Goal: Entertainment & Leisure: Consume media (video, audio)

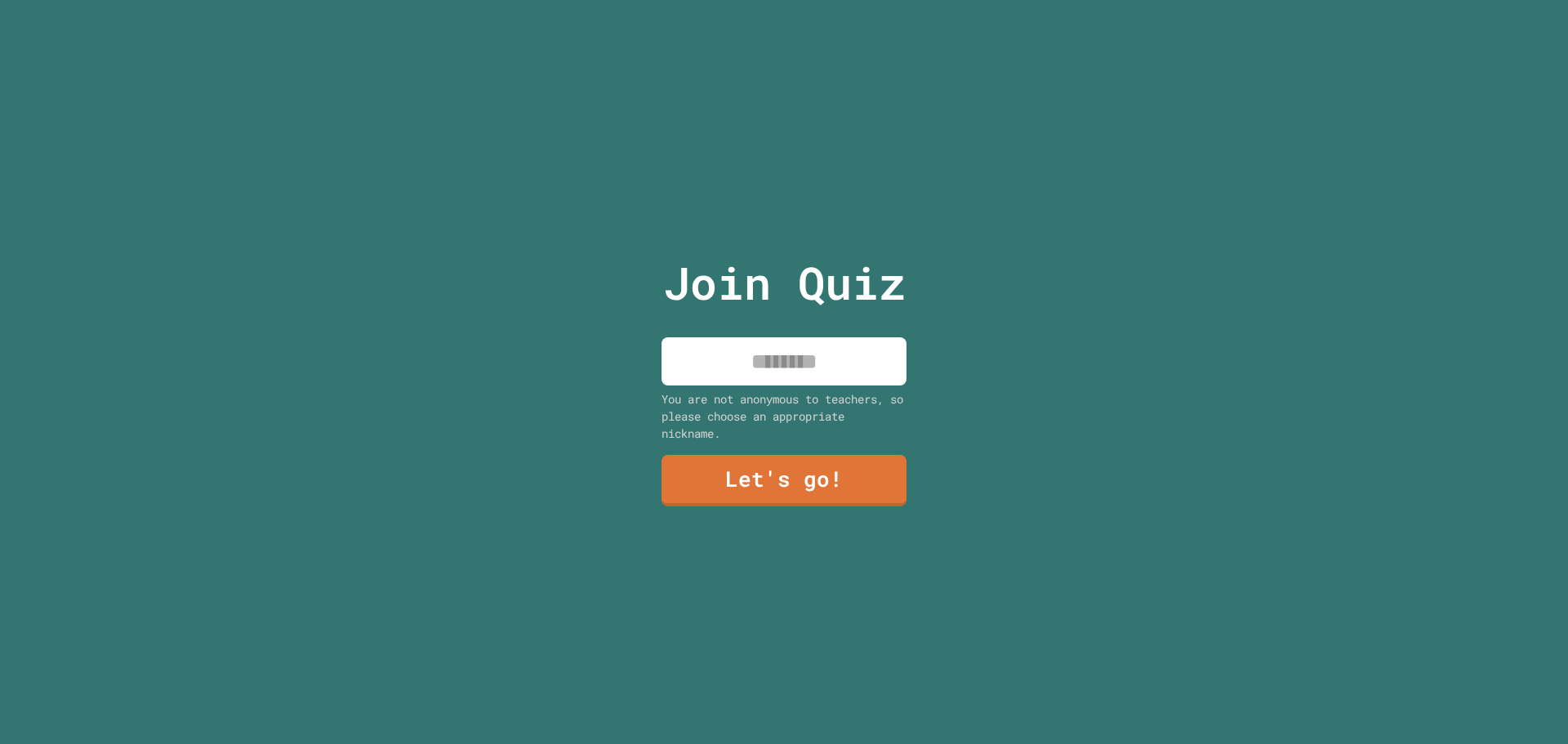
click at [819, 356] on input at bounding box center [784, 361] width 245 height 48
type input "**********"
click at [782, 479] on link "Let's go!" at bounding box center [784, 480] width 245 height 51
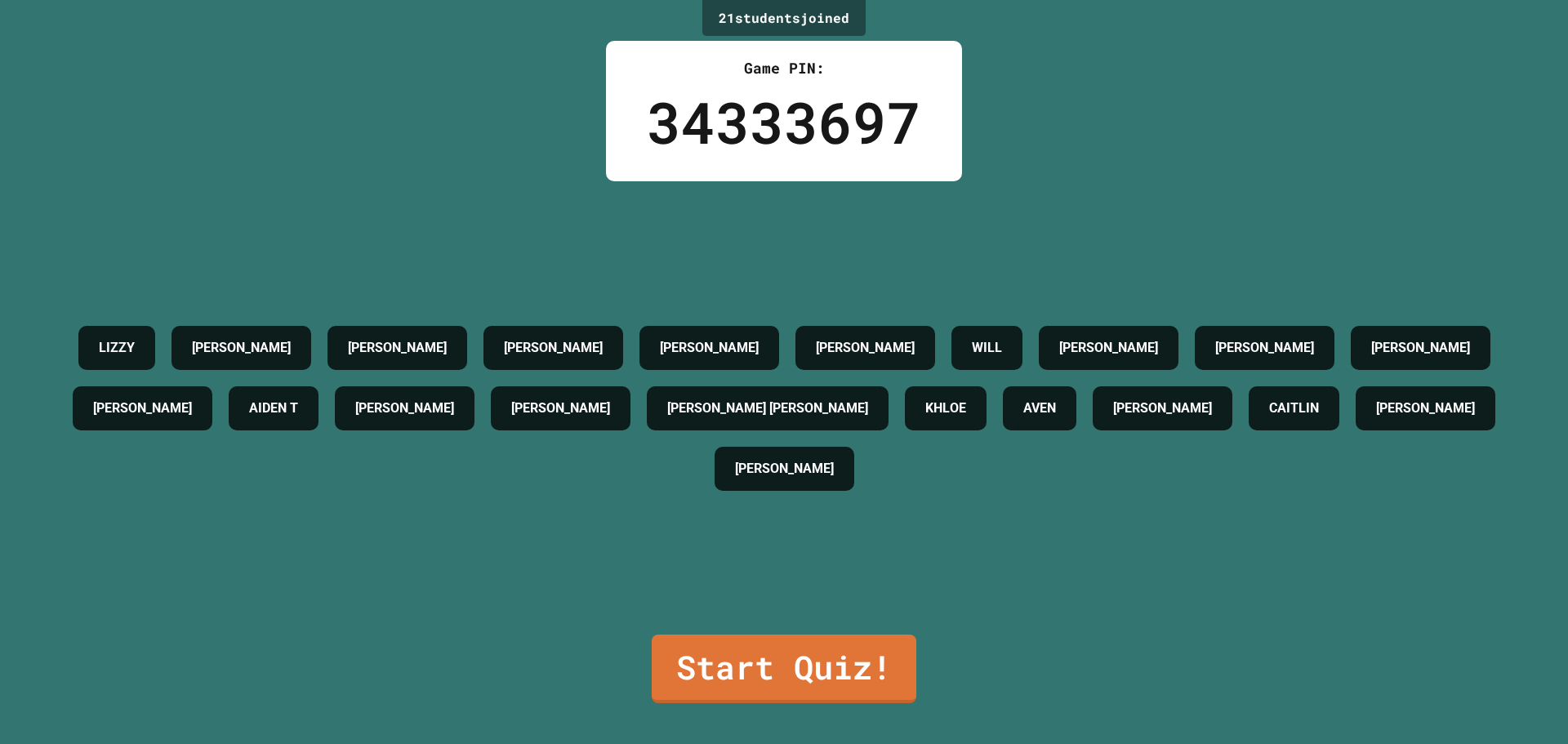
click at [755, 695] on div "21 student s joined Game PIN: 34333697 [PERSON_NAME] C [PERSON_NAME] [PERSON_NA…" at bounding box center [784, 372] width 1568 height 744
click at [758, 661] on link "Start Quiz!" at bounding box center [784, 666] width 243 height 72
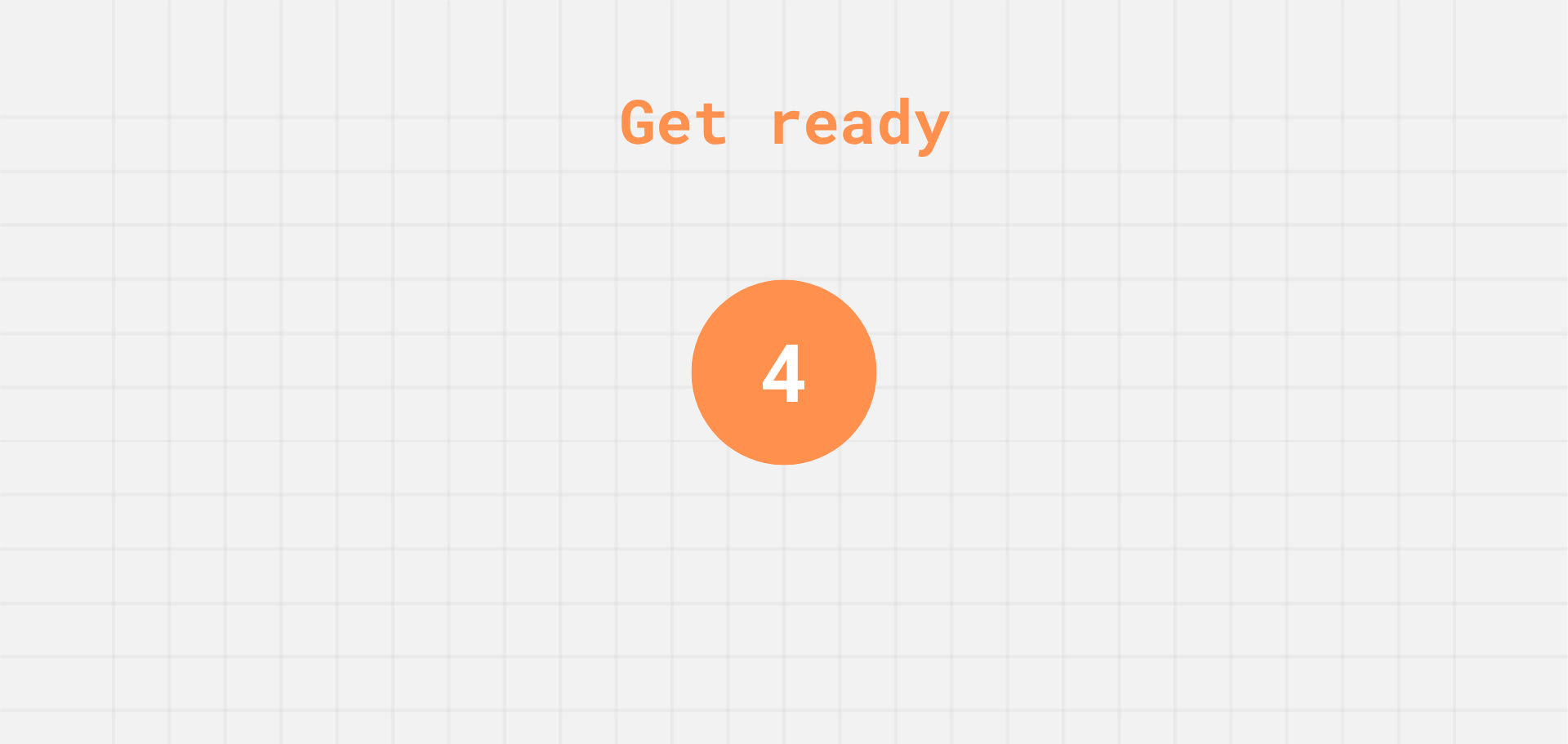
click at [712, 389] on div "4" at bounding box center [784, 371] width 185 height 185
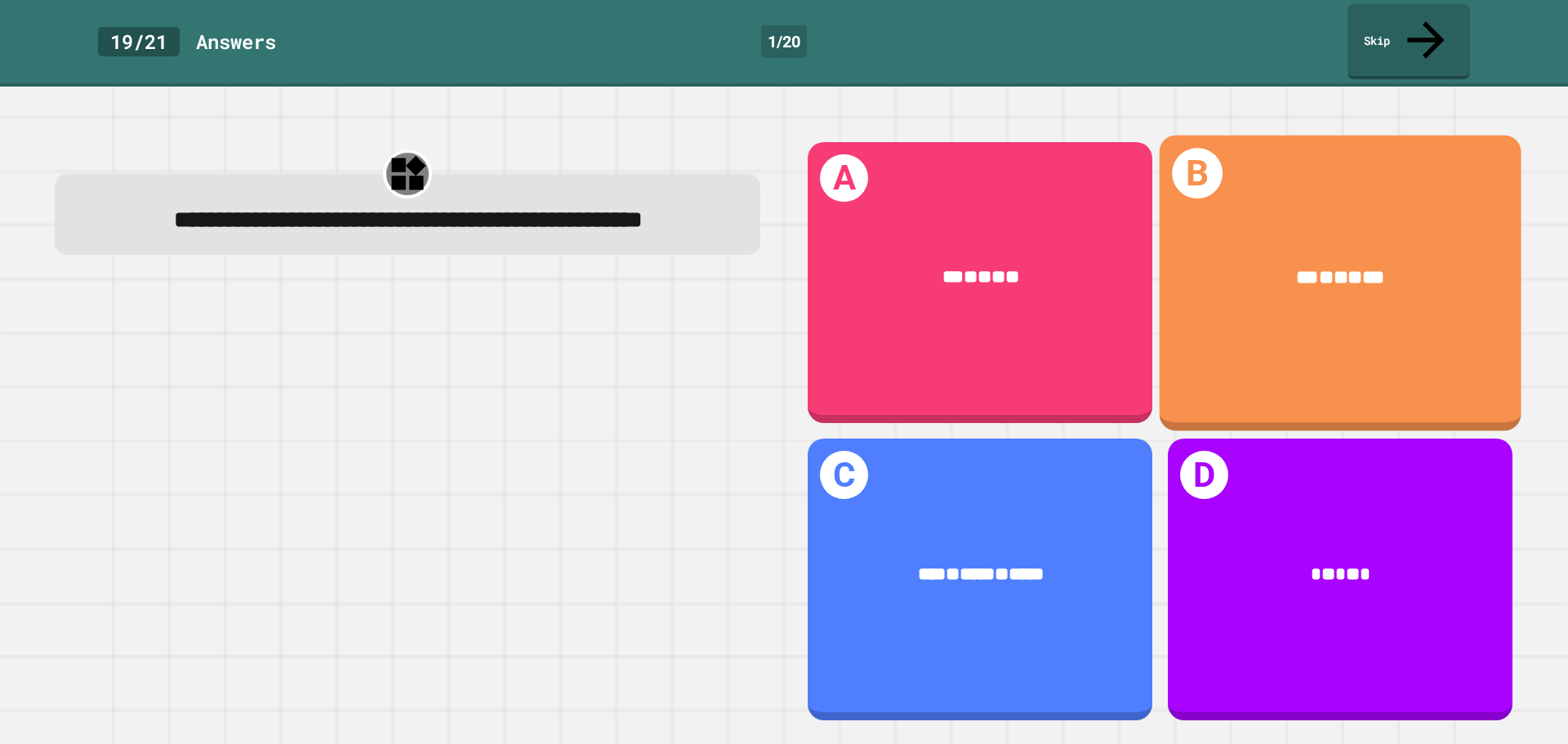
click at [1342, 276] on div "*** * ** * ***" at bounding box center [1340, 278] width 362 height 106
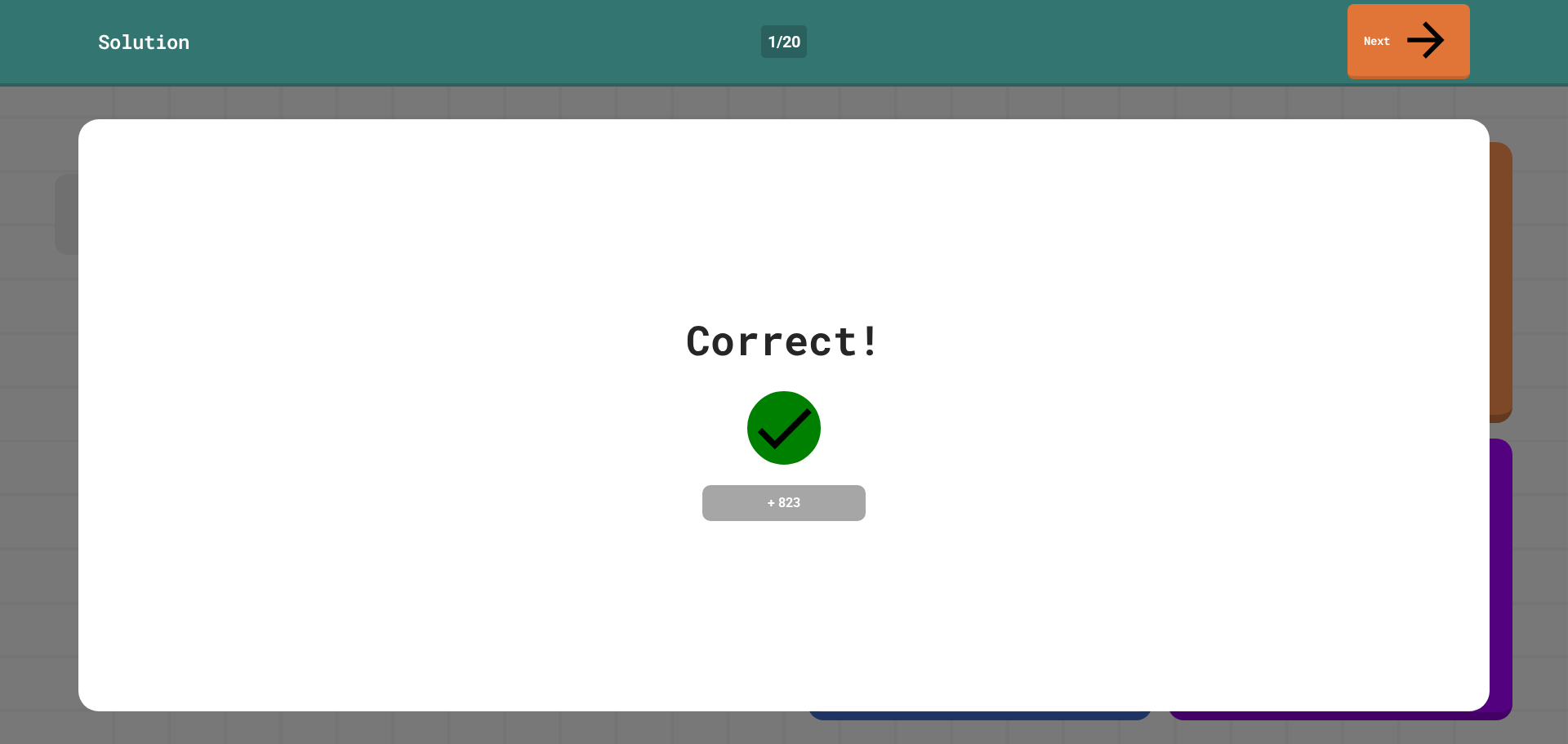
click at [851, 388] on div "Correct! + 823" at bounding box center [784, 416] width 196 height 212
click at [1382, 36] on link "Next" at bounding box center [1408, 40] width 122 height 79
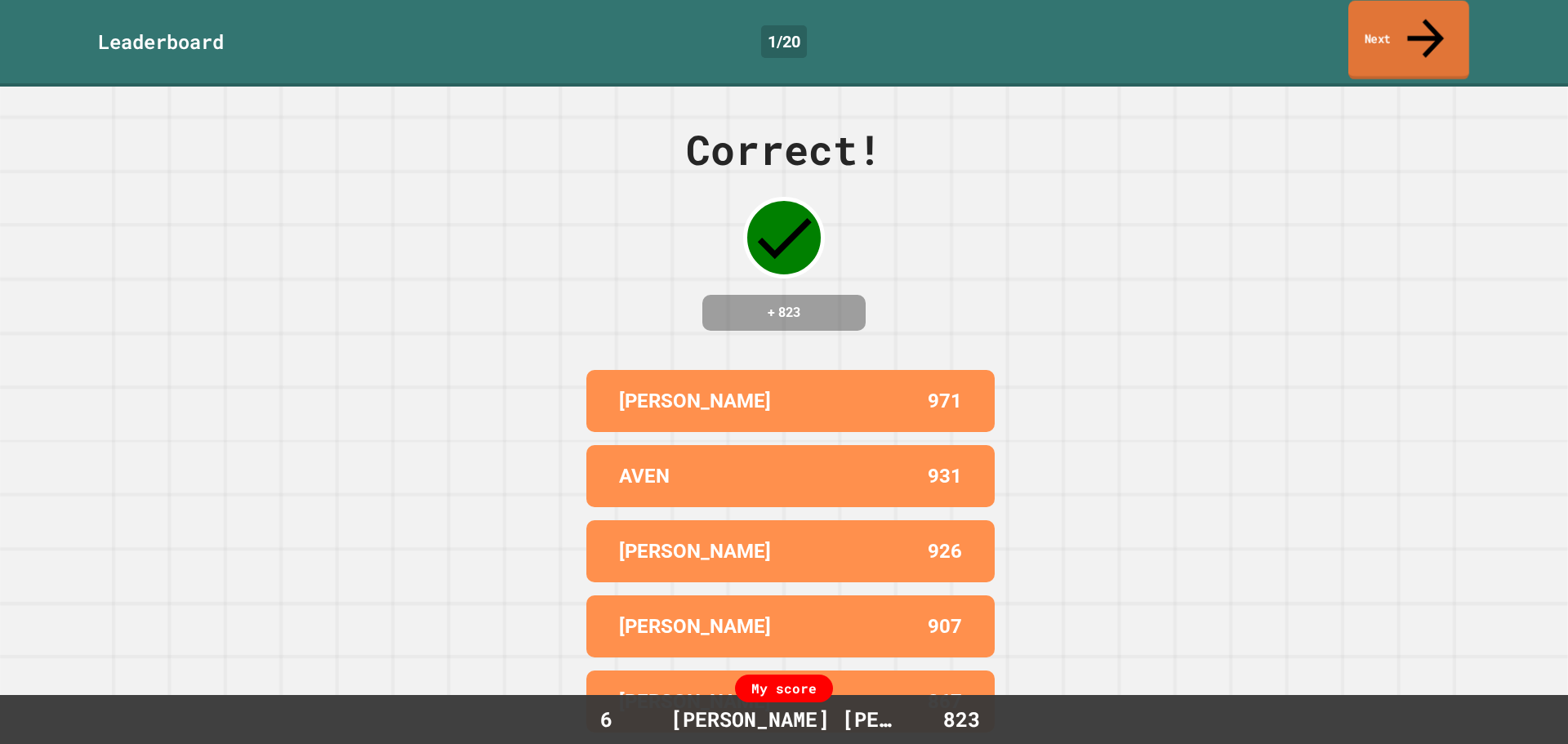
click at [1411, 17] on link "Next" at bounding box center [1408, 40] width 121 height 79
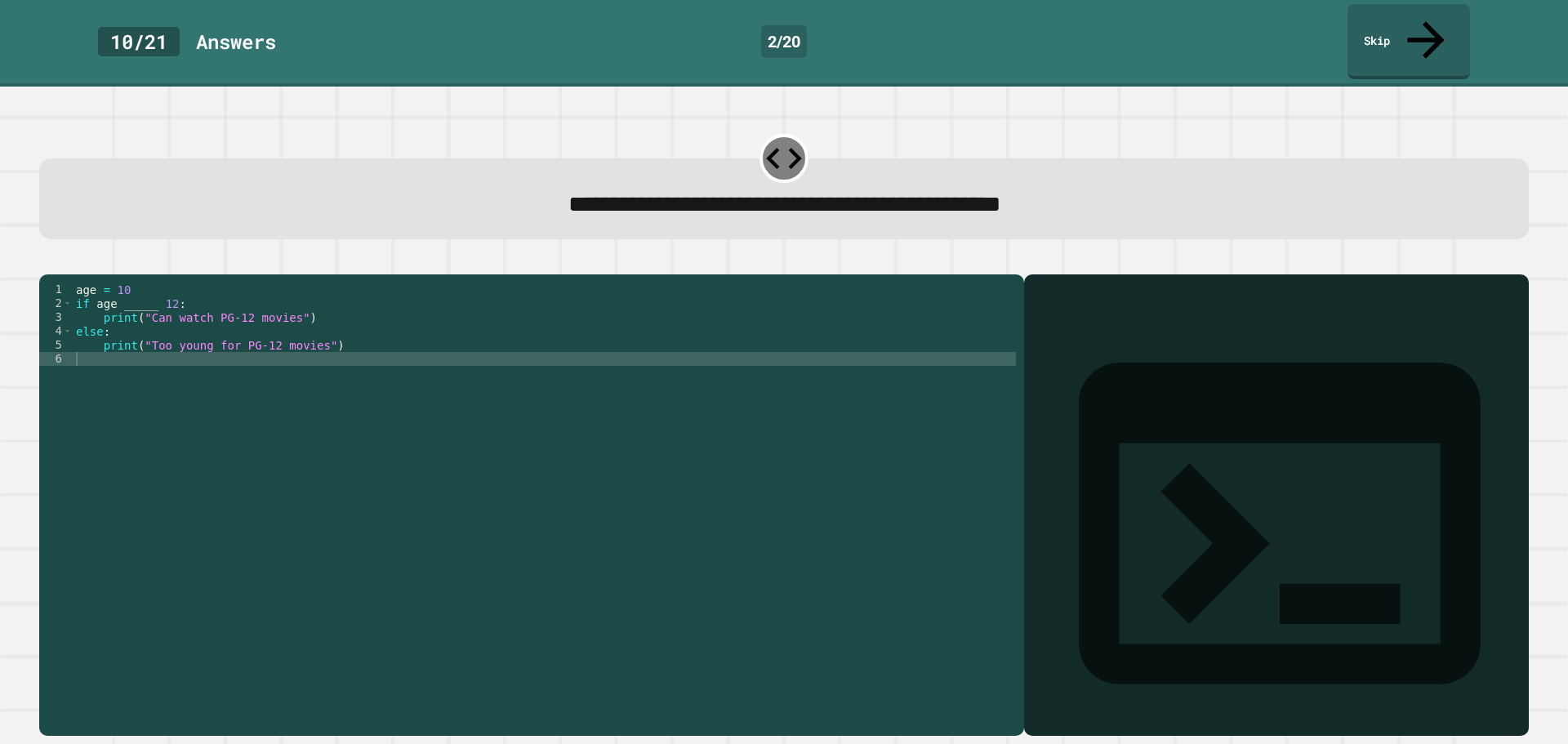
click at [300, 352] on div "age = [DEMOGRAPHIC_DATA] if age _____ [DEMOGRAPHIC_DATA] : print ( "Can watch P…" at bounding box center [544, 504] width 944 height 444
click at [149, 288] on div "age = [DEMOGRAPHIC_DATA] if age _____ [DEMOGRAPHIC_DATA] : print ( "Can watch P…" at bounding box center [544, 504] width 944 height 444
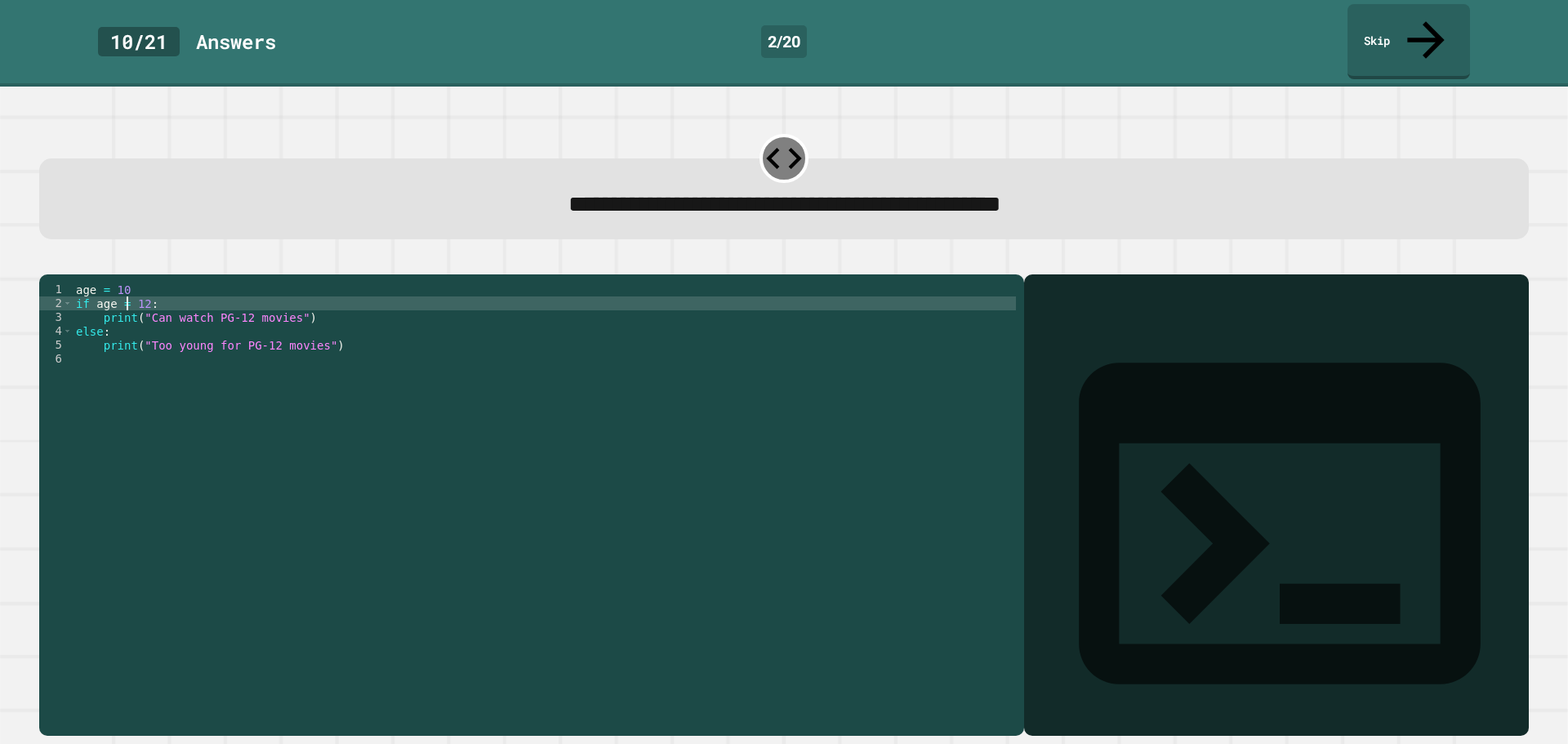
scroll to position [0, 4]
type textarea "**********"
click at [47, 262] on icon "button" at bounding box center [47, 262] width 0 height 0
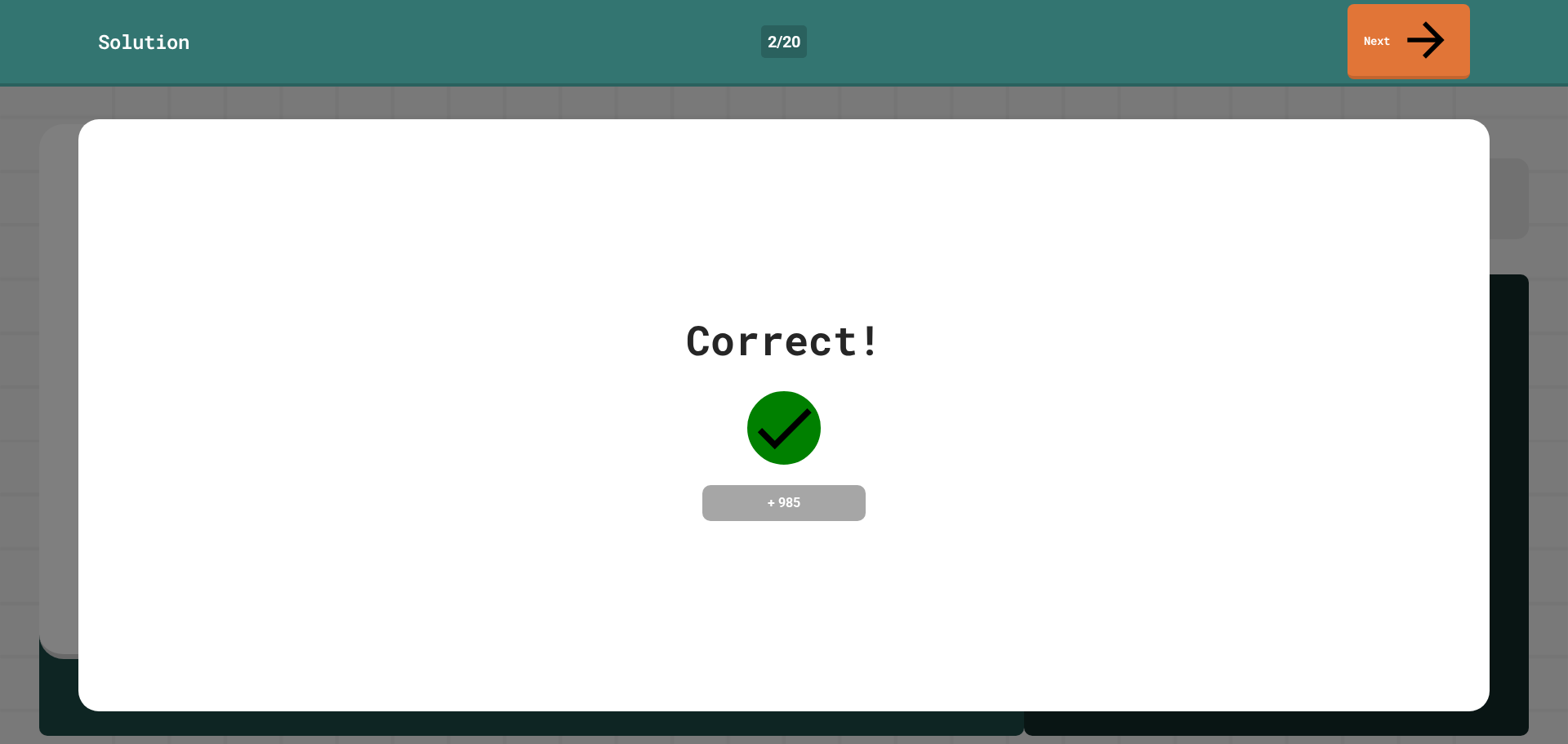
click at [1325, 119] on div "Correct! + 985" at bounding box center [784, 416] width 1411 height 593
click at [1405, 10] on link "Next" at bounding box center [1409, 39] width 111 height 79
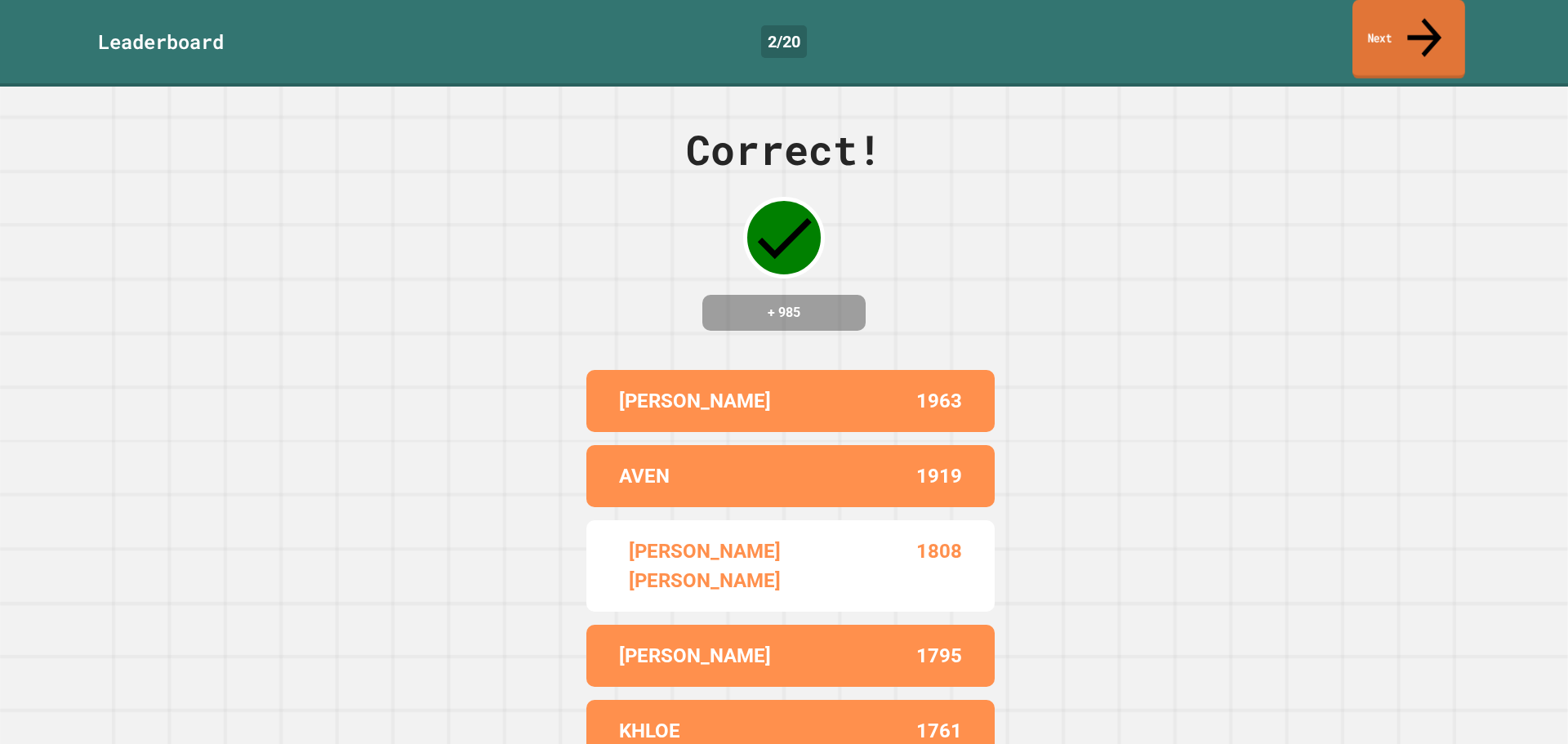
click at [1399, 16] on link "Next" at bounding box center [1409, 39] width 113 height 79
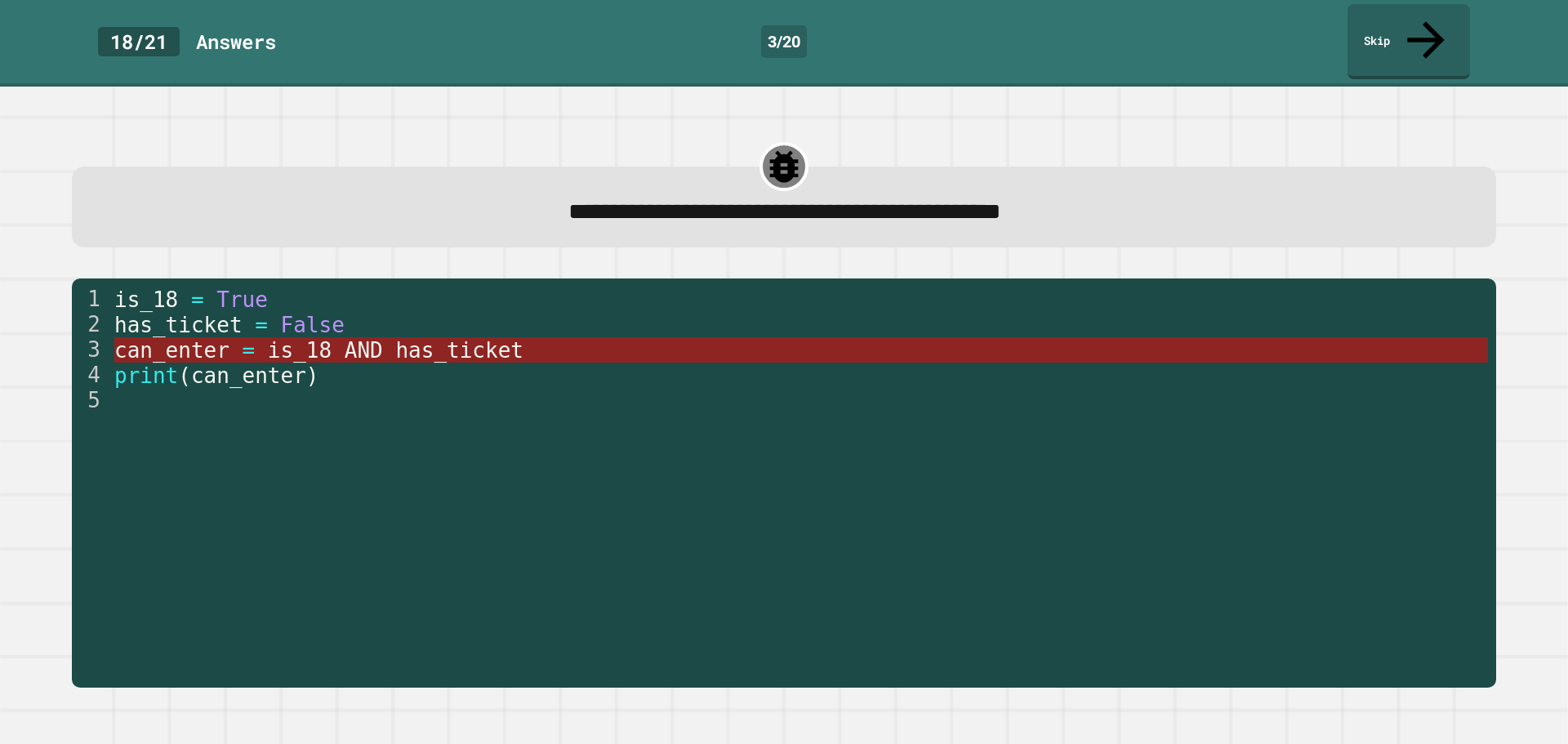
click at [357, 338] on span "AND" at bounding box center [363, 350] width 38 height 25
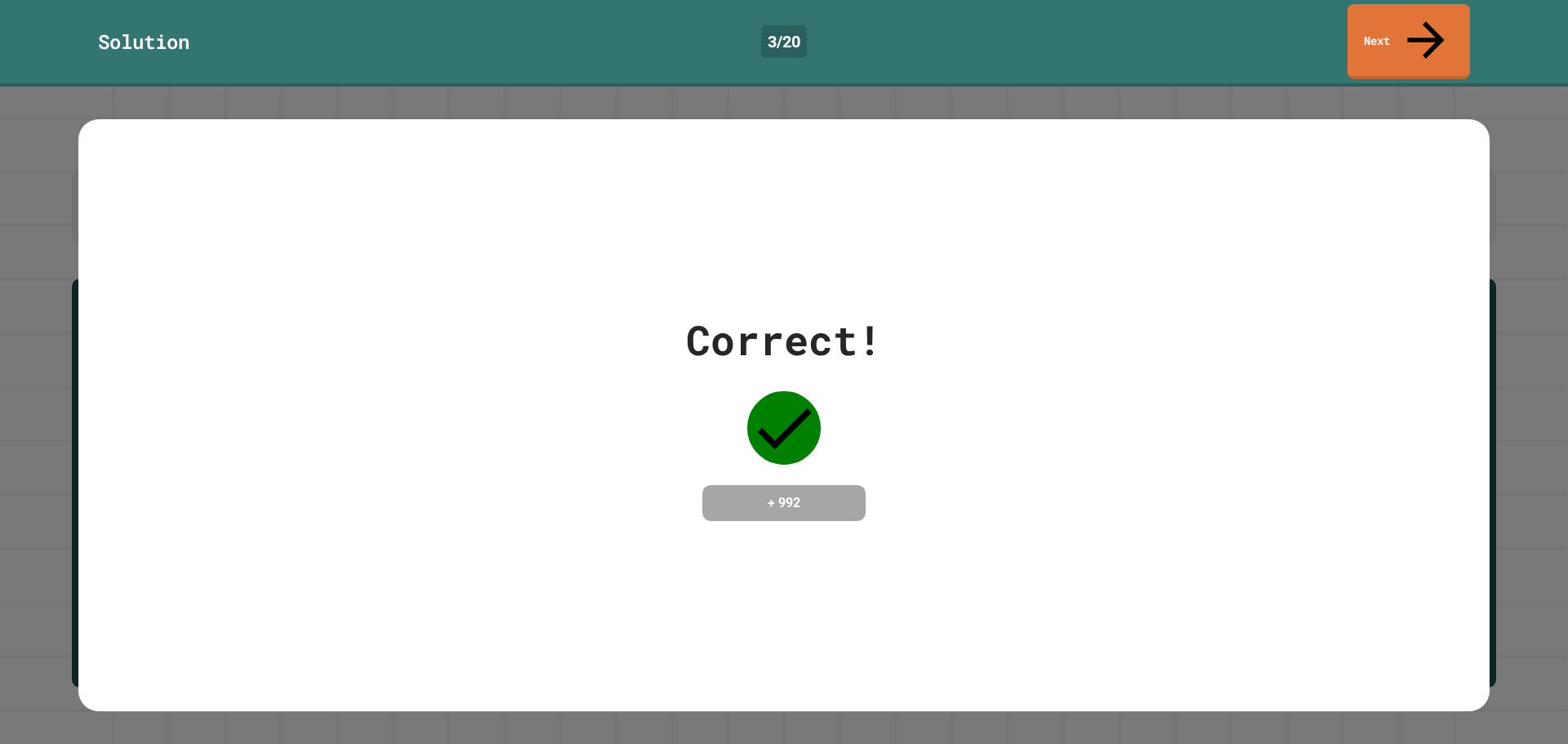
click at [768, 439] on div "Correct! + 992" at bounding box center [784, 416] width 196 height 212
click at [909, 393] on div "Correct! + 992" at bounding box center [784, 416] width 1411 height 212
click at [1402, 25] on link "Next" at bounding box center [1408, 39] width 119 height 79
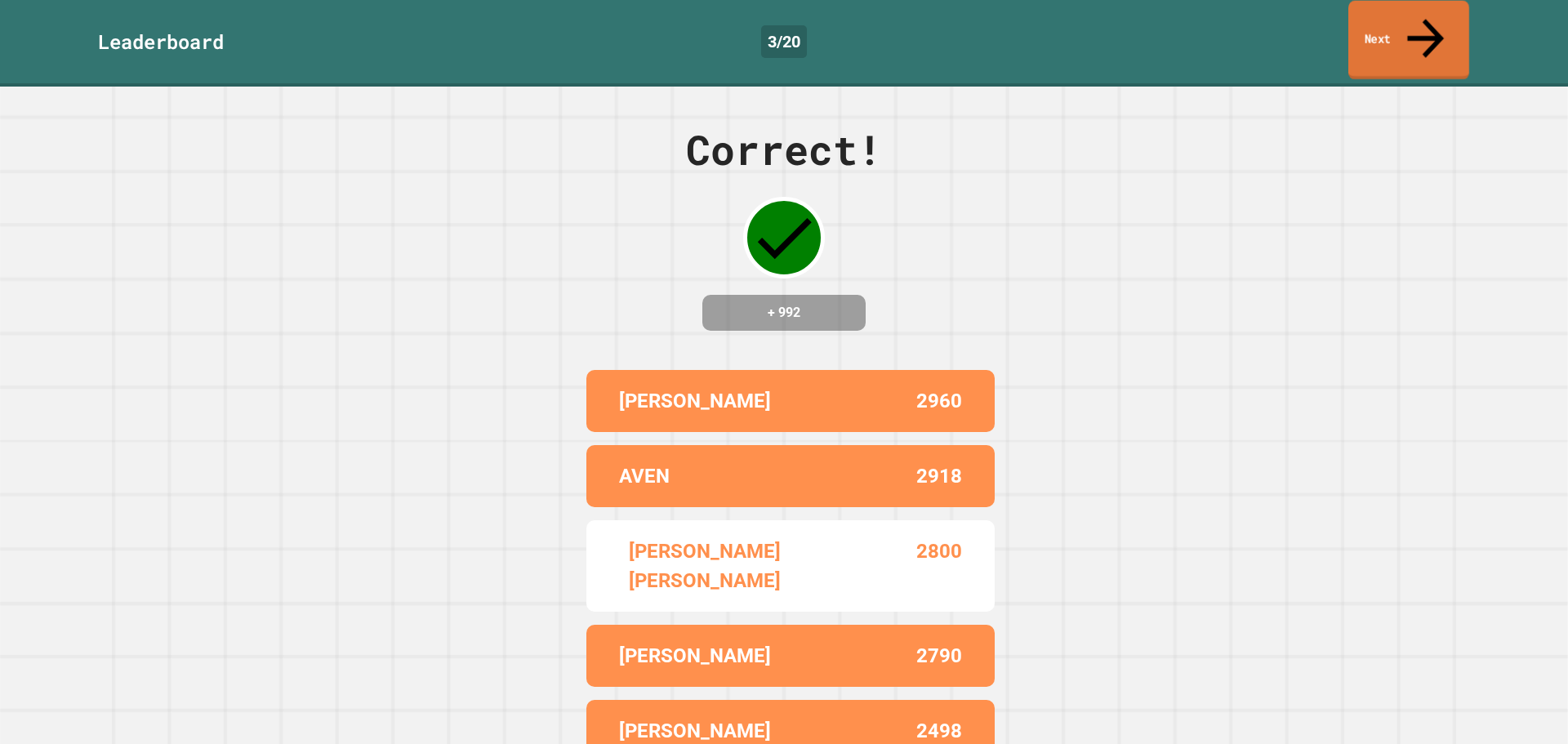
click at [1401, 33] on link "Next" at bounding box center [1408, 40] width 121 height 79
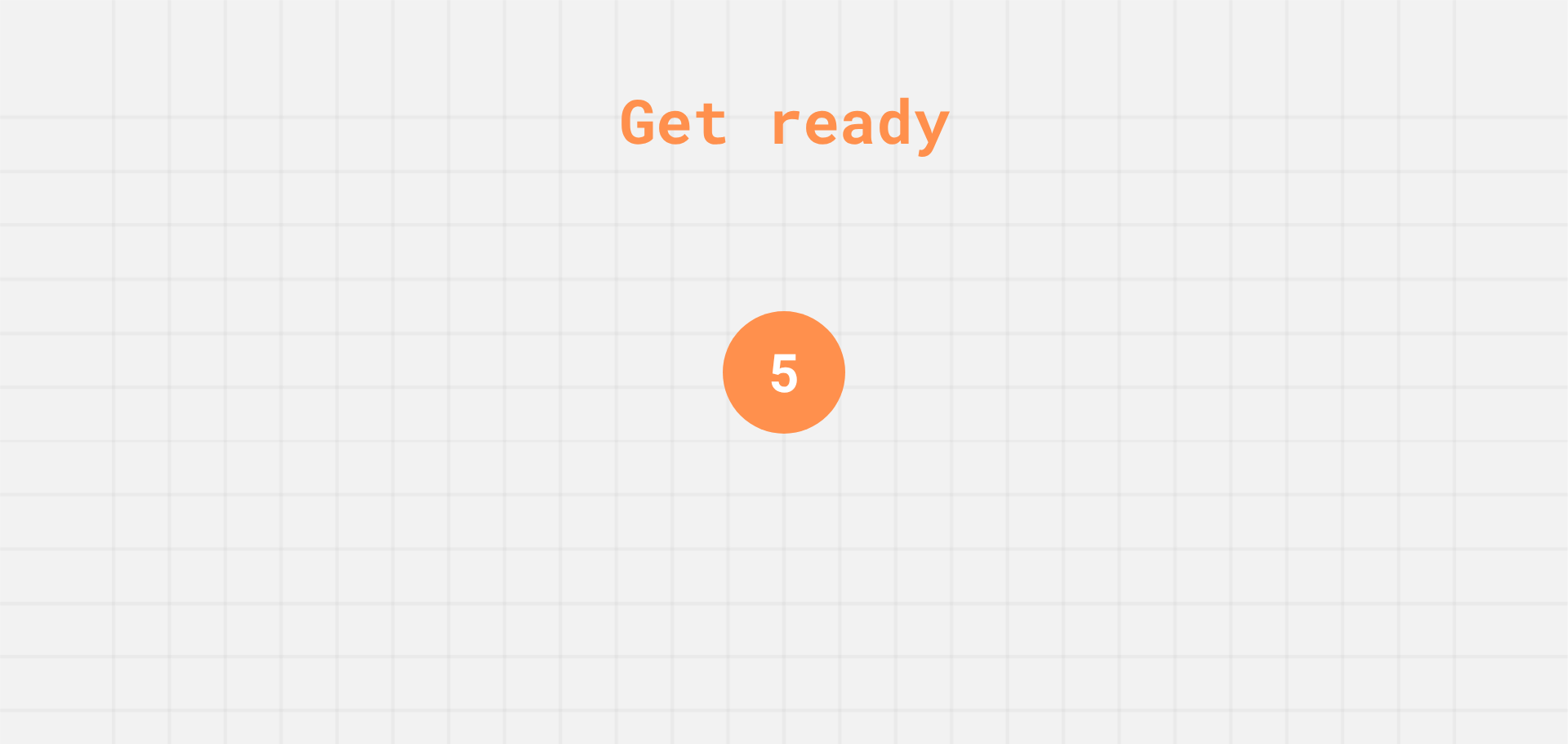
click at [813, 451] on div "Get ready 5" at bounding box center [784, 372] width 122 height 744
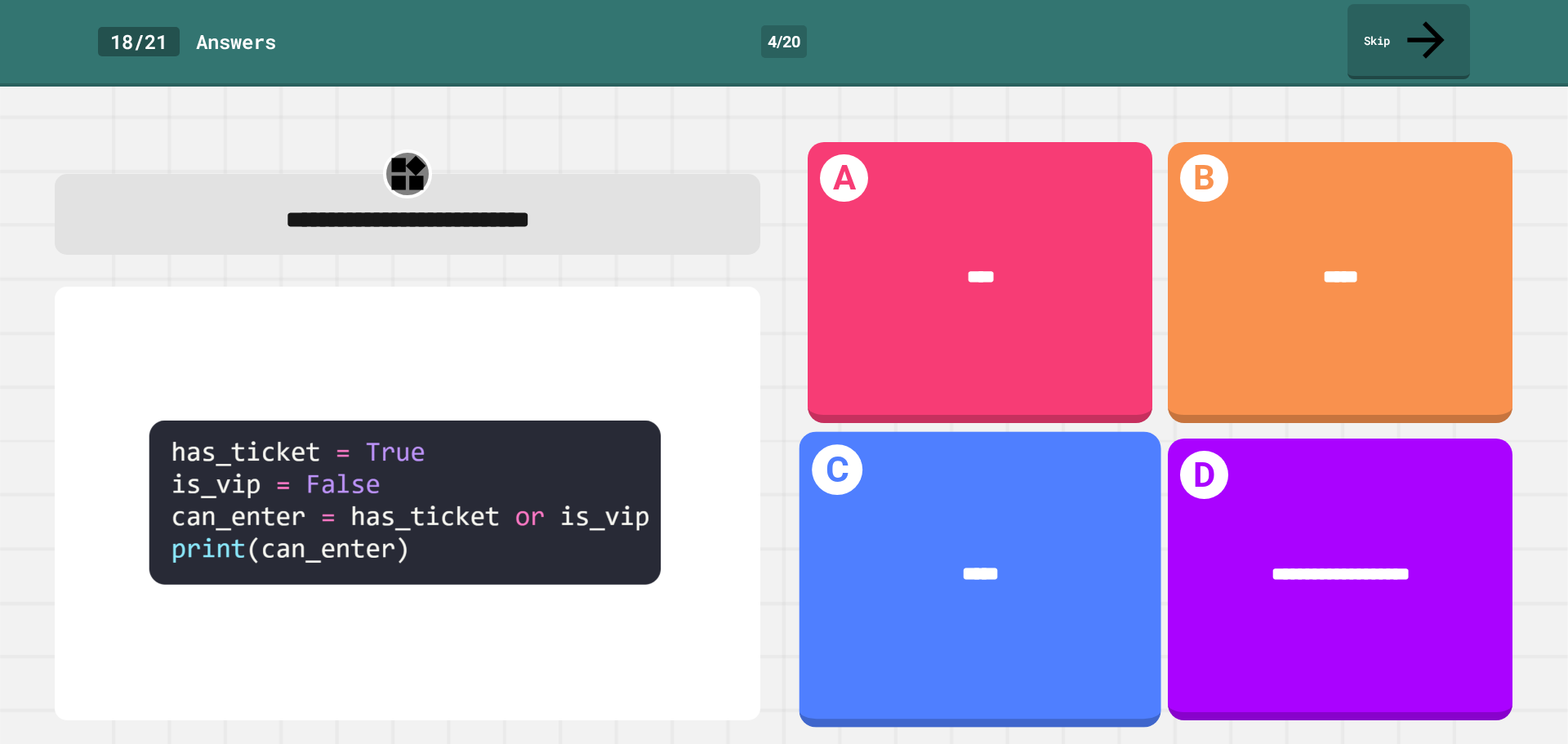
click at [1071, 569] on div "*****" at bounding box center [980, 575] width 362 height 106
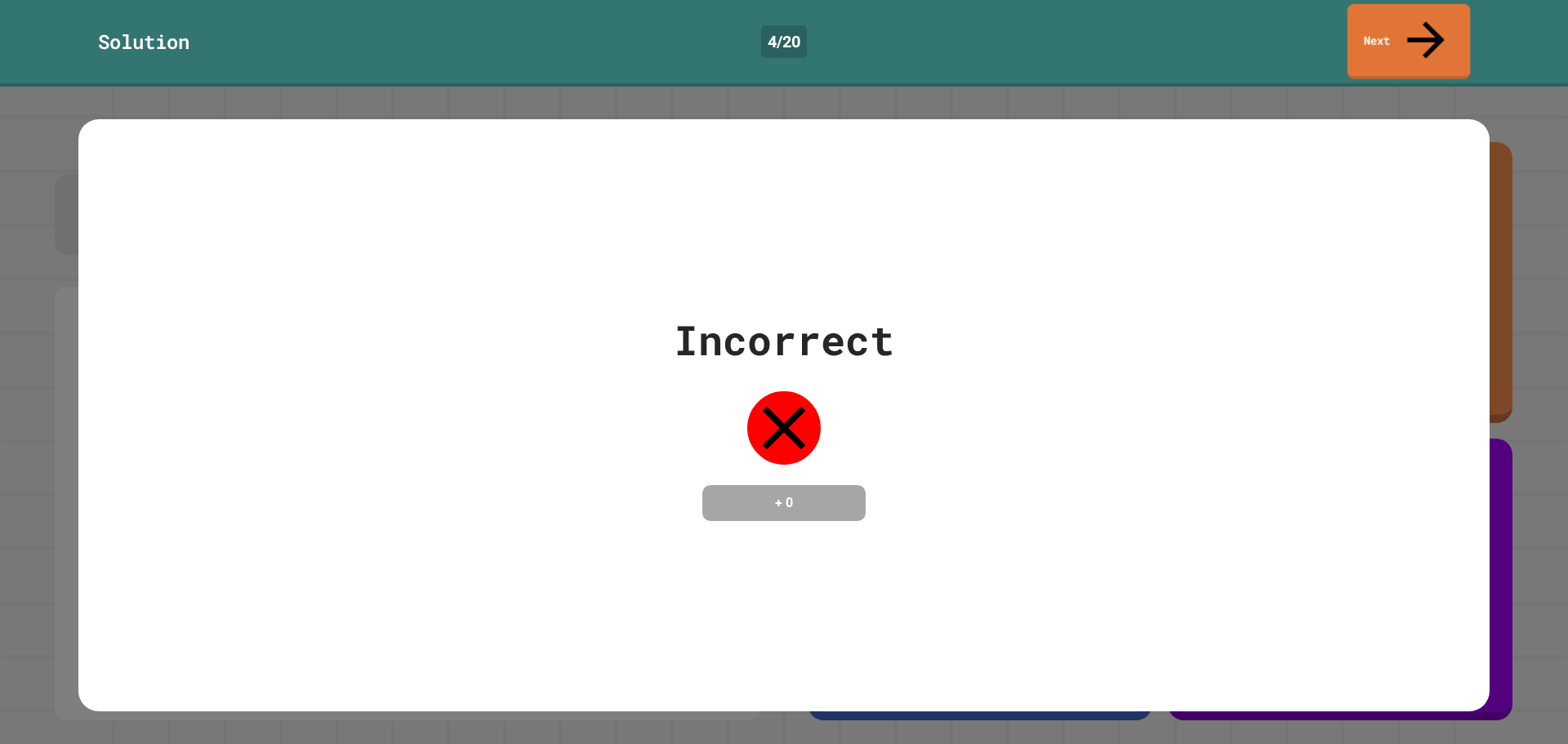
click at [1409, 23] on link "Next" at bounding box center [1408, 41] width 122 height 75
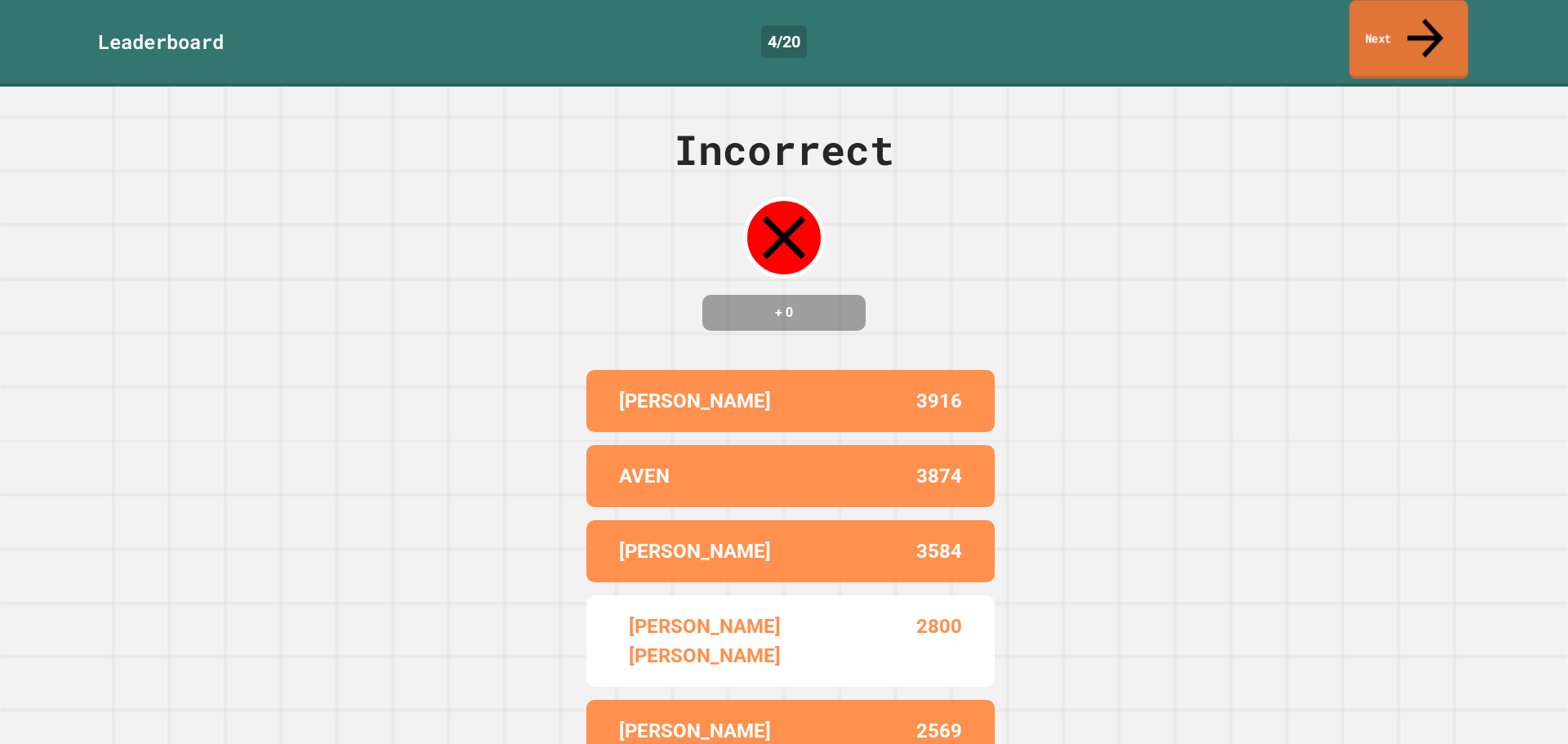
click at [1390, 15] on link "Next" at bounding box center [1408, 39] width 119 height 79
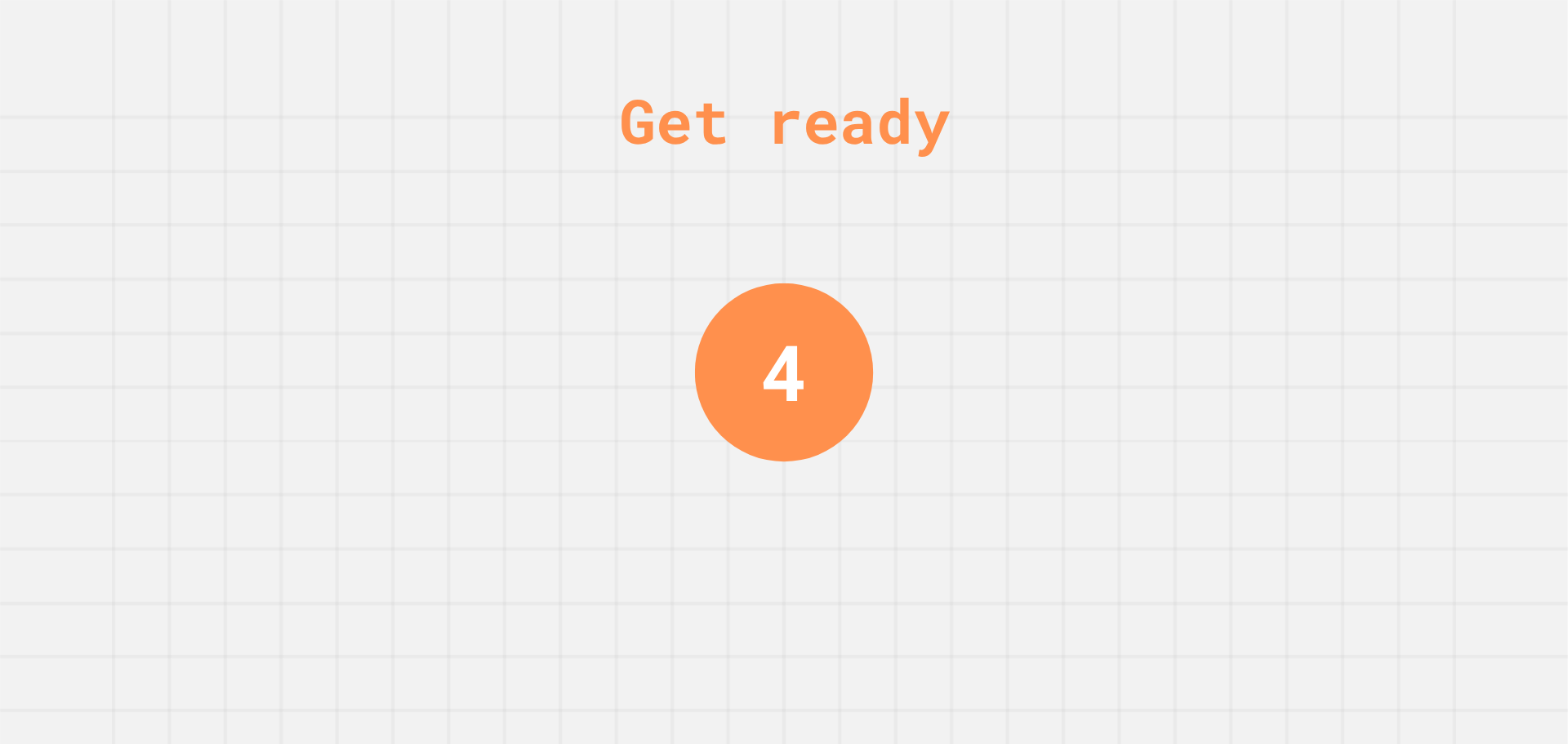
click at [874, 329] on div "Get ready 4" at bounding box center [784, 372] width 1568 height 744
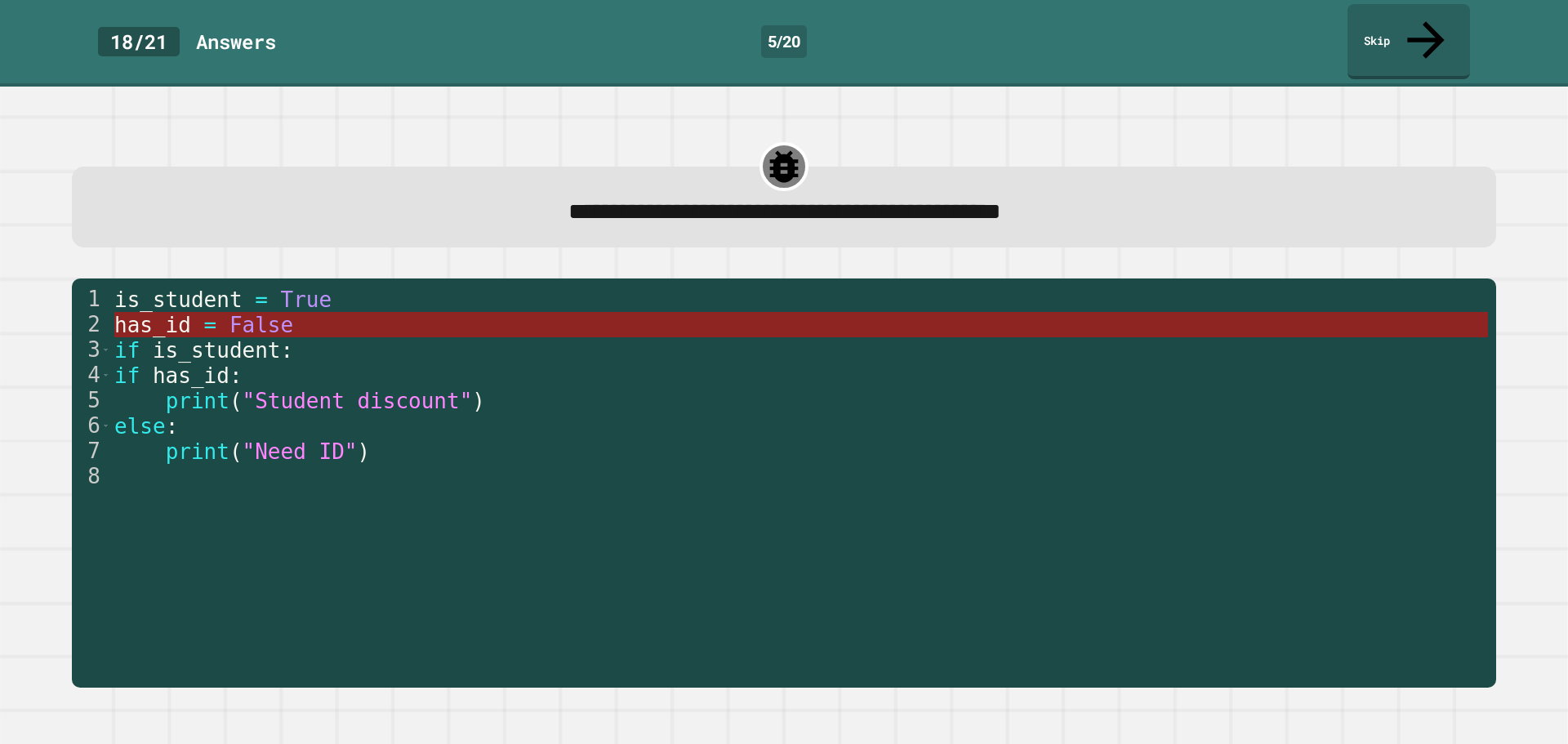
click at [262, 313] on span "False" at bounding box center [261, 325] width 64 height 25
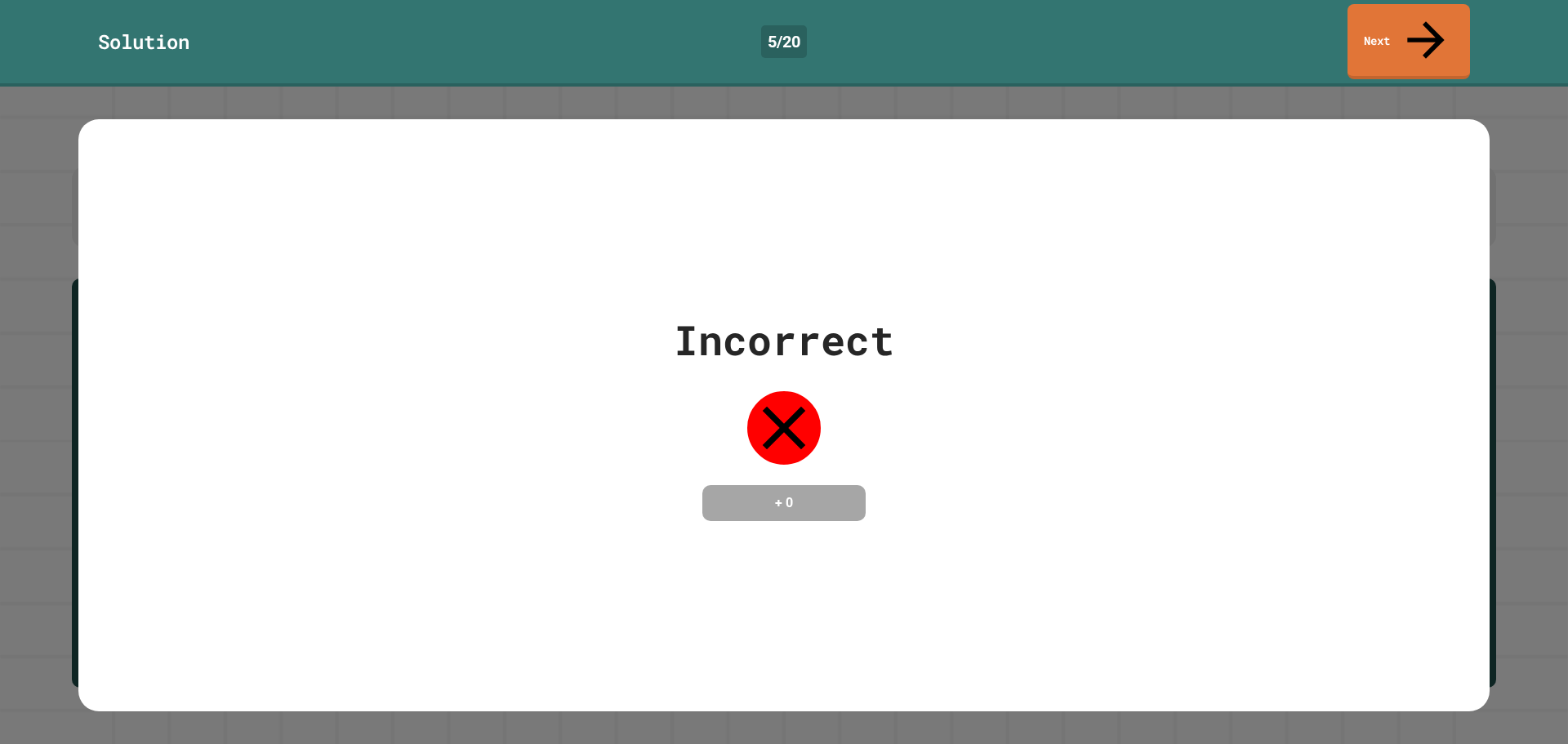
click at [1494, 13] on div "Solution 5 / 20 Next" at bounding box center [784, 41] width 1568 height 75
drag, startPoint x: 1448, startPoint y: 2, endPoint x: 1435, endPoint y: 2, distance: 13.0
click at [1447, 2] on div "Solution 5 / 20 Next" at bounding box center [784, 43] width 1568 height 87
click at [1408, 15] on link "Next" at bounding box center [1408, 41] width 122 height 75
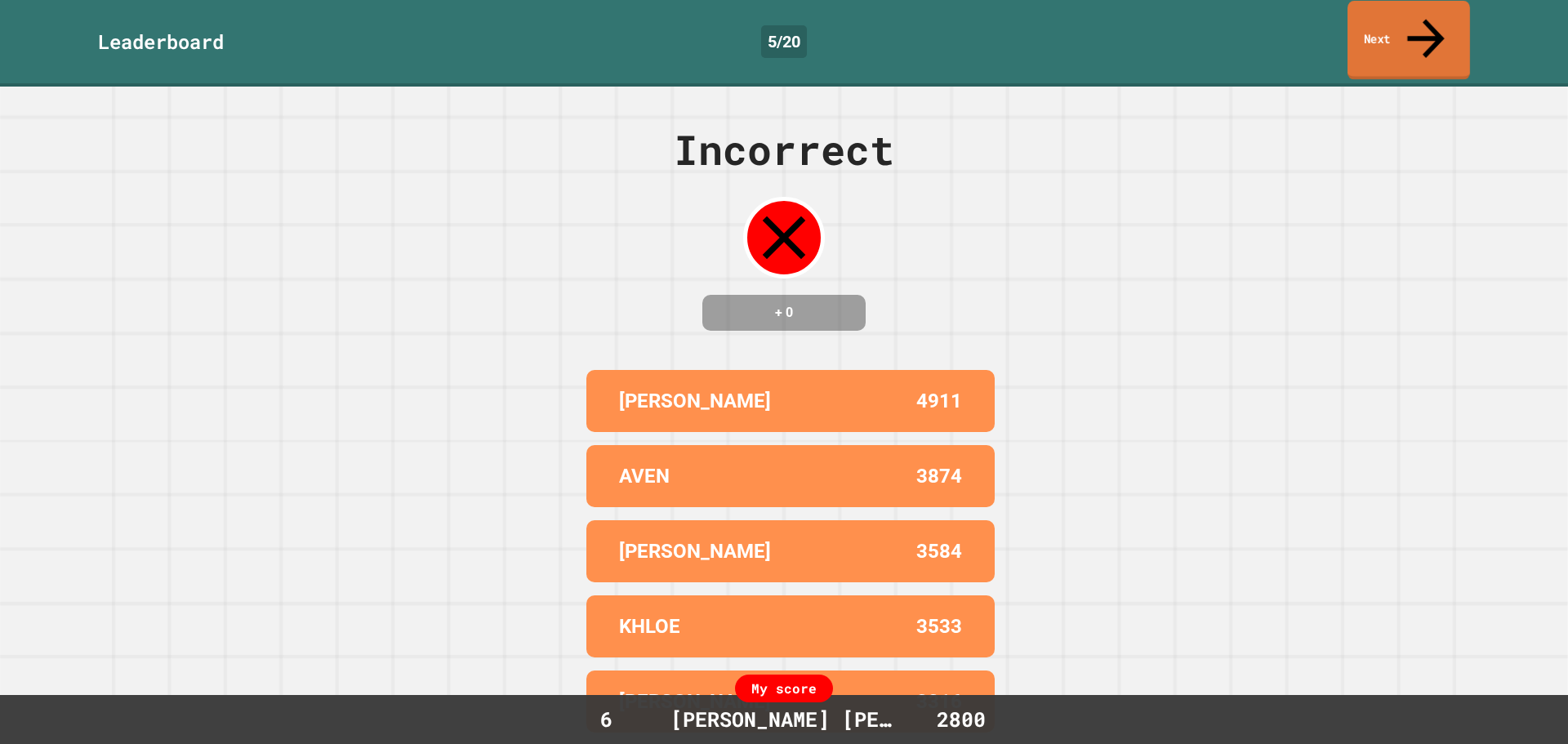
click at [1421, 6] on link "Next" at bounding box center [1408, 40] width 122 height 79
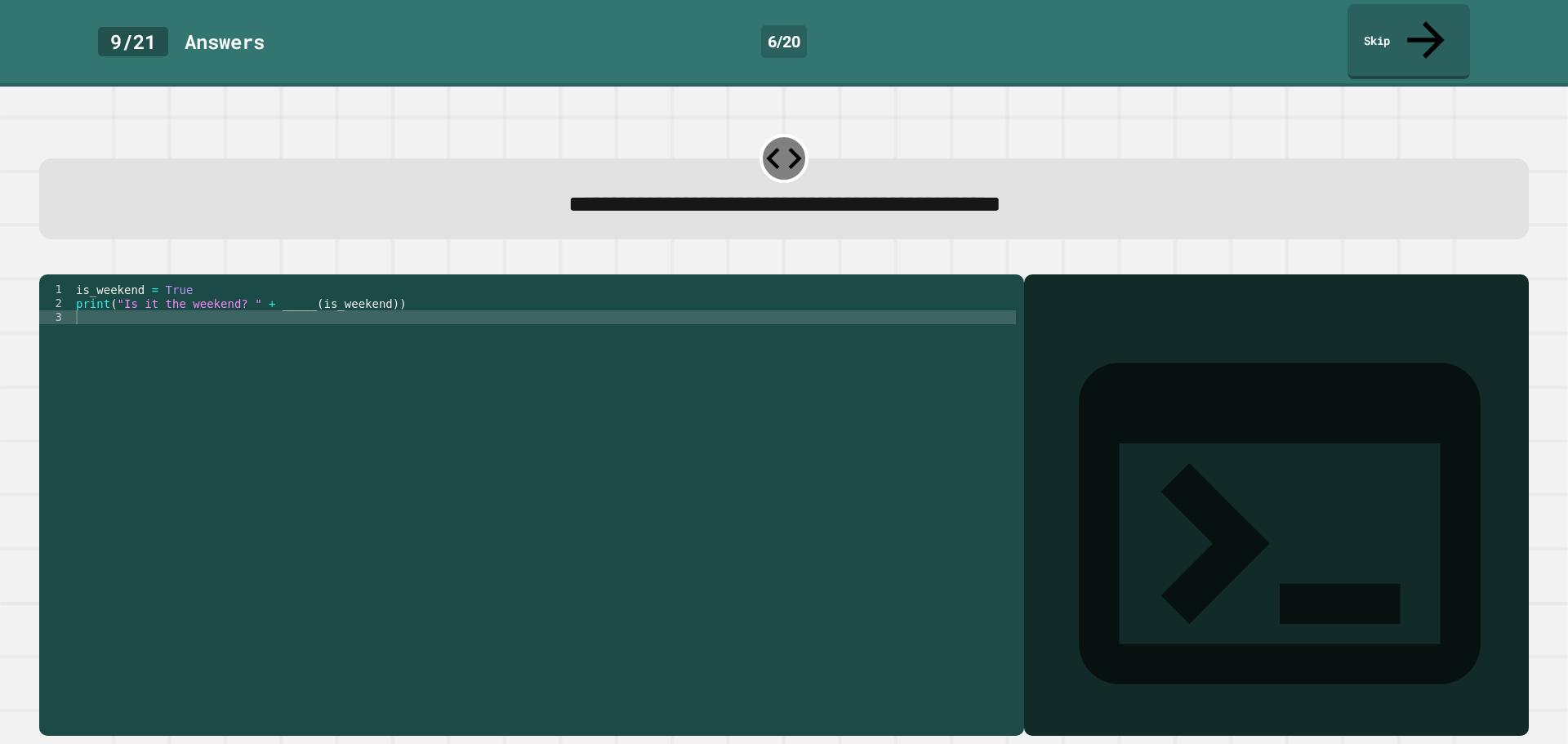
click at [292, 294] on div "is_weekend = True print ( "Is it the weekend? " + _____ ( is_weekend ))" at bounding box center [544, 504] width 944 height 444
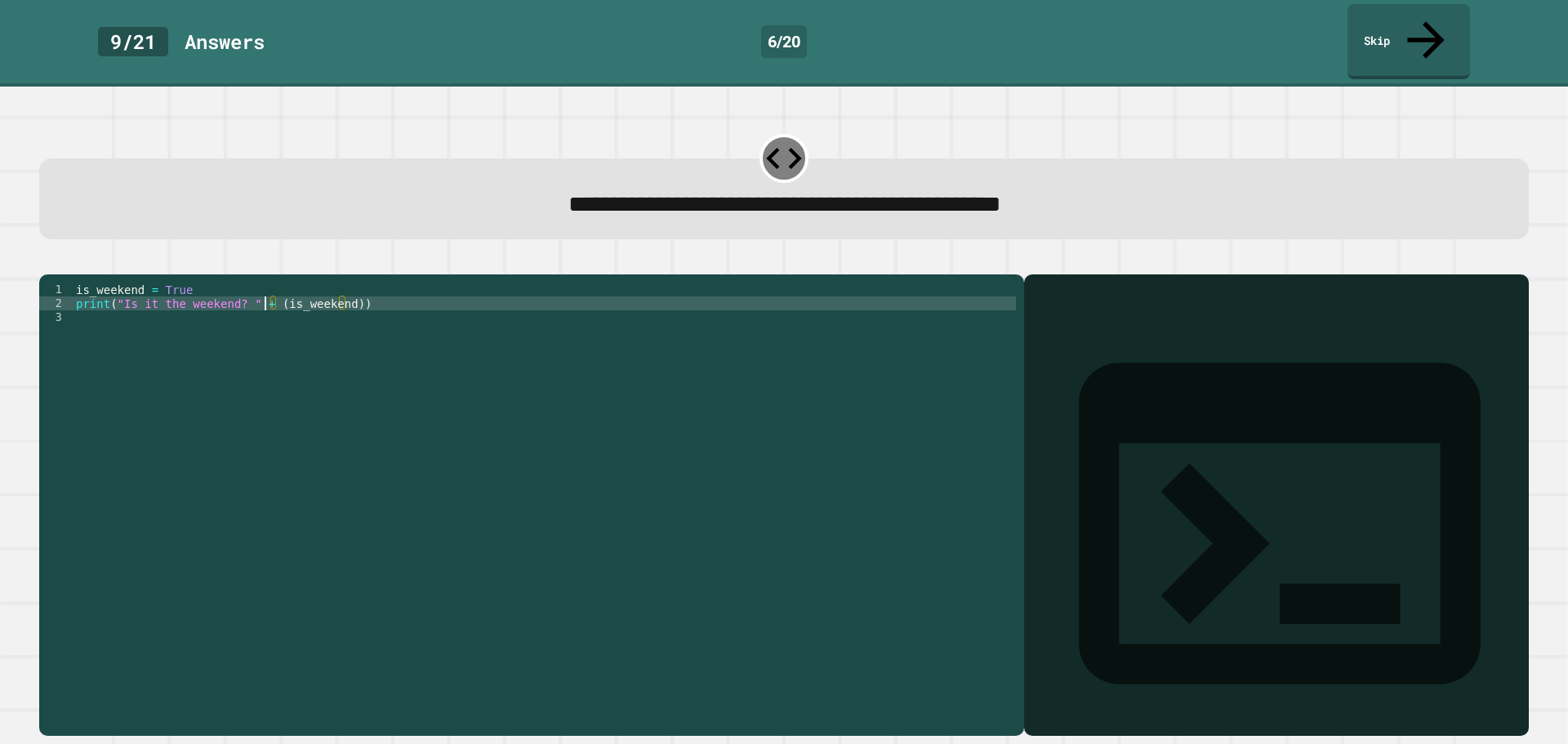
type textarea "**********"
click at [90, 255] on div at bounding box center [784, 265] width 1490 height 20
click at [34, 247] on div "**********" at bounding box center [783, 495] width 1505 height 497
click at [45, 255] on div at bounding box center [784, 265] width 1490 height 20
click at [47, 262] on icon "button" at bounding box center [47, 262] width 0 height 0
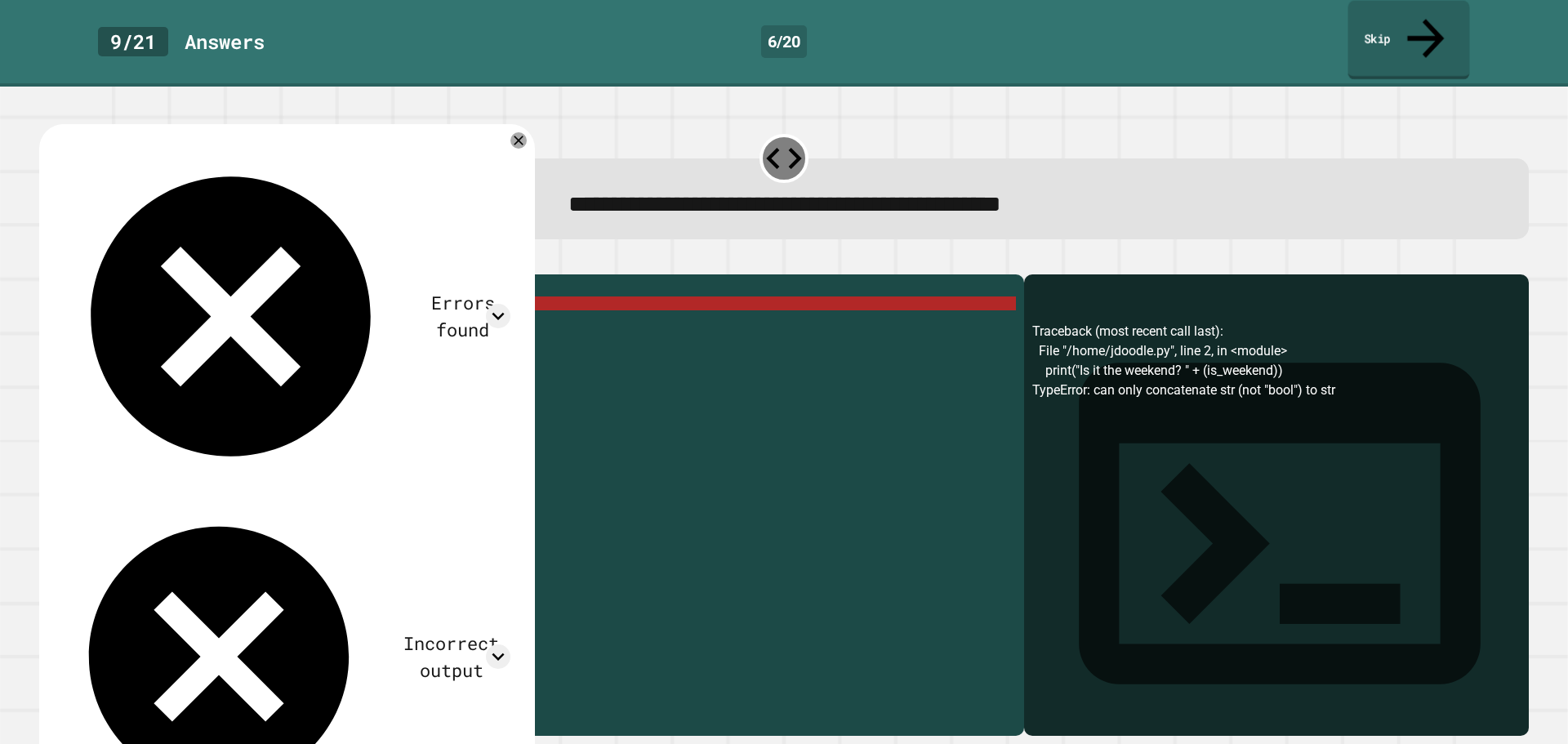
click at [1418, 21] on link "Skip" at bounding box center [1409, 40] width 122 height 79
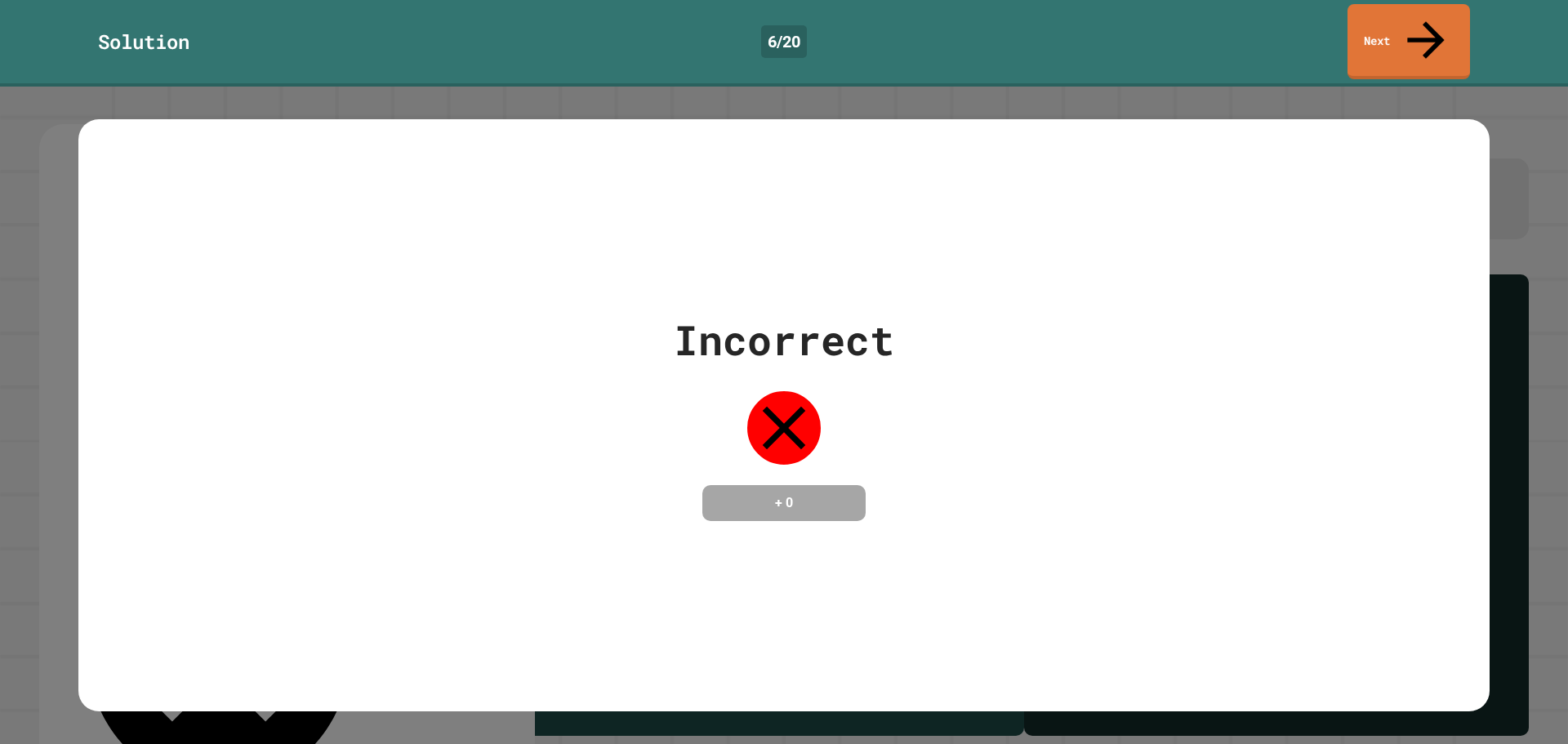
click at [1411, 4] on link "Next" at bounding box center [1408, 41] width 122 height 75
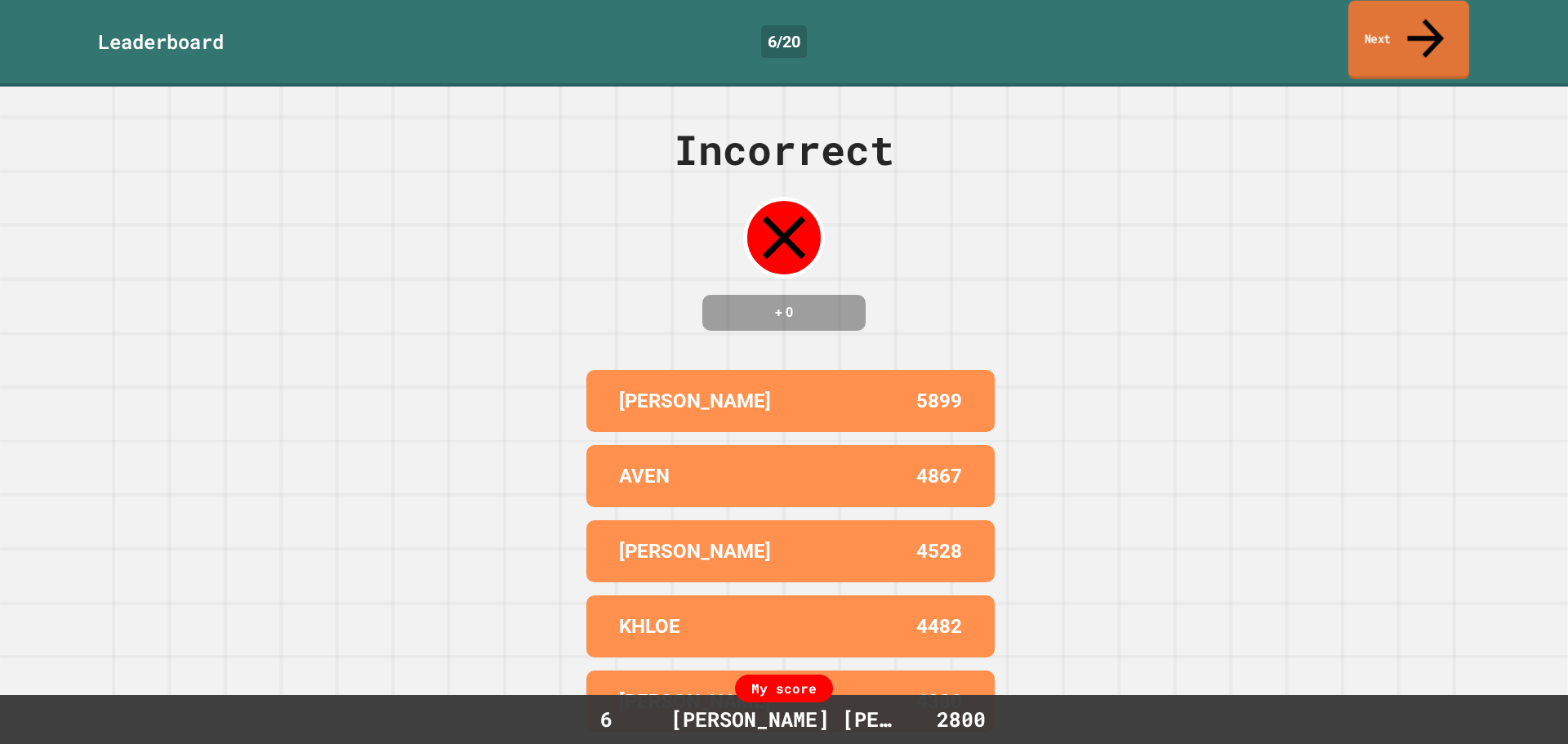
click at [1403, 20] on link "Next" at bounding box center [1408, 40] width 121 height 79
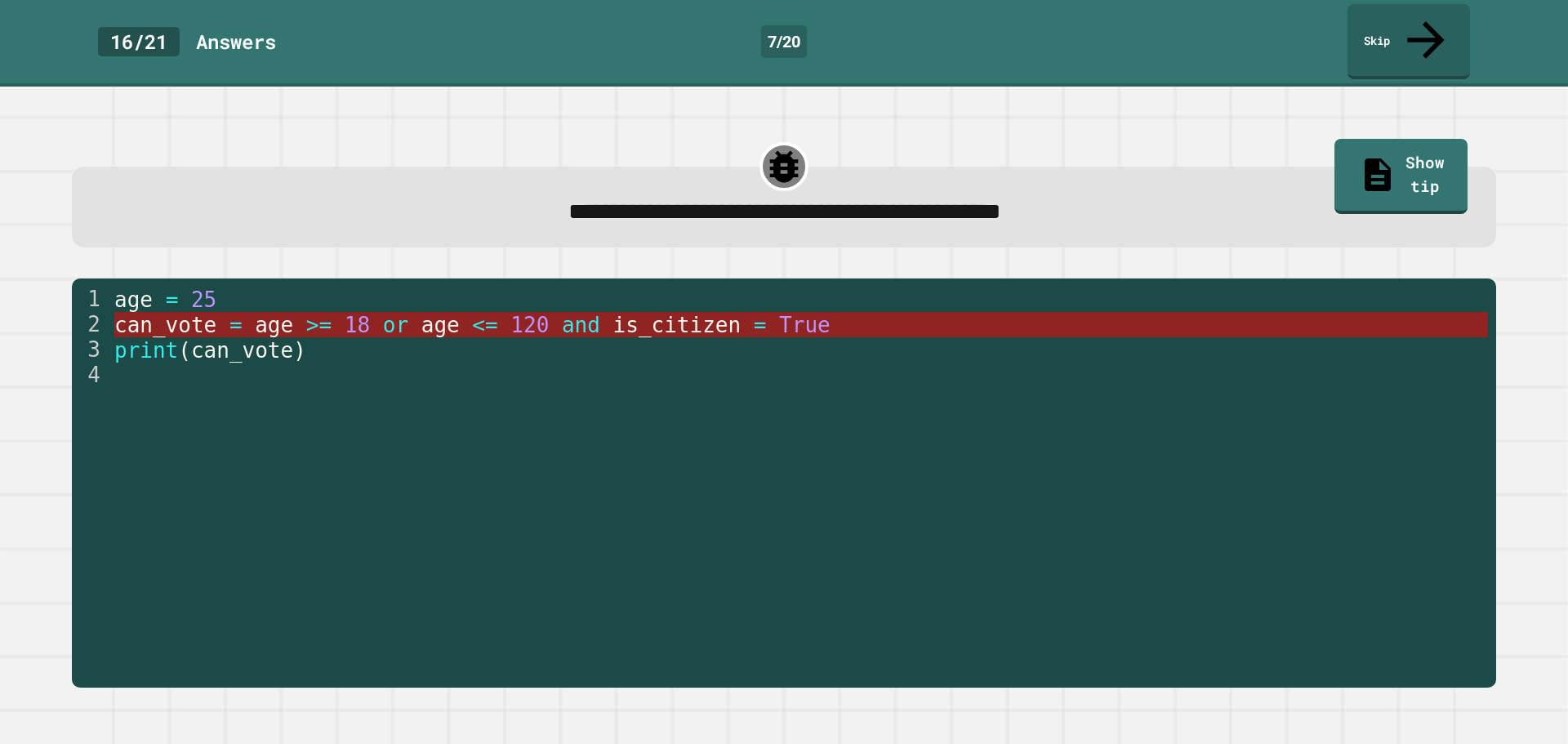
click at [511, 313] on span "120" at bounding box center [530, 325] width 38 height 25
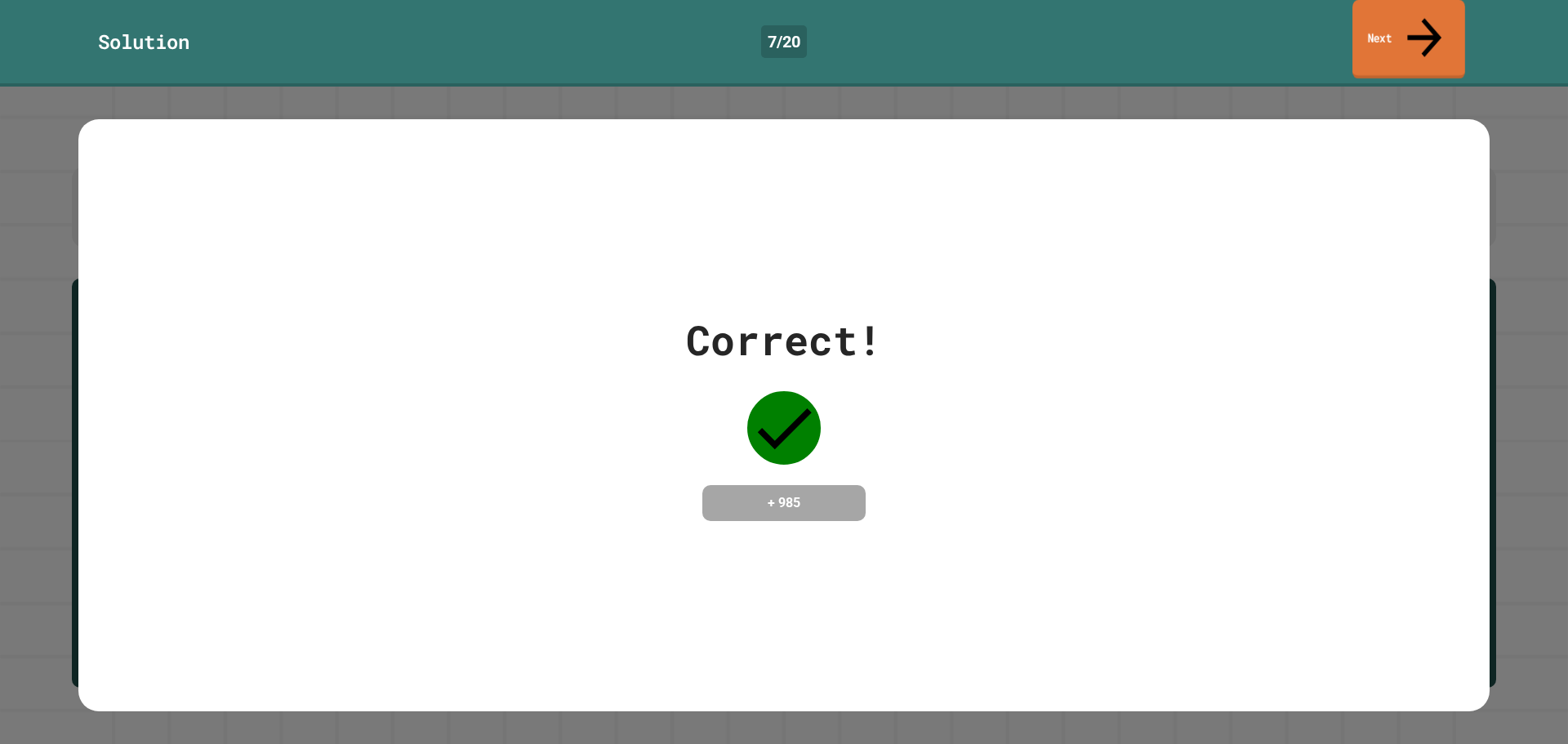
click at [1438, 9] on link "Next" at bounding box center [1409, 39] width 113 height 79
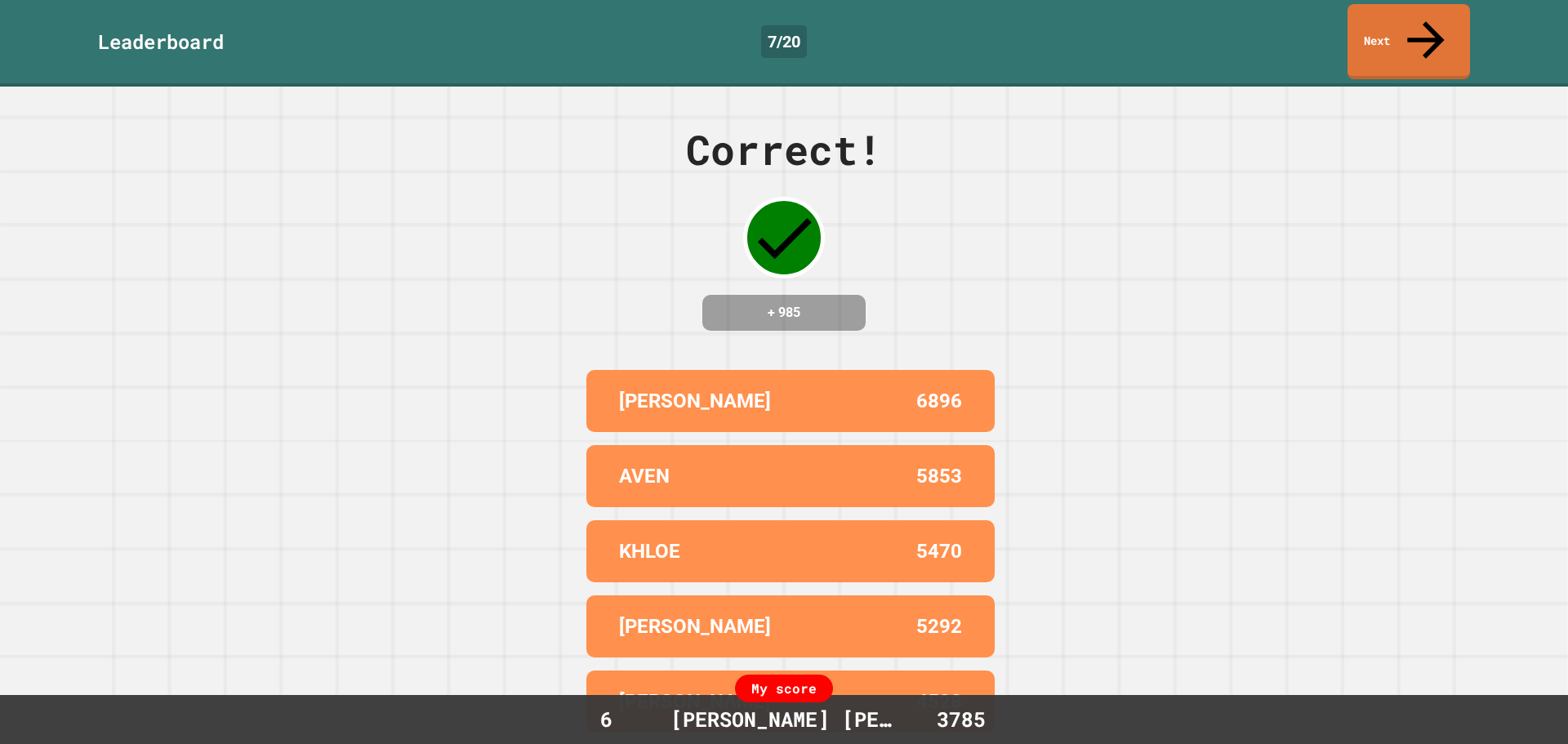
click at [1395, 18] on link "Next" at bounding box center [1408, 41] width 122 height 75
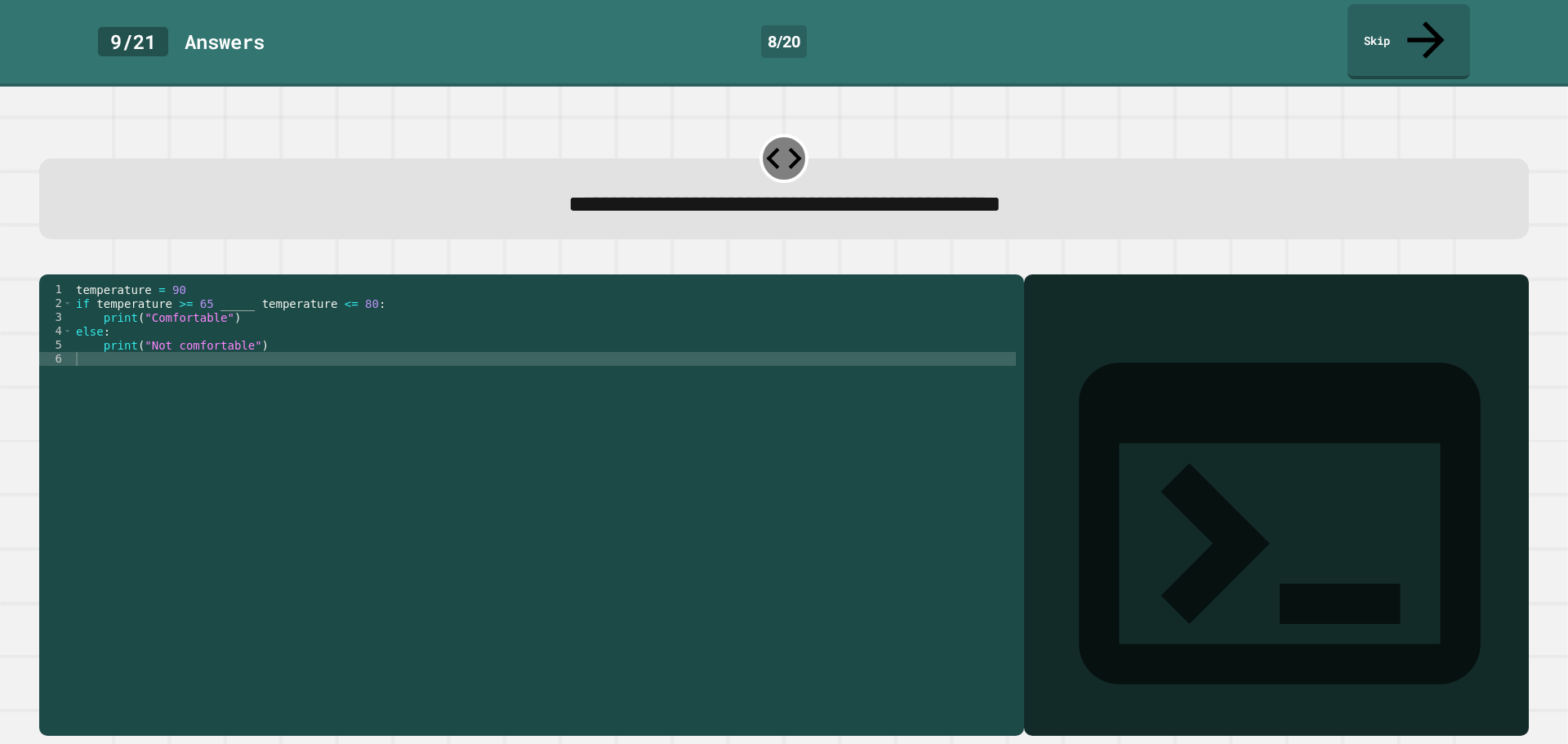
click at [241, 293] on div "temperature = 90 if temperature >= 65 _____ temperature <= 80 : print ( "Comfor…" at bounding box center [544, 504] width 944 height 444
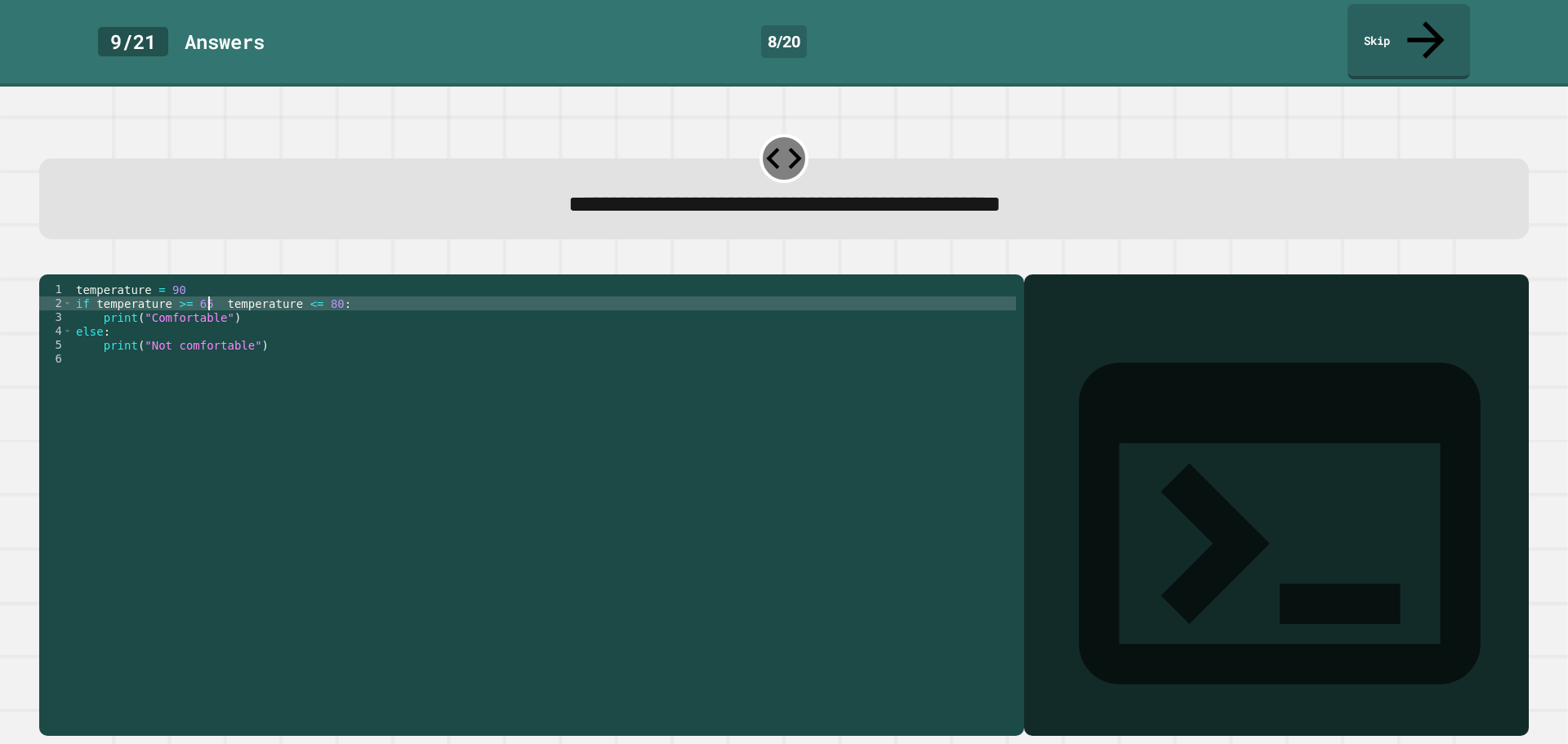
type textarea "**********"
click at [47, 262] on button "button" at bounding box center [47, 262] width 0 height 0
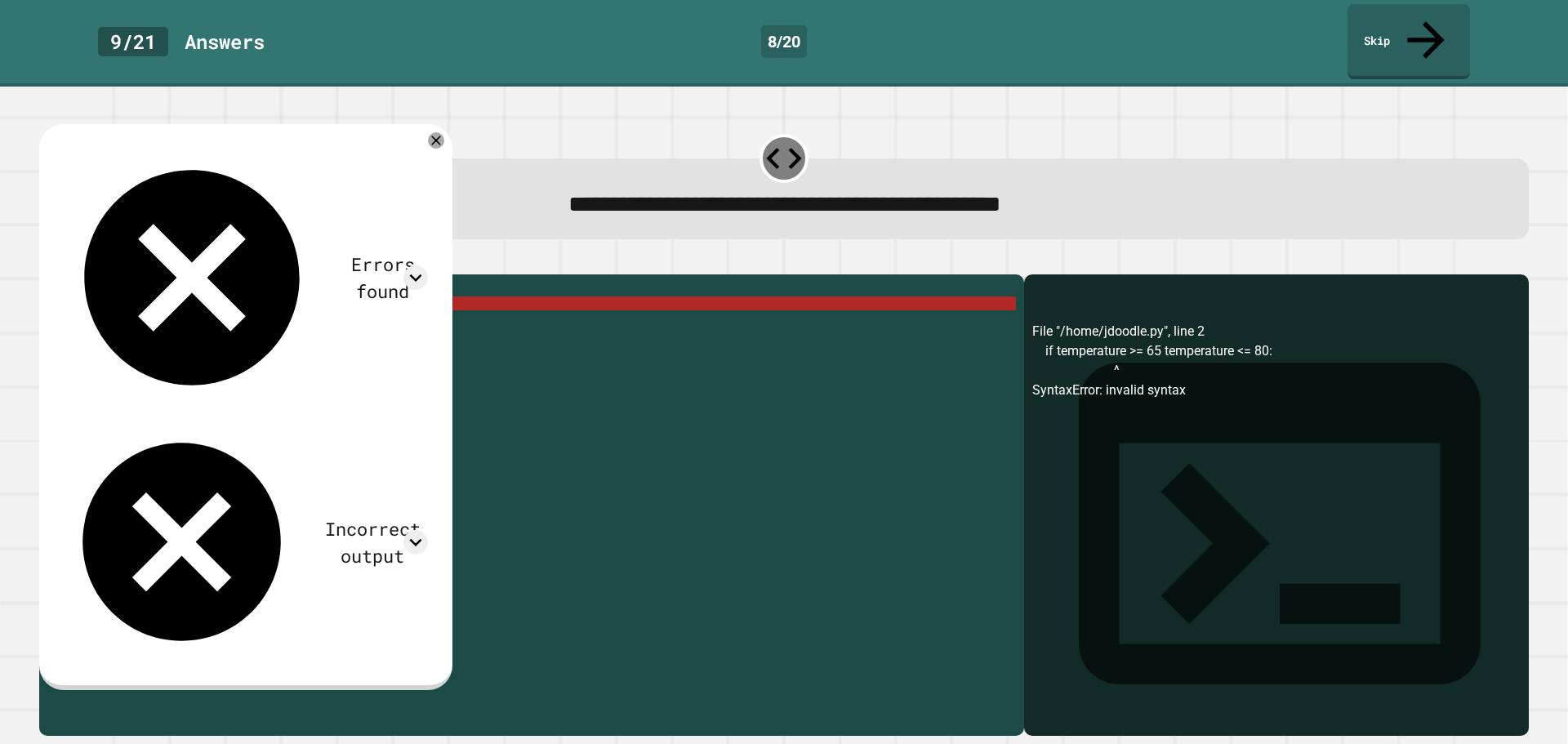
click at [80, 262] on icon "button" at bounding box center [80, 262] width 0 height 0
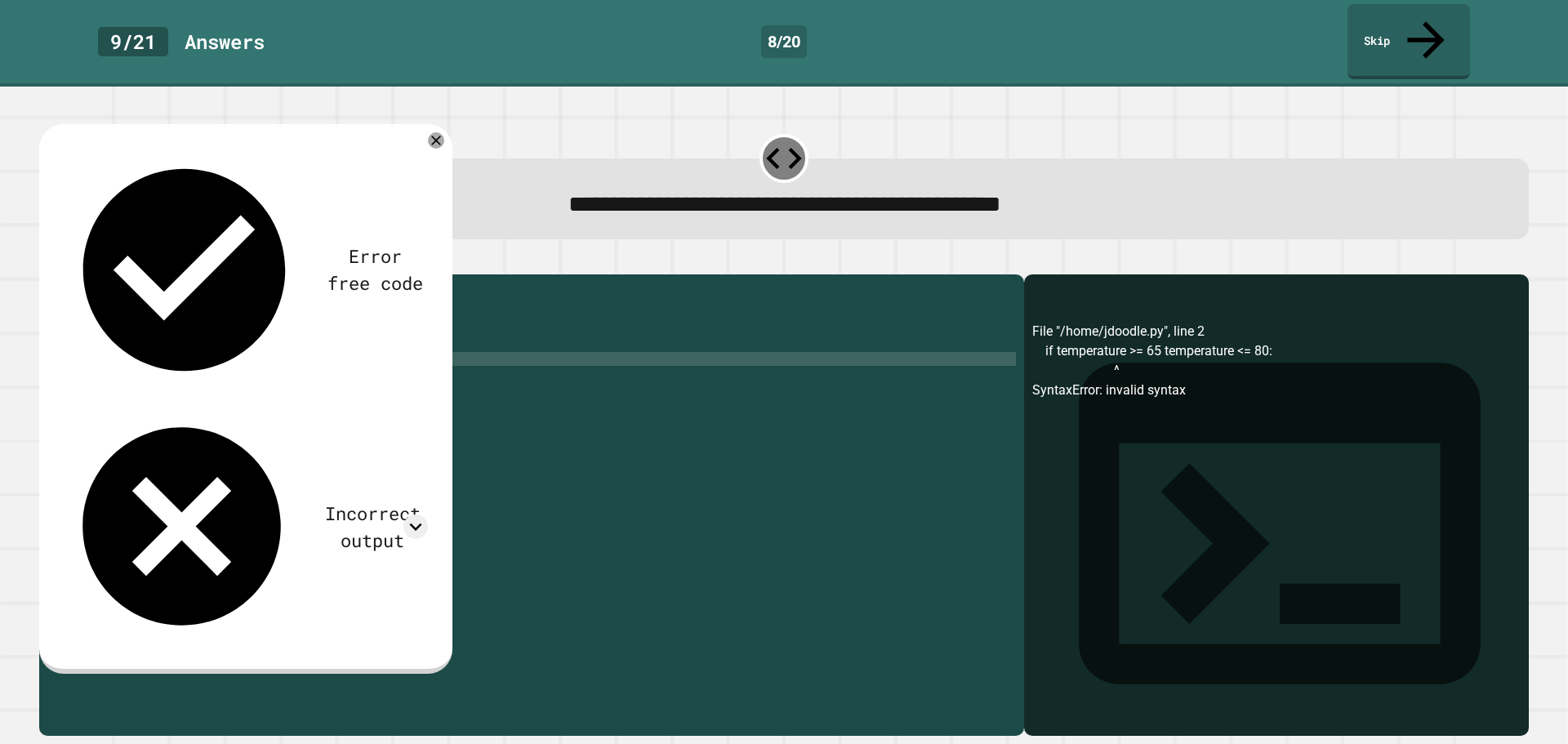
click at [235, 294] on div "temperature = 90 if temperature >= 65 _____ temperature <= 80 : print ( "Comfor…" at bounding box center [544, 491] width 944 height 417
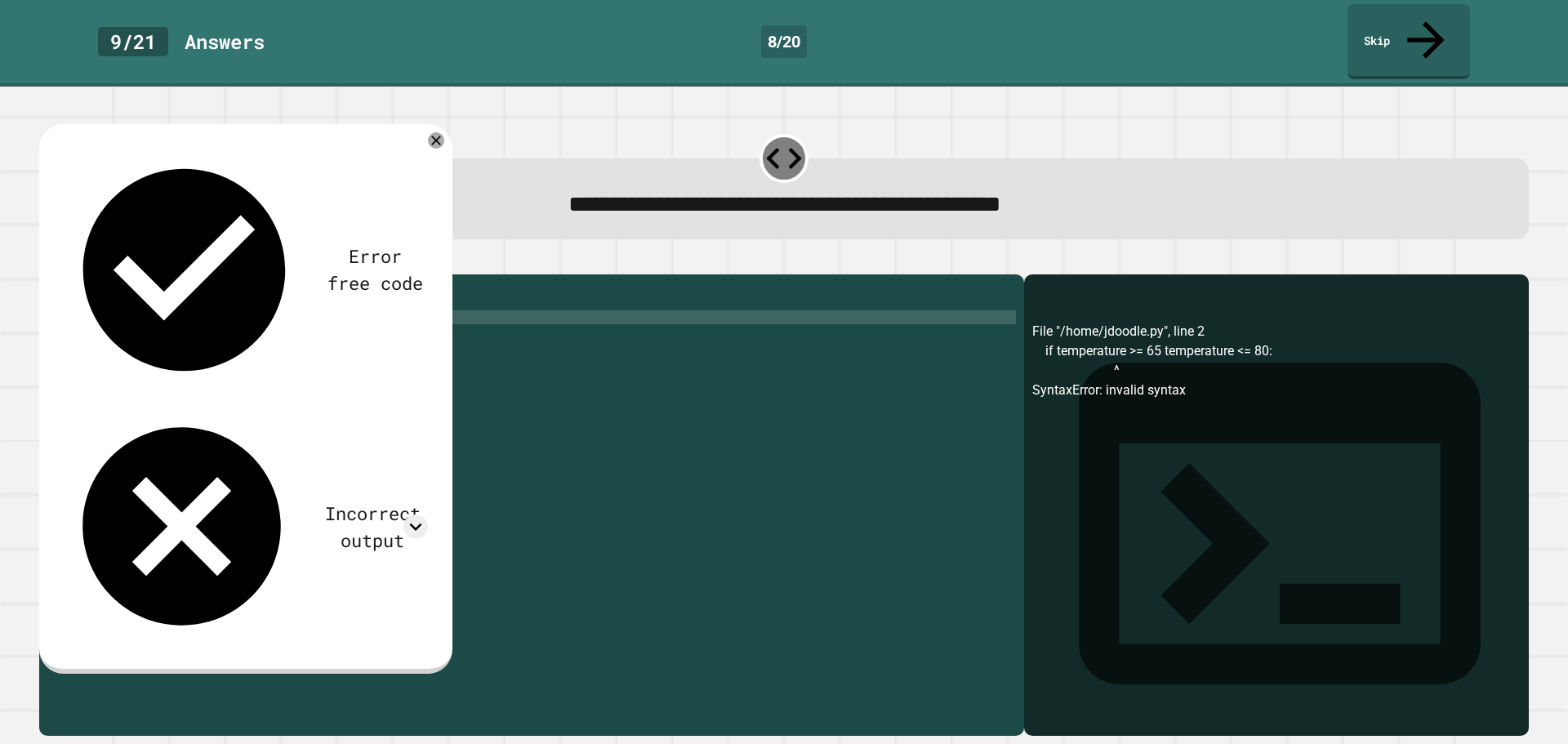
click at [240, 299] on div "temperature = 90 if temperature >= 65 _____ temperature <= 80 : print ( "Comfor…" at bounding box center [544, 504] width 944 height 444
click at [240, 293] on div "temperature = 90 if temperature >= 65 _____ temperature <= 80 : print ( "Comfor…" at bounding box center [544, 504] width 944 height 444
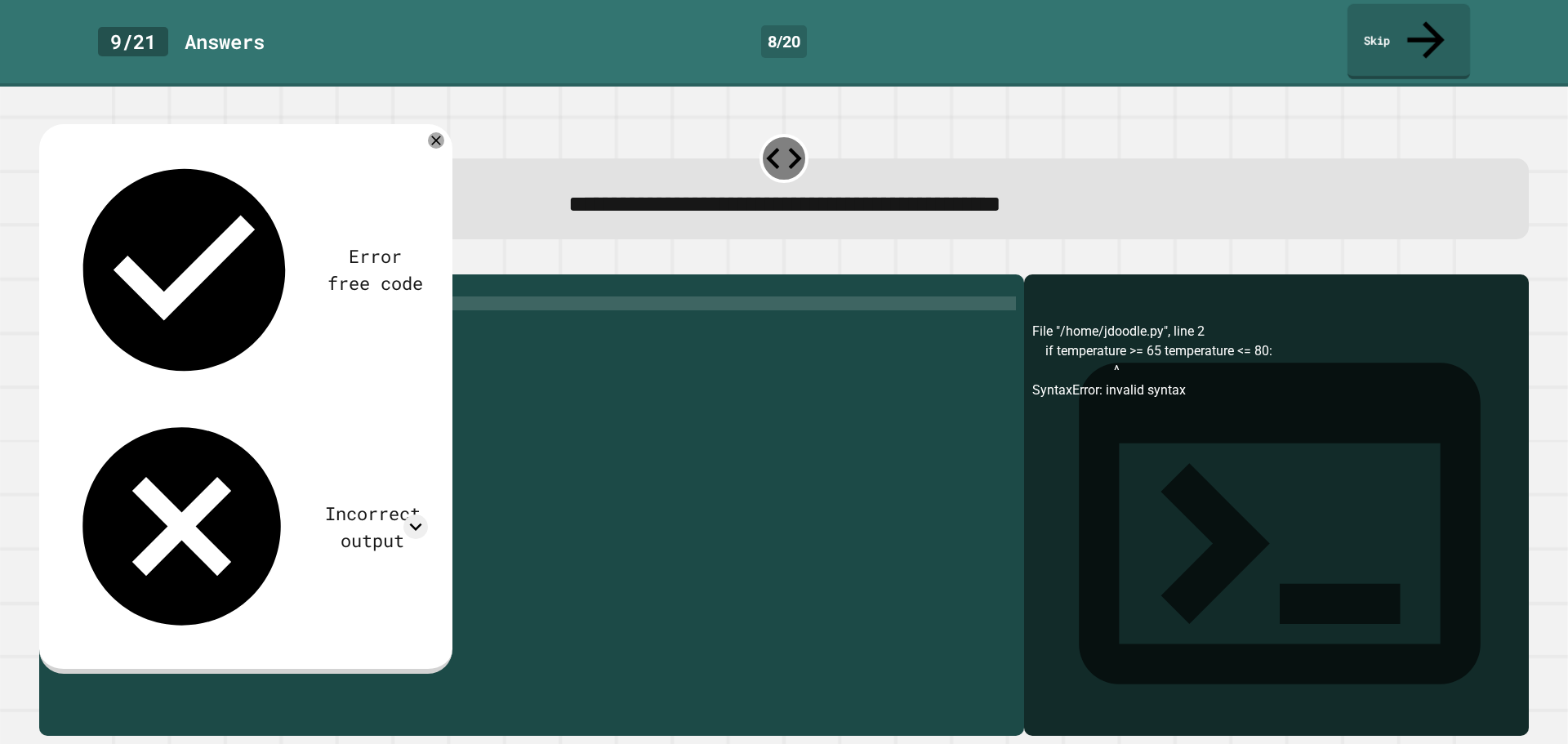
click at [1410, 37] on link "Skip" at bounding box center [1408, 41] width 122 height 75
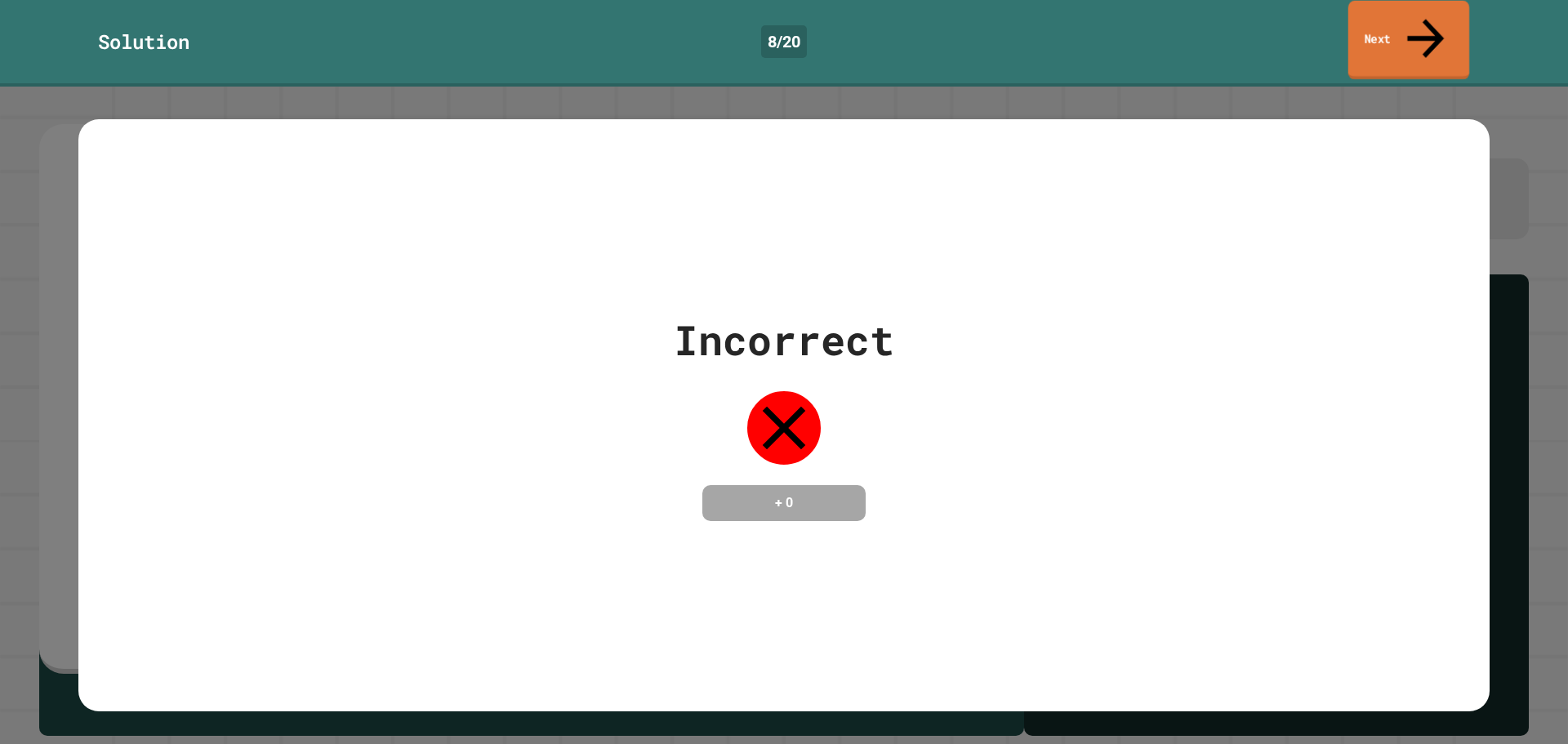
click at [1410, 37] on link "Next" at bounding box center [1408, 40] width 121 height 79
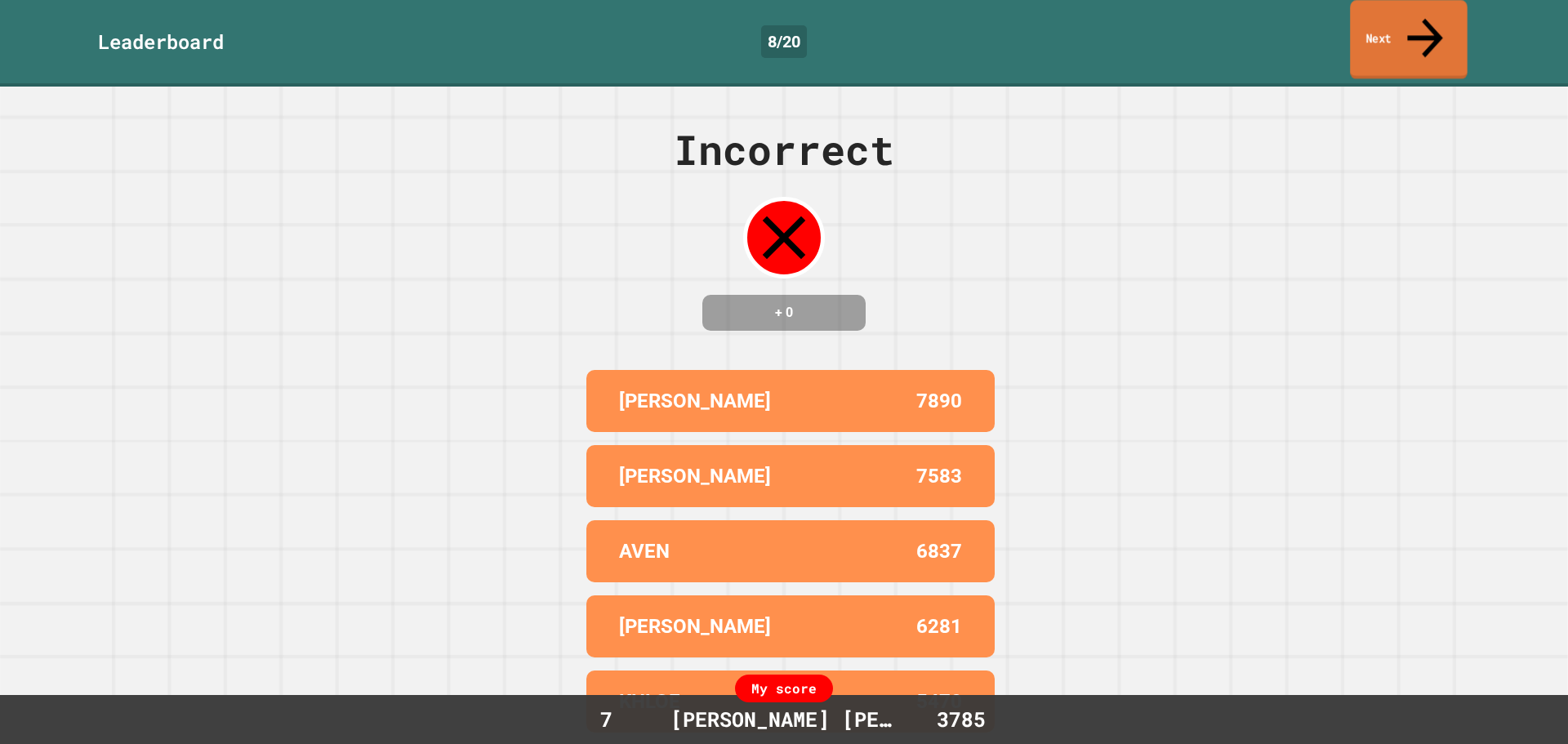
click at [1410, 37] on link "Next" at bounding box center [1408, 39] width 118 height 79
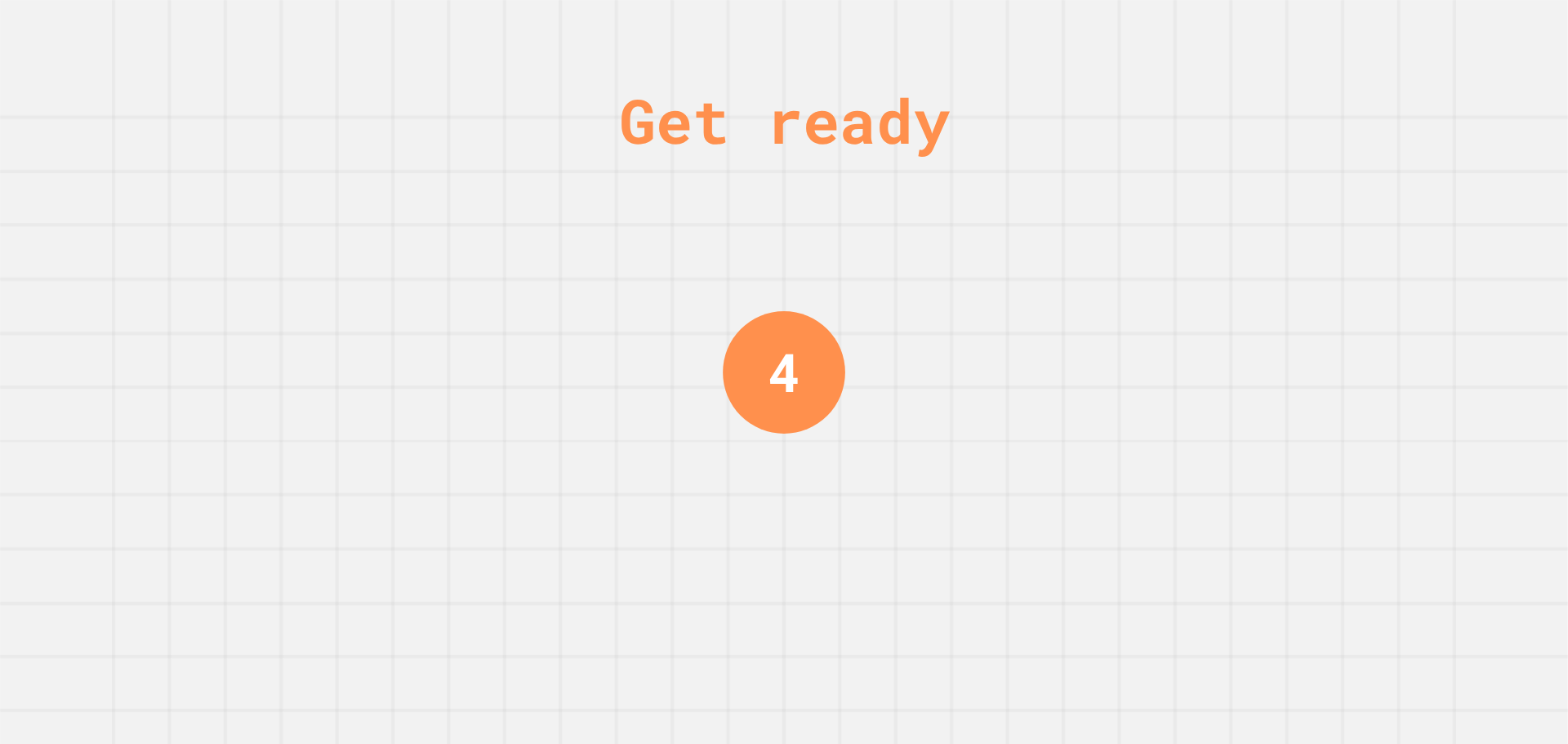
click at [911, 377] on div "Get ready 4" at bounding box center [784, 372] width 1568 height 744
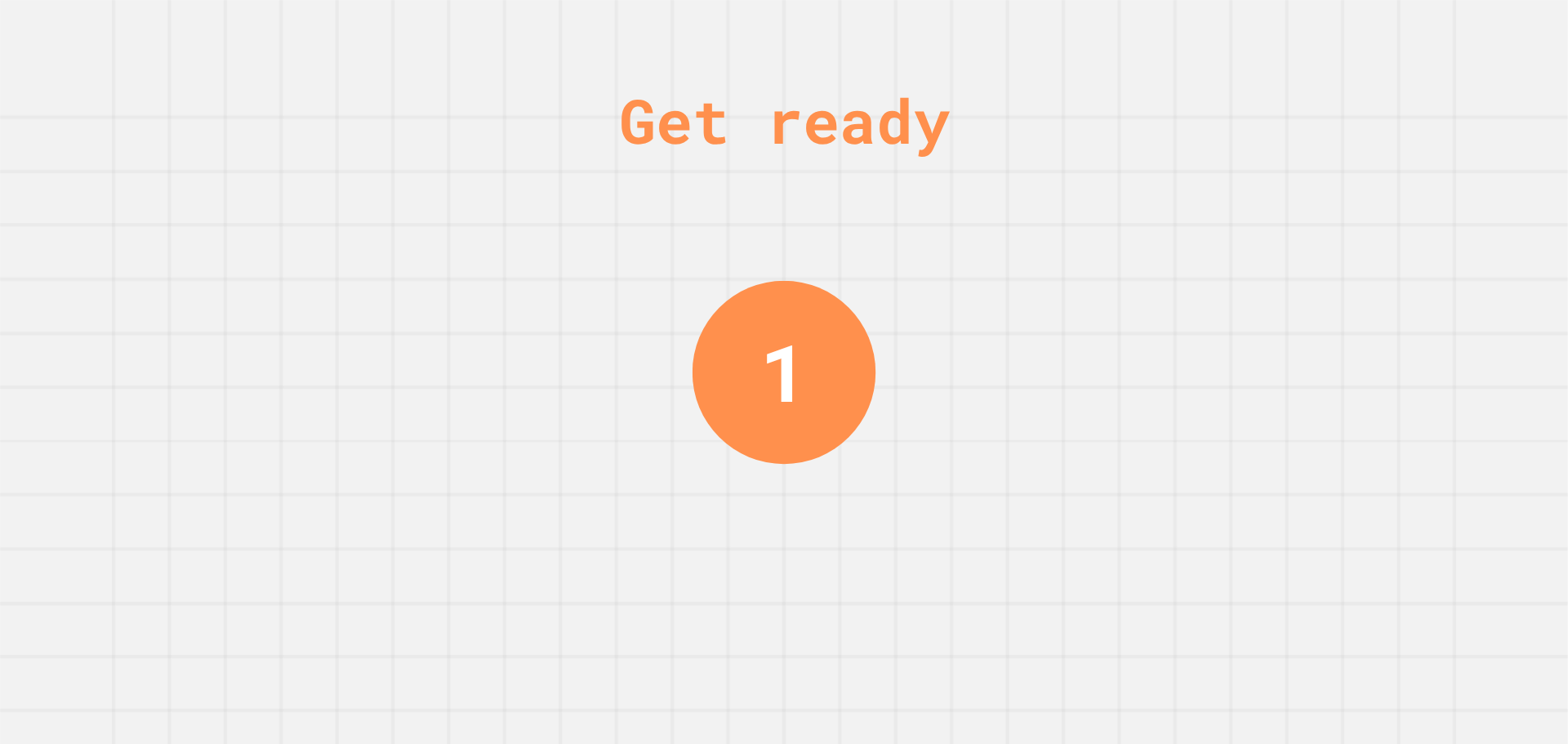
click at [1033, 296] on div "Get ready 1" at bounding box center [784, 372] width 1568 height 744
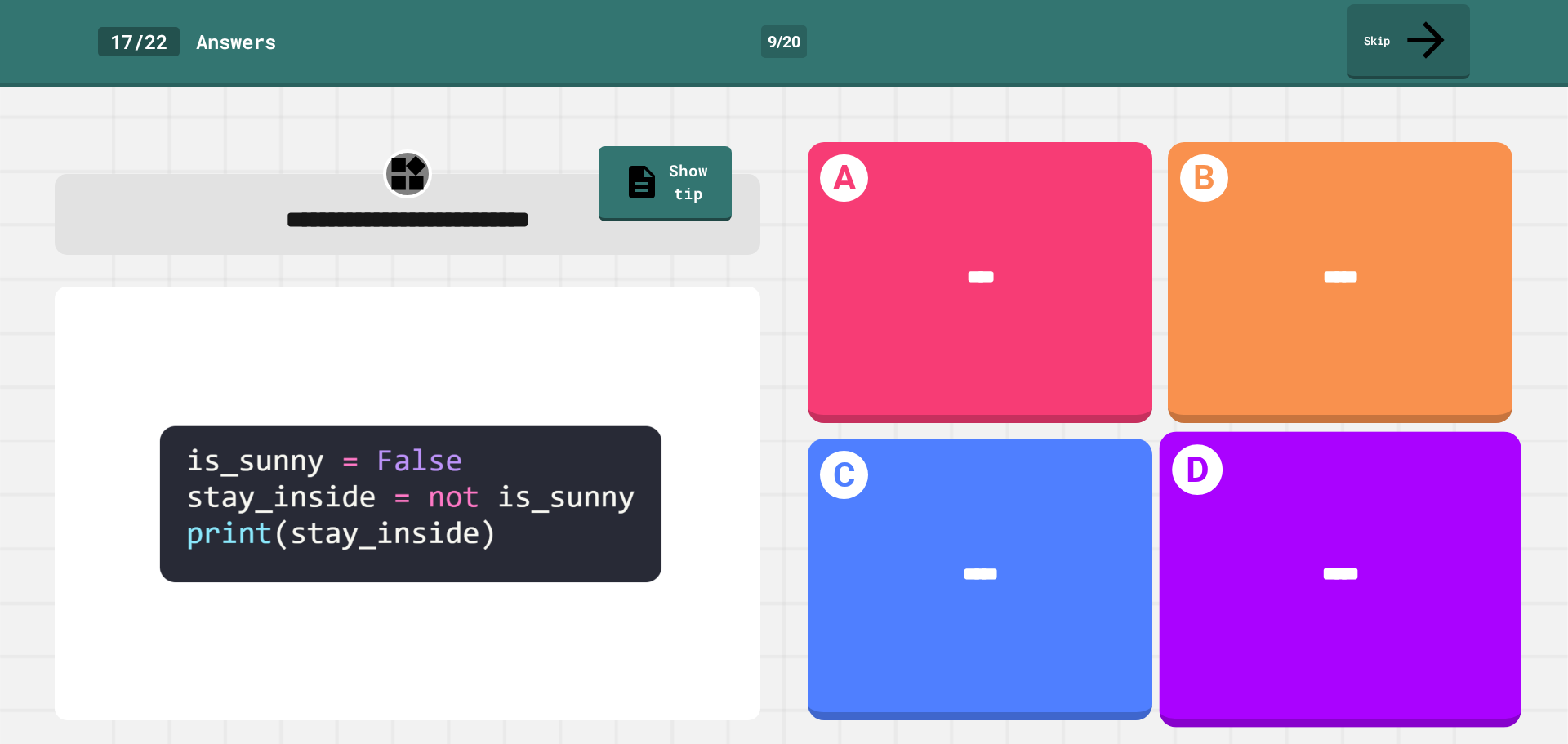
click at [1245, 432] on div "D *****" at bounding box center [1340, 580] width 362 height 295
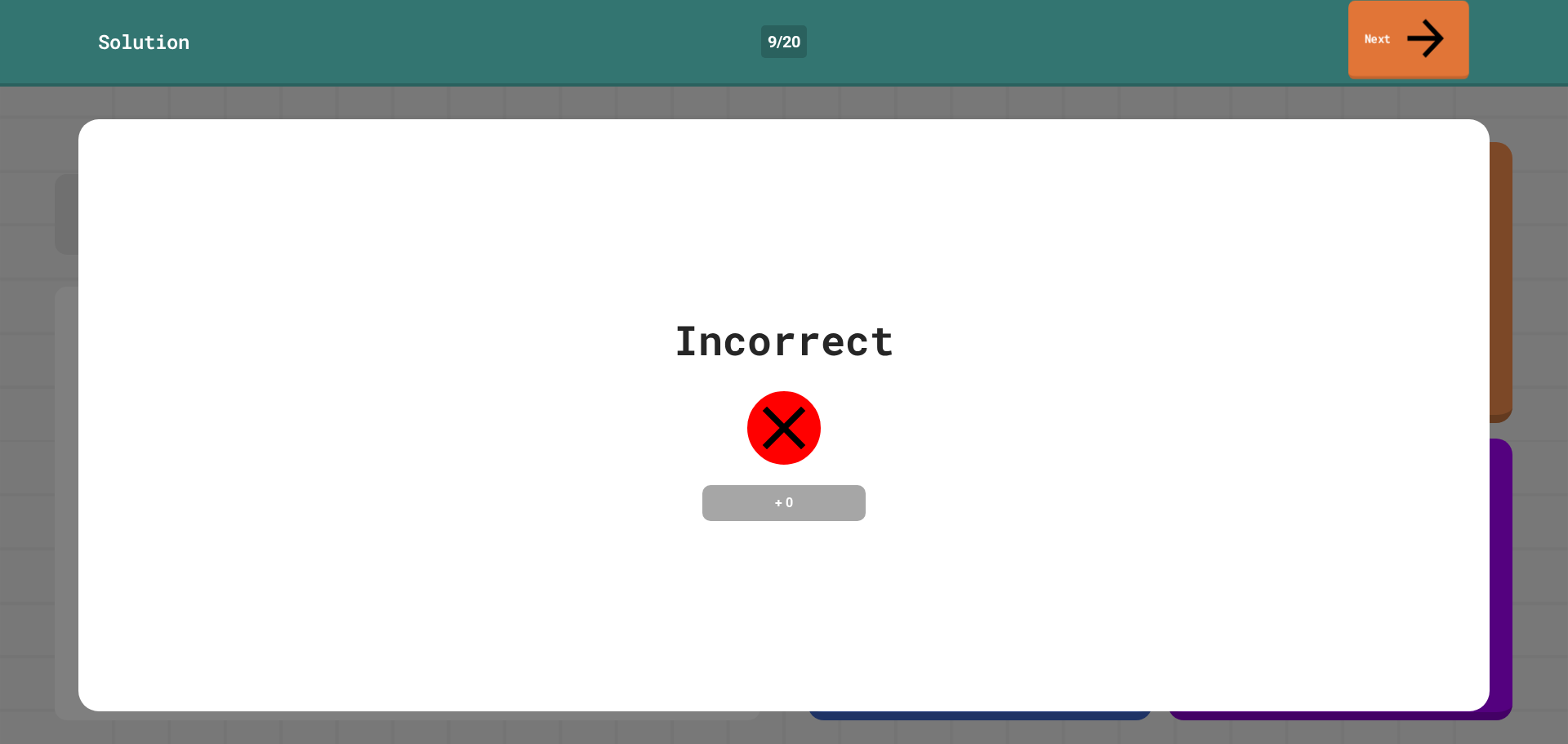
click at [1371, 20] on link "Next" at bounding box center [1408, 40] width 121 height 79
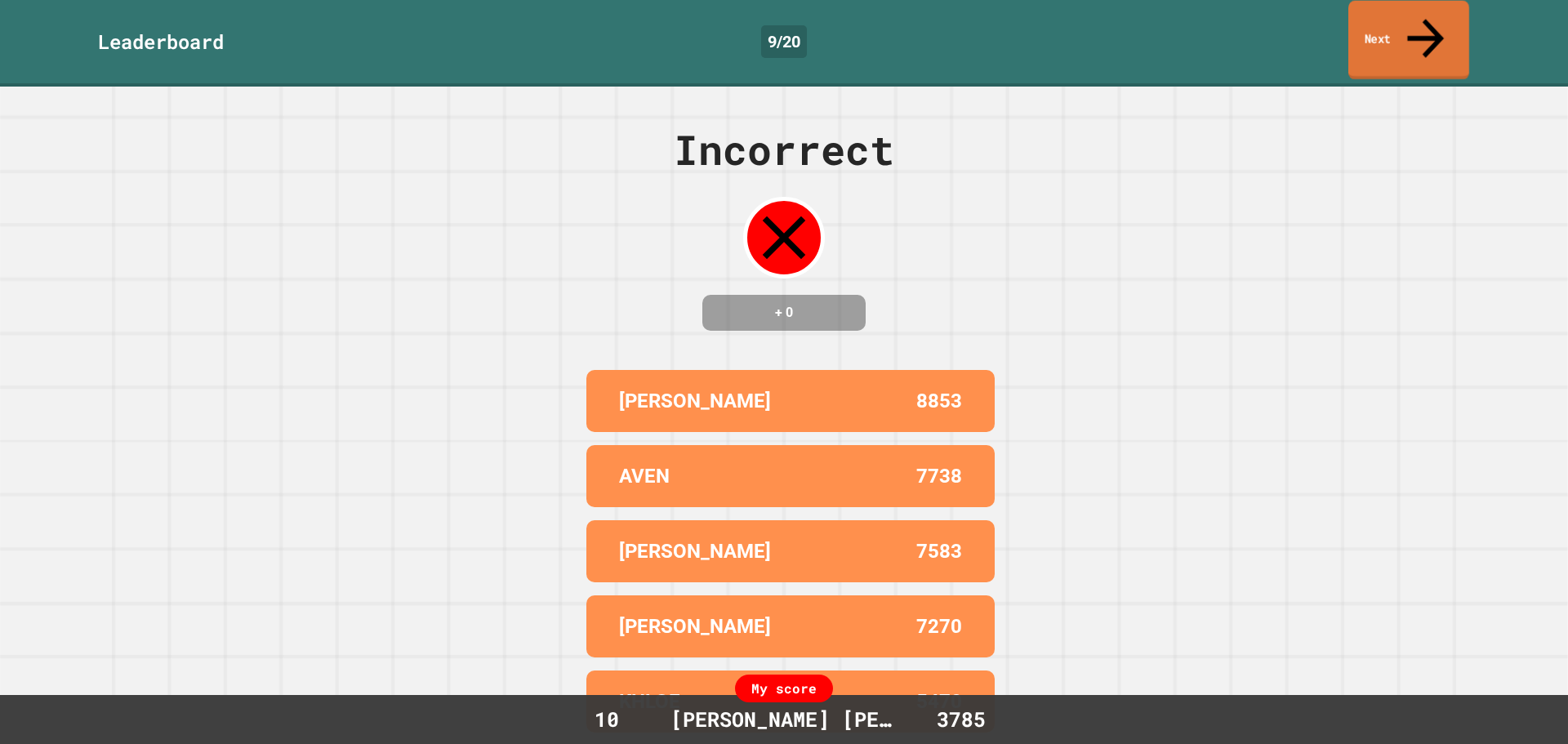
click at [1434, 15] on icon at bounding box center [1426, 38] width 55 height 58
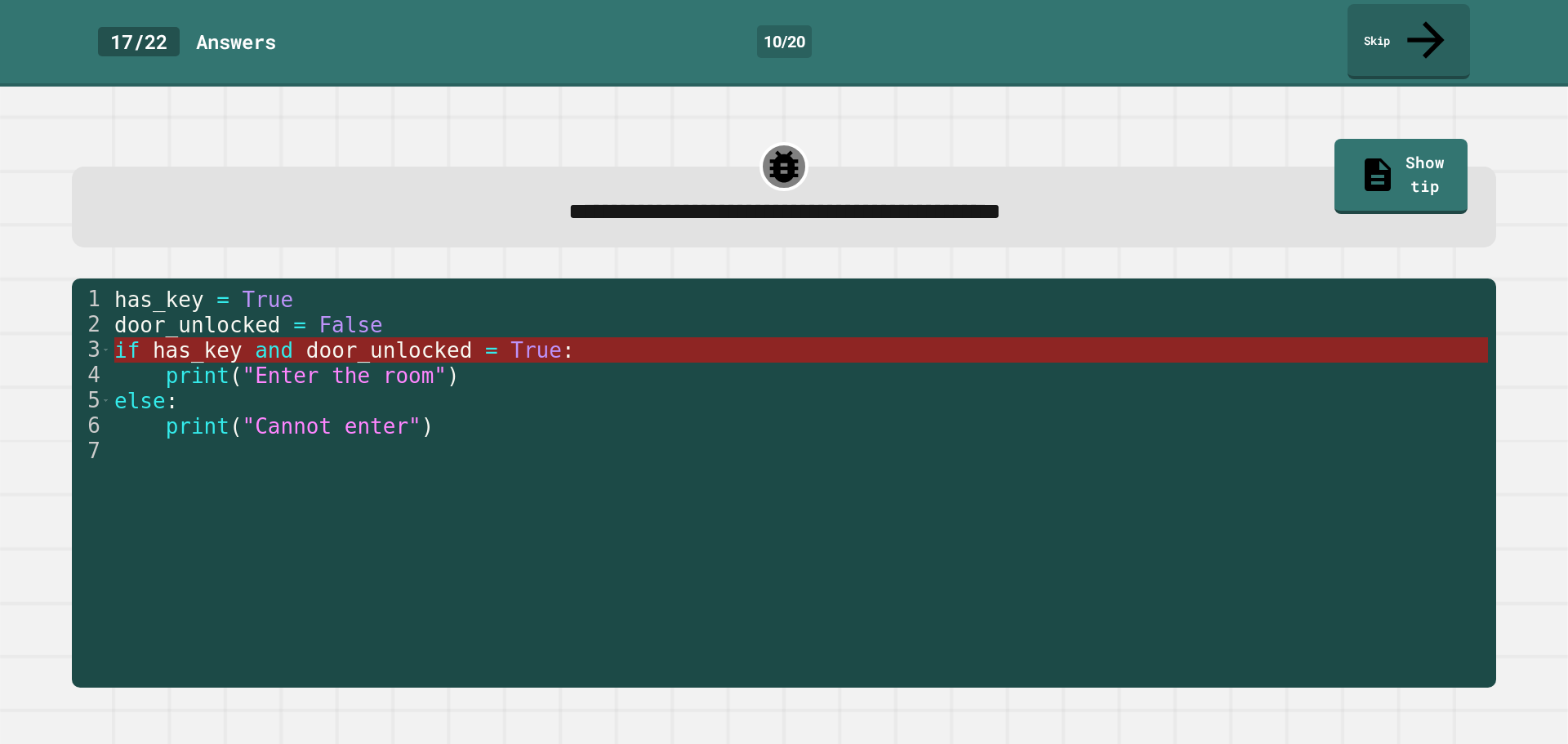
click at [305, 338] on span "door_unlocked" at bounding box center [388, 350] width 167 height 25
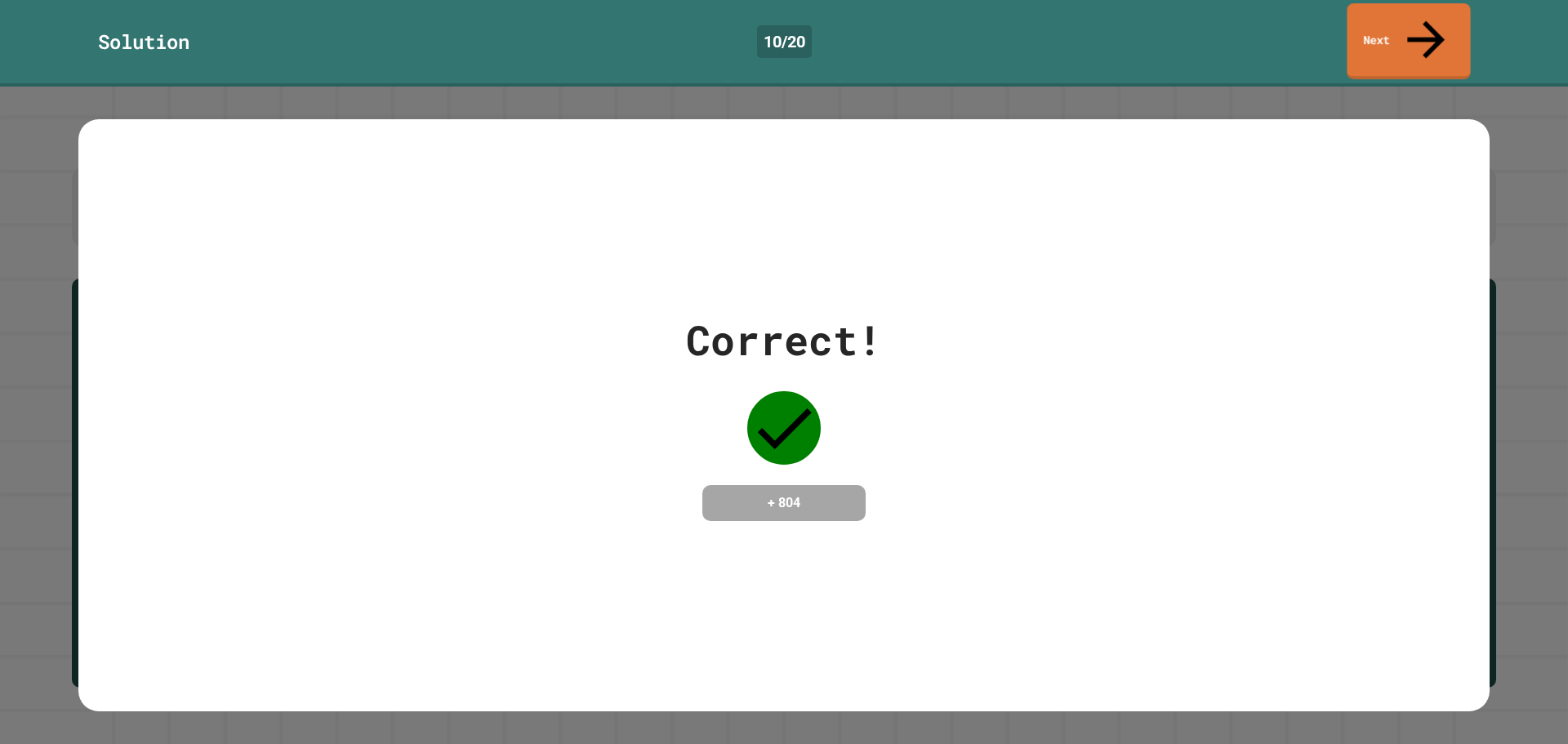
click at [1407, 36] on link "Next" at bounding box center [1408, 41] width 123 height 76
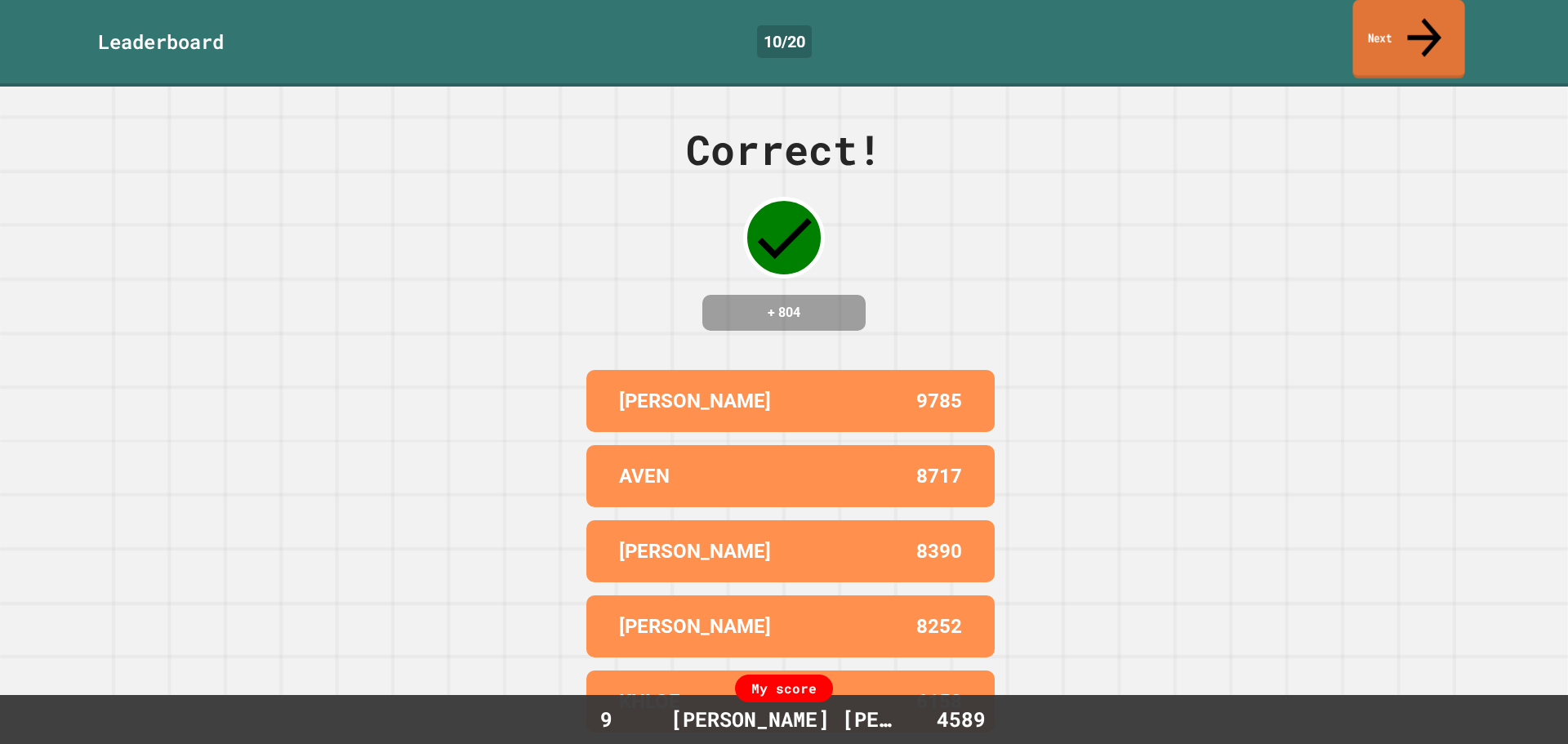
click at [1390, 21] on link "Next" at bounding box center [1408, 39] width 112 height 79
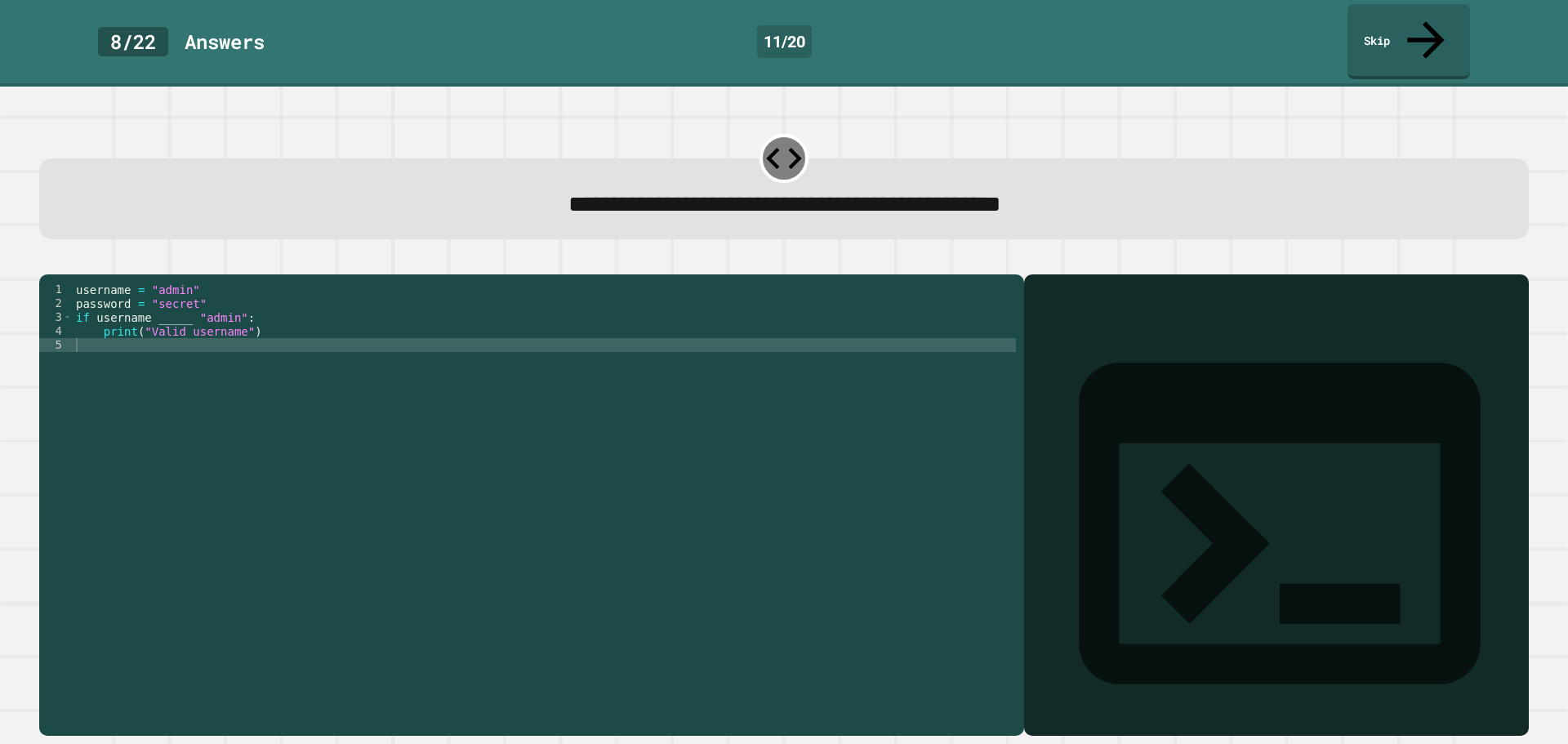
click at [185, 305] on div "username = "admin" password = "secret" if username _____ "admin" : print ( "Val…" at bounding box center [544, 504] width 944 height 444
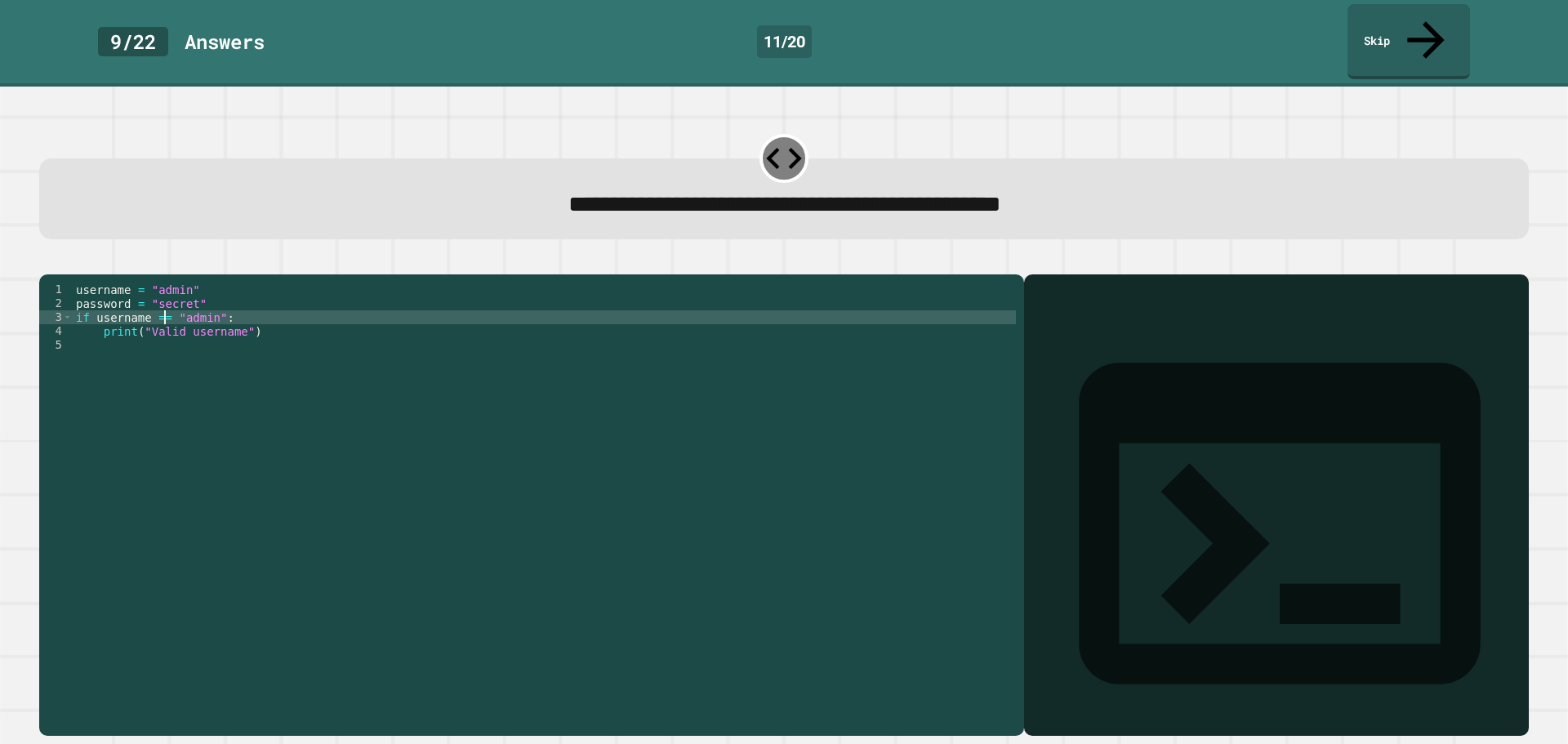
scroll to position [0, 0]
type textarea "**********"
click at [47, 262] on icon "button" at bounding box center [47, 262] width 0 height 0
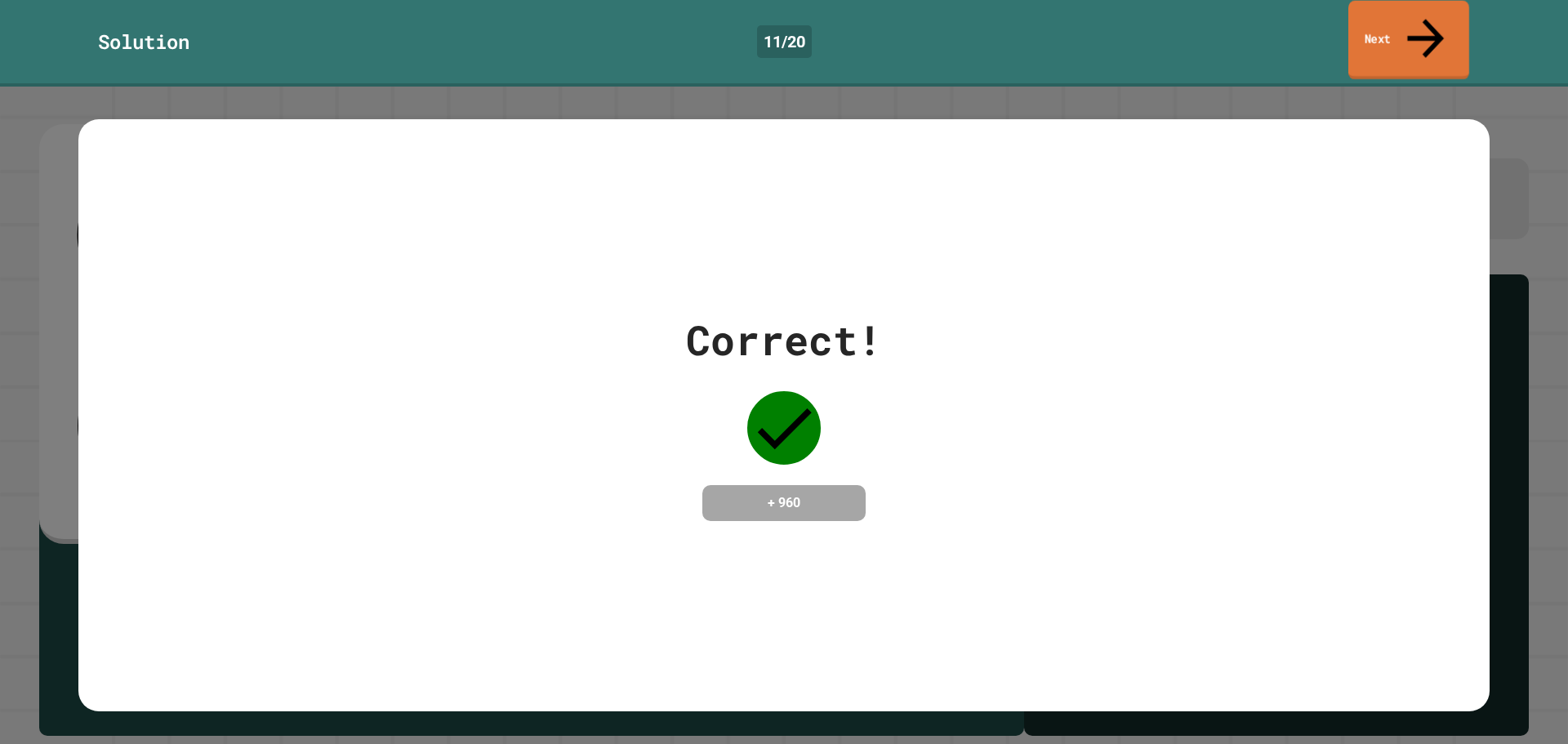
click at [1401, 24] on link "Next" at bounding box center [1408, 40] width 121 height 79
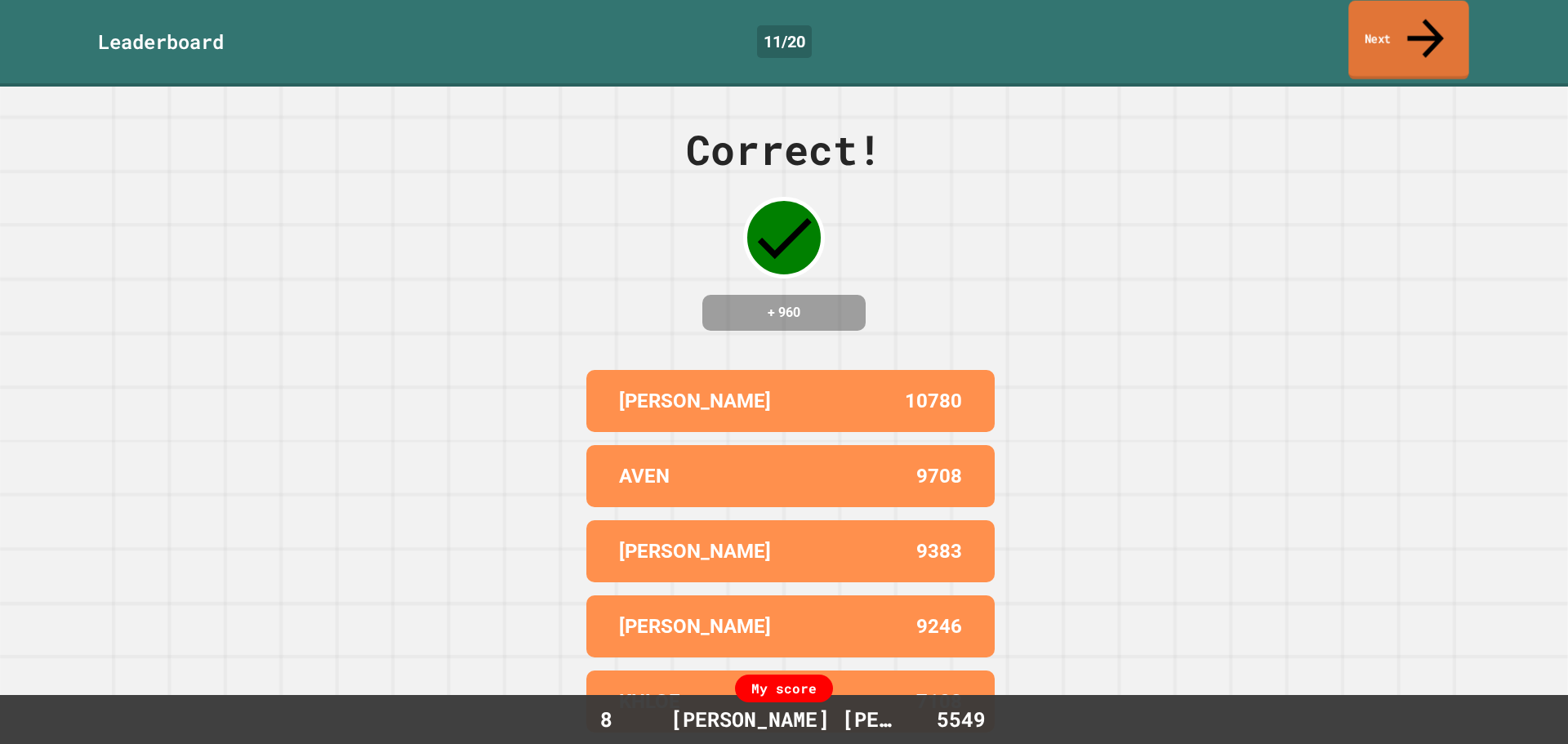
click at [1401, 24] on link "Next" at bounding box center [1408, 40] width 120 height 79
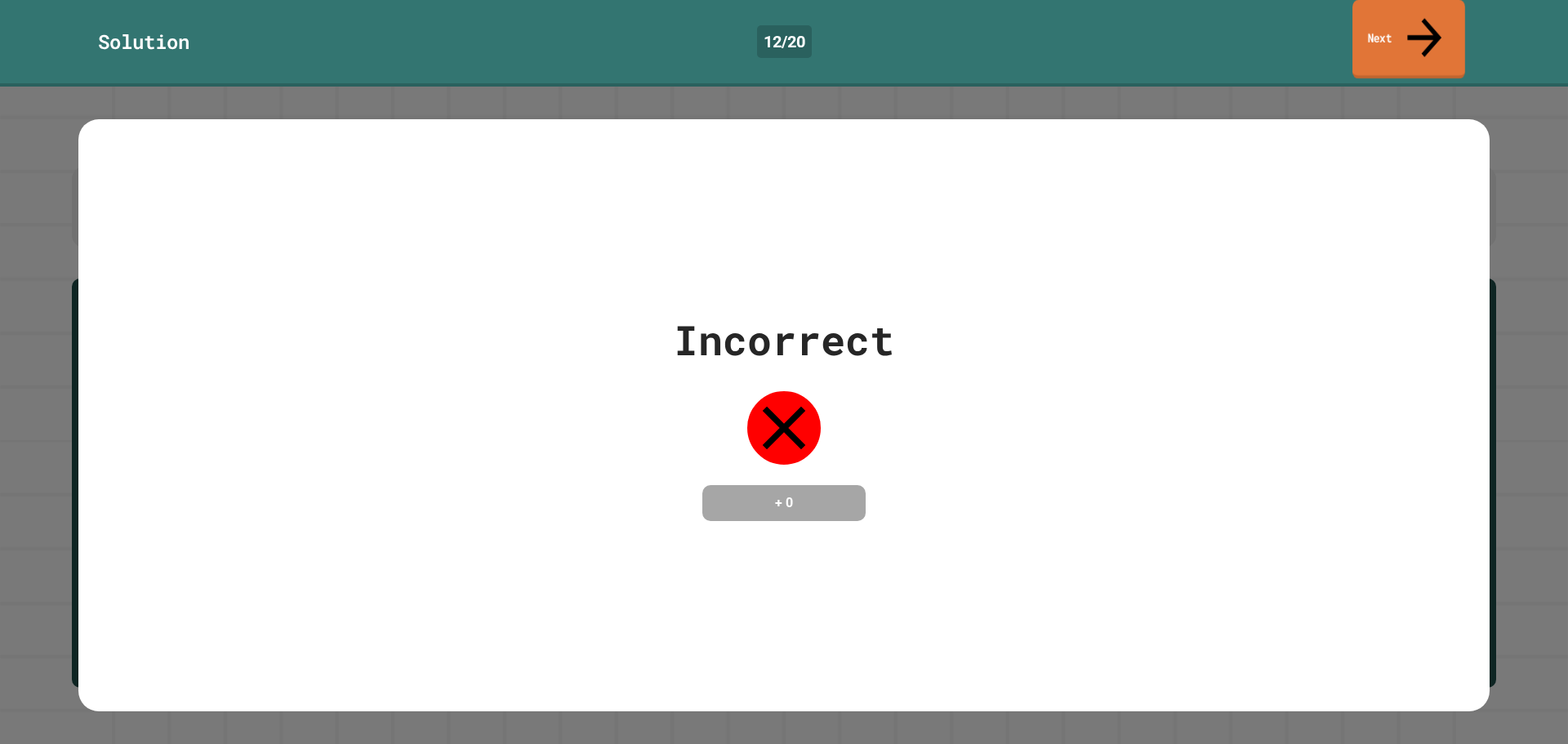
click at [1414, 36] on link "Next" at bounding box center [1409, 39] width 113 height 79
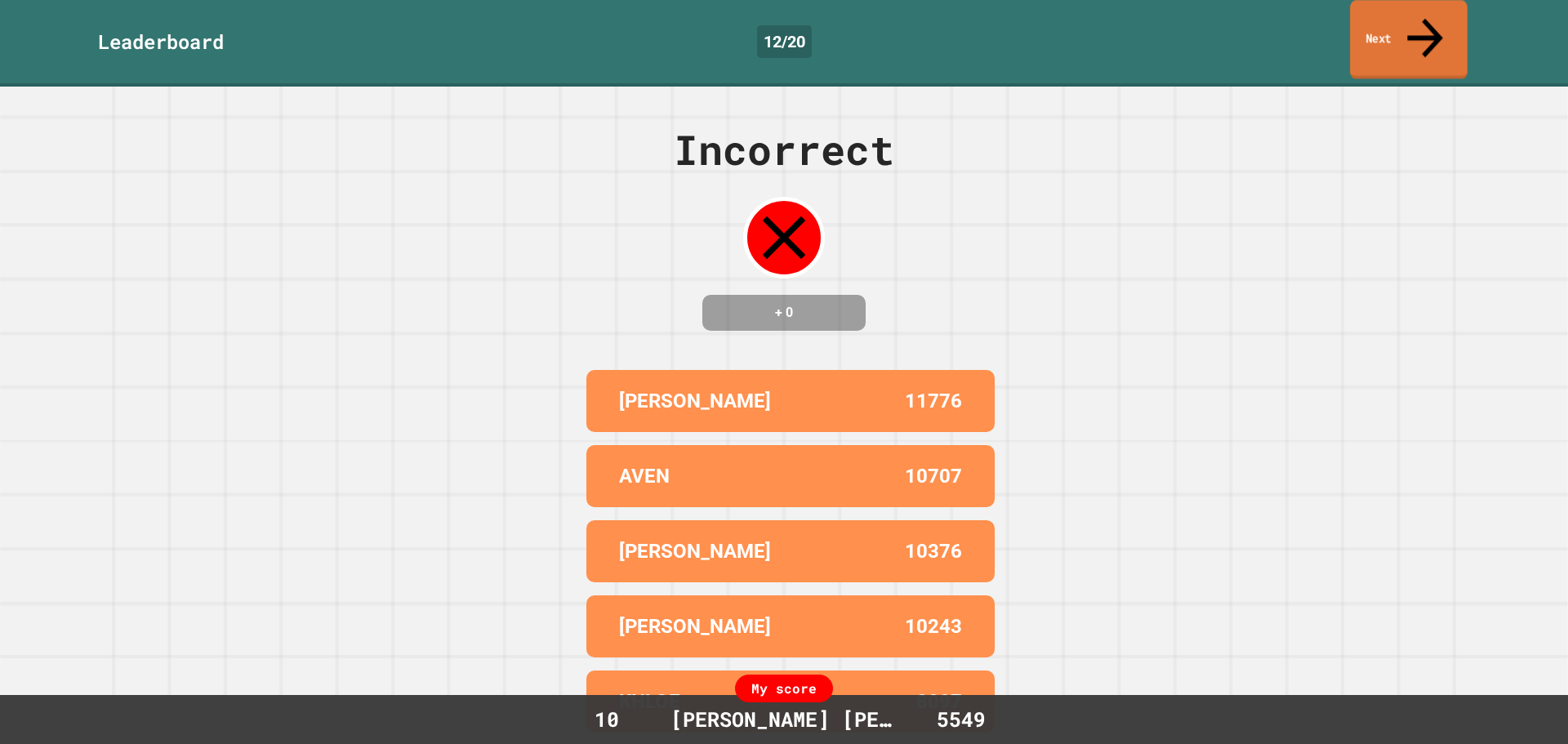
click at [1410, 31] on link "Next" at bounding box center [1408, 39] width 118 height 79
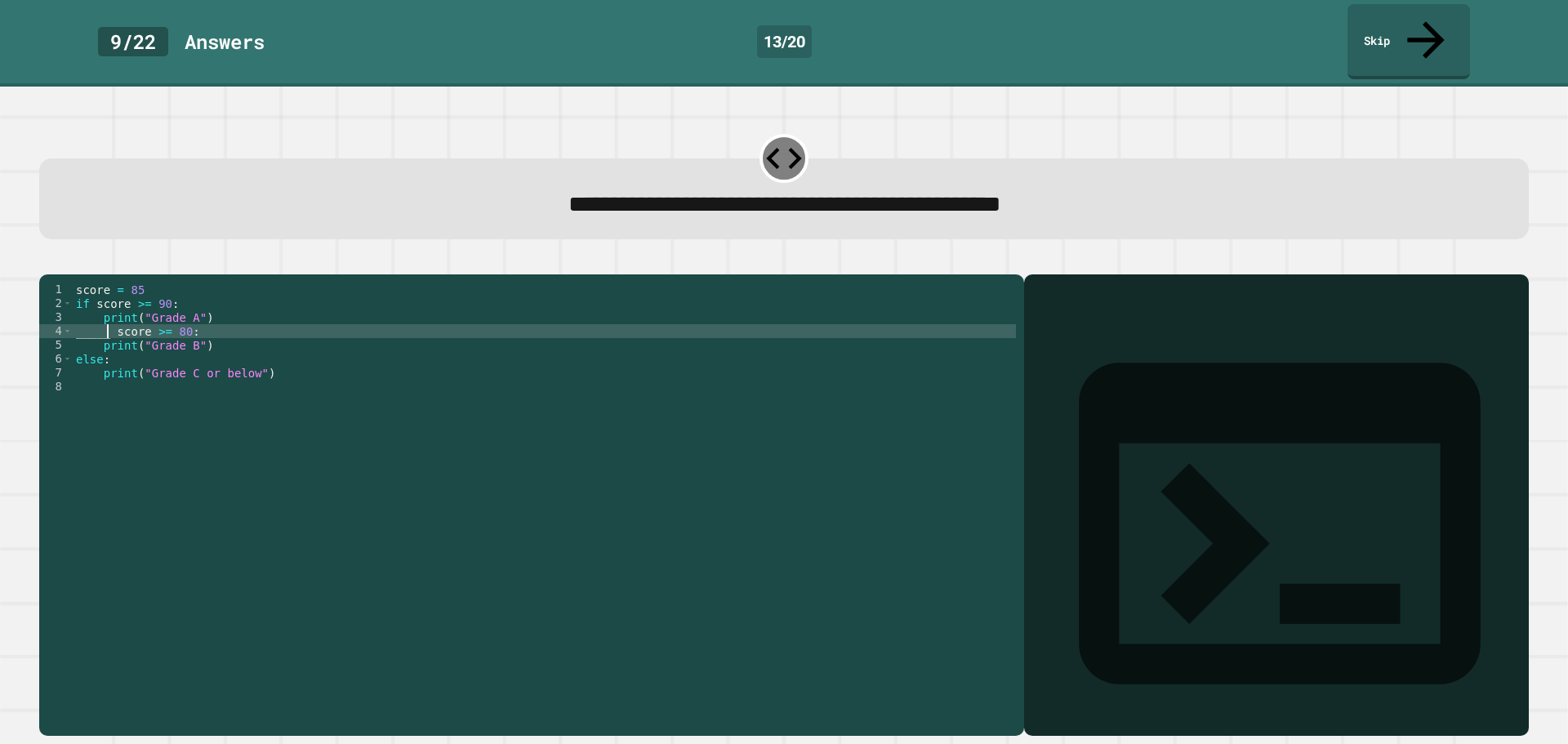
click at [106, 322] on div "score = 85 if score >= 90 : print ( "Grade A" ) _____ score >= 80 : print ( "Gr…" at bounding box center [544, 504] width 944 height 444
type textarea "**********"
click at [47, 262] on button "button" at bounding box center [47, 262] width 0 height 0
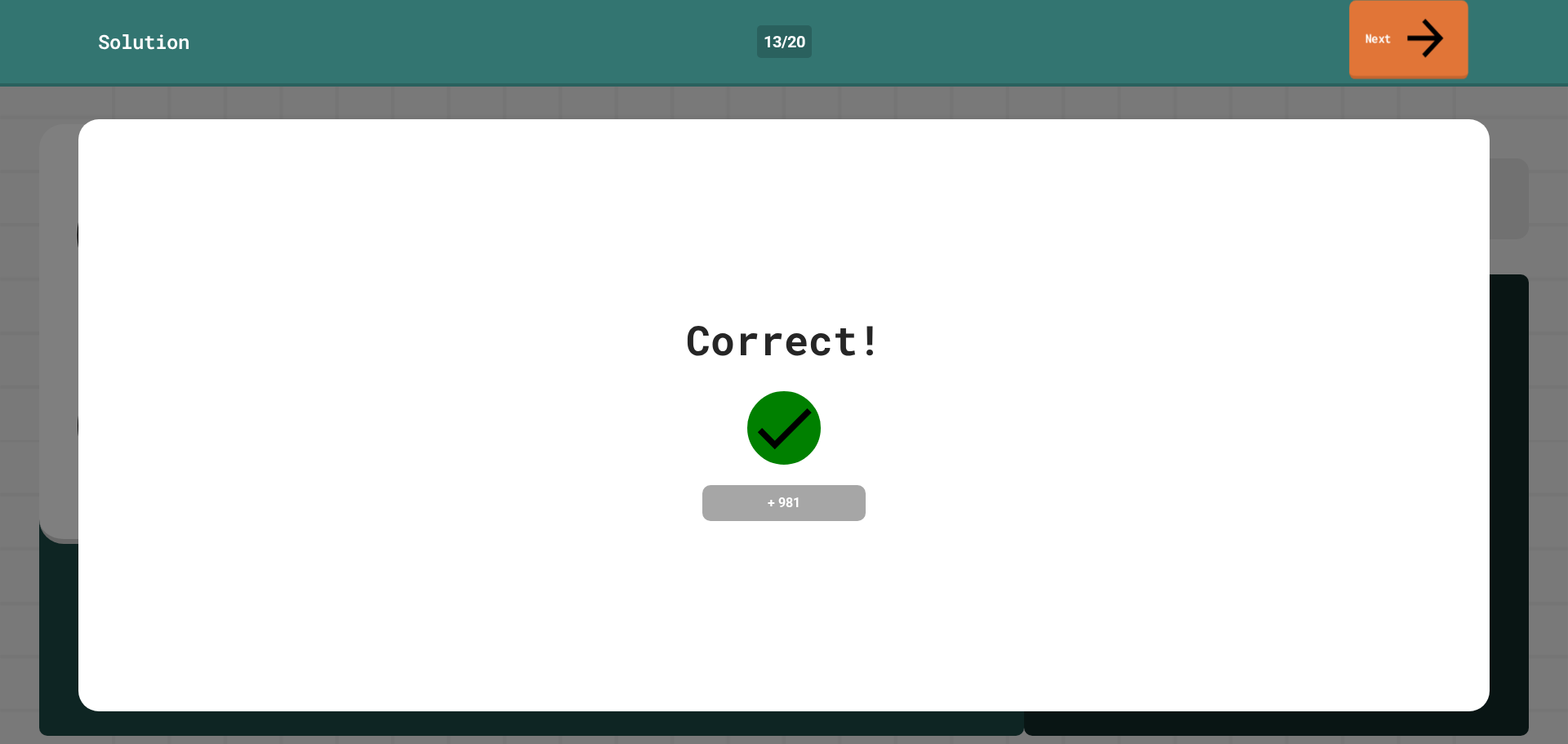
click at [1424, 16] on icon at bounding box center [1425, 38] width 54 height 58
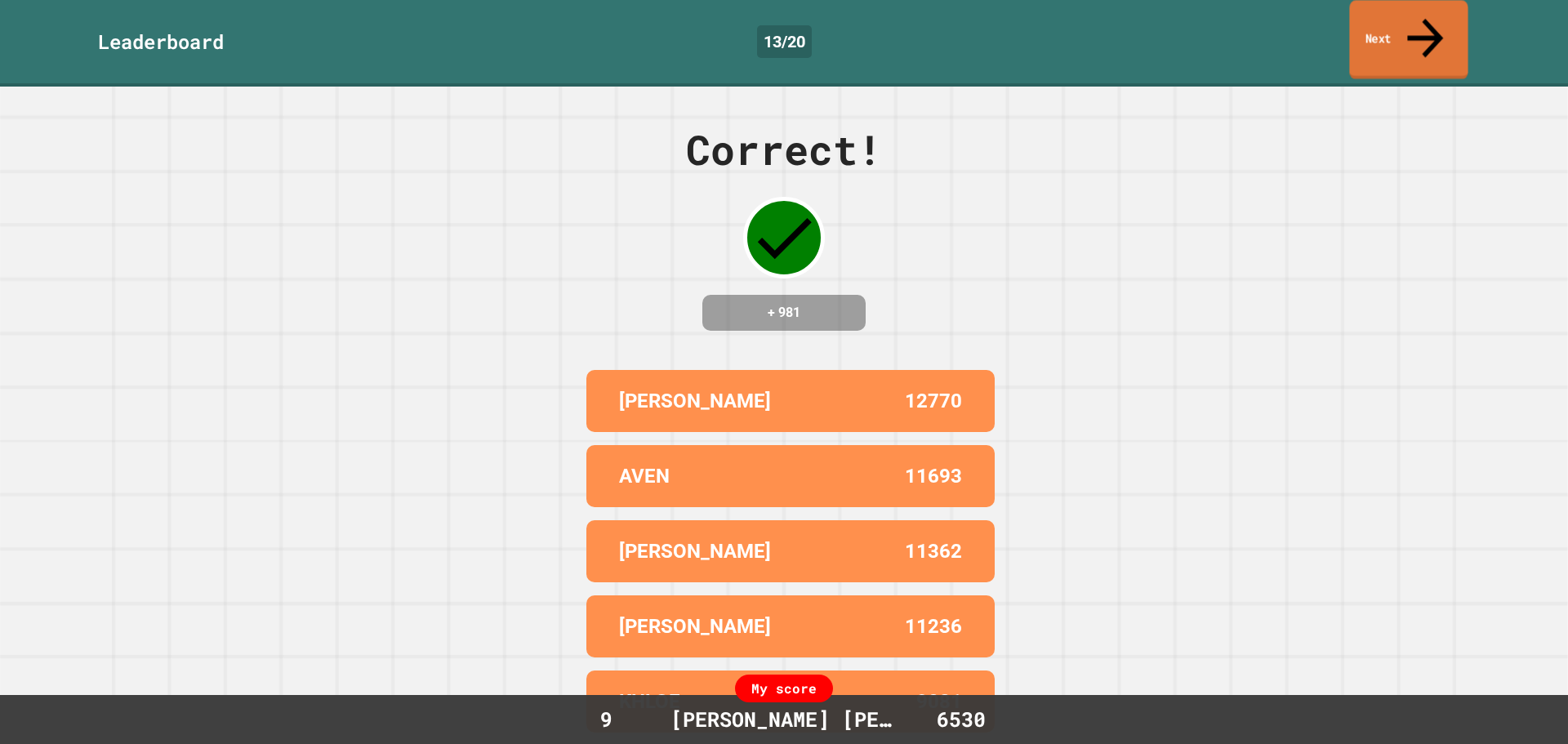
click at [1424, 28] on link "Next" at bounding box center [1408, 39] width 119 height 79
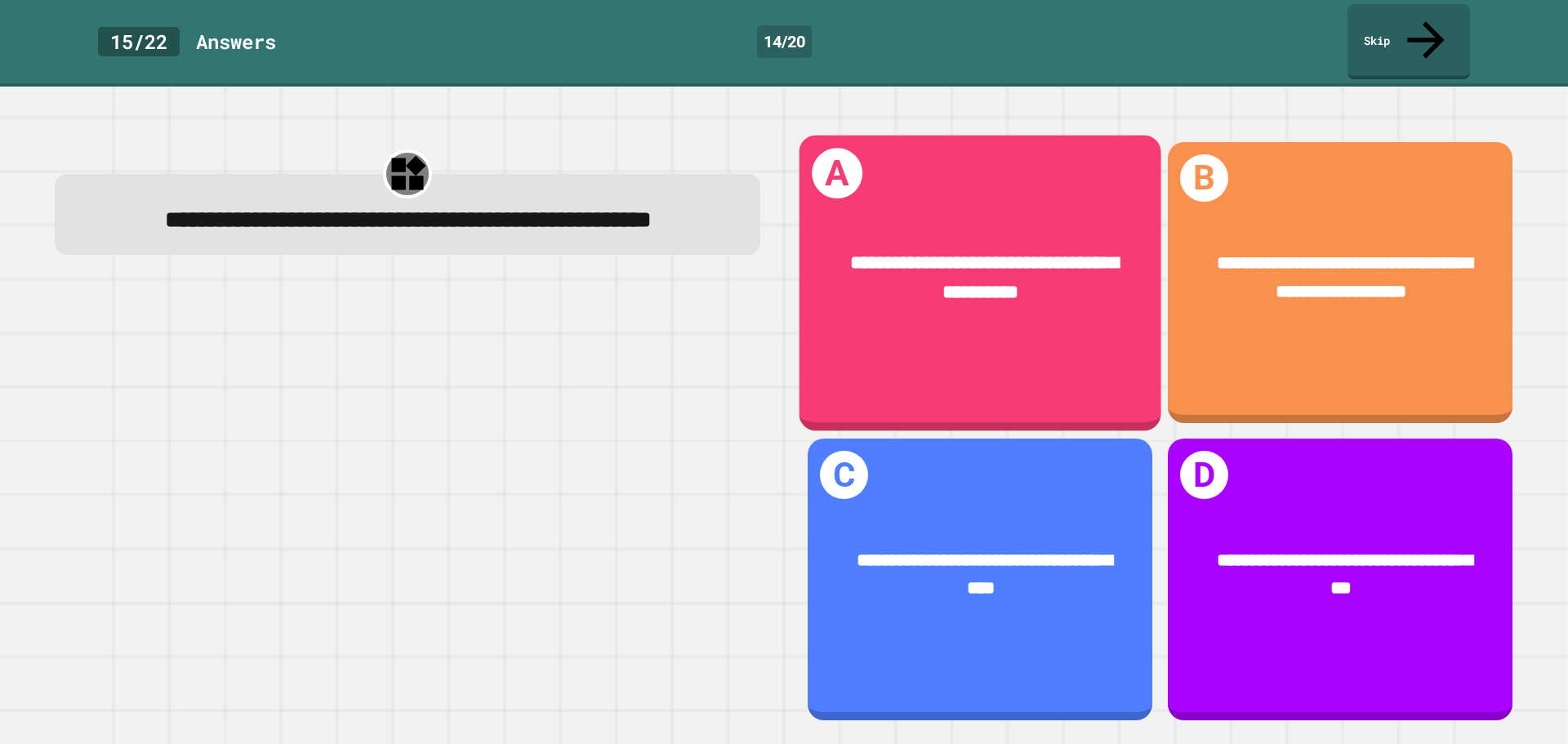
click at [1065, 311] on div "**********" at bounding box center [980, 277] width 362 height 134
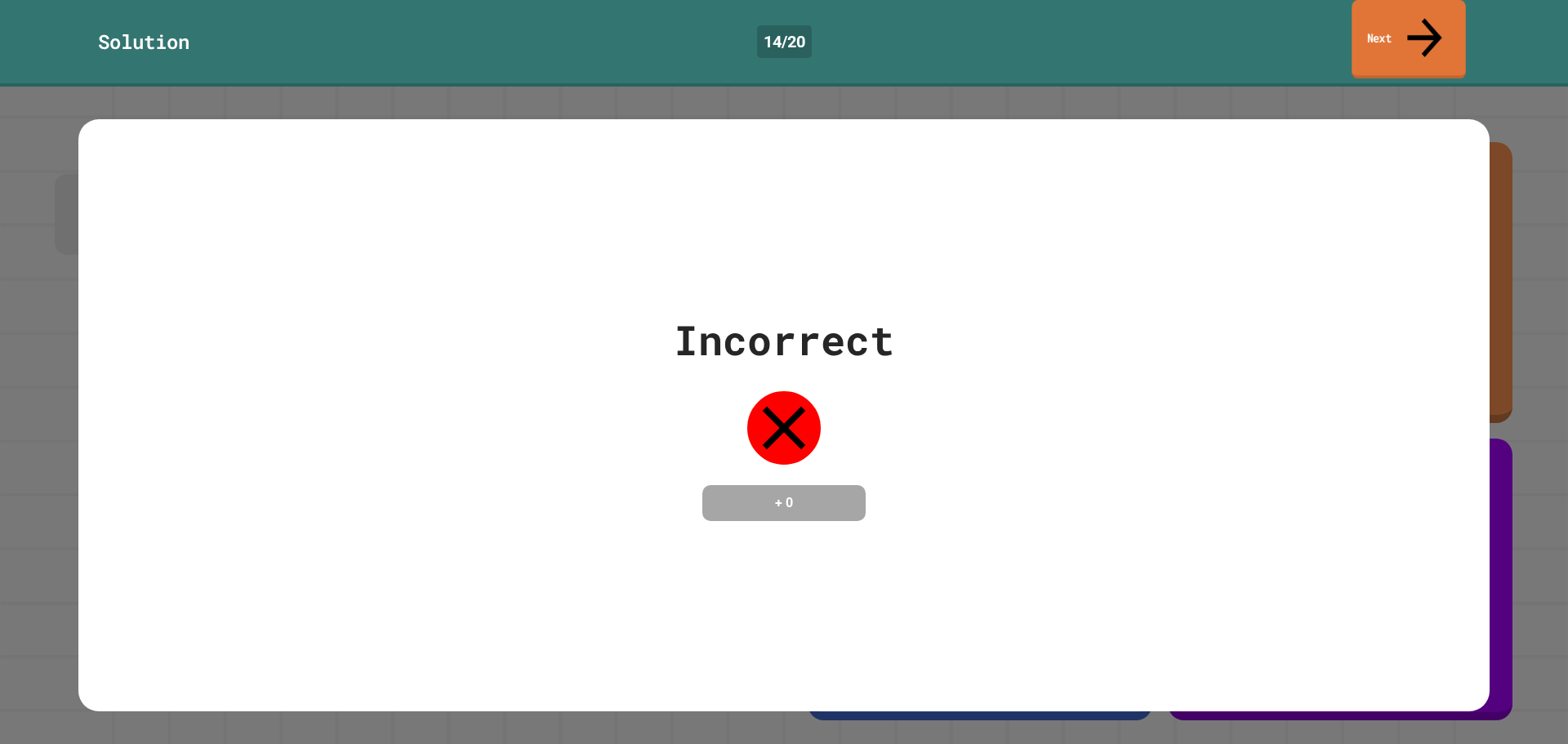
click at [1403, 25] on link "Next" at bounding box center [1408, 39] width 114 height 79
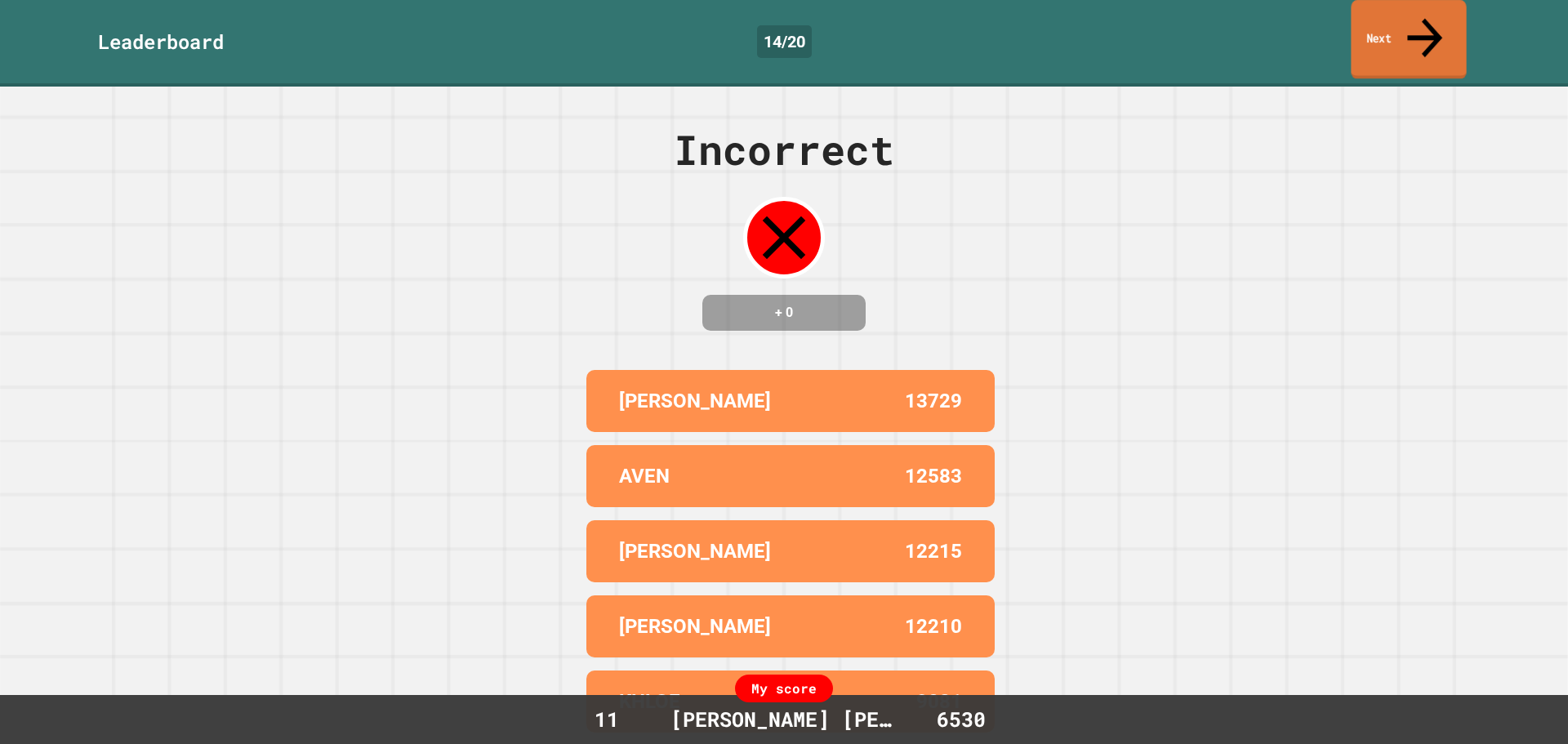
click at [1377, 27] on link "Next" at bounding box center [1408, 39] width 115 height 79
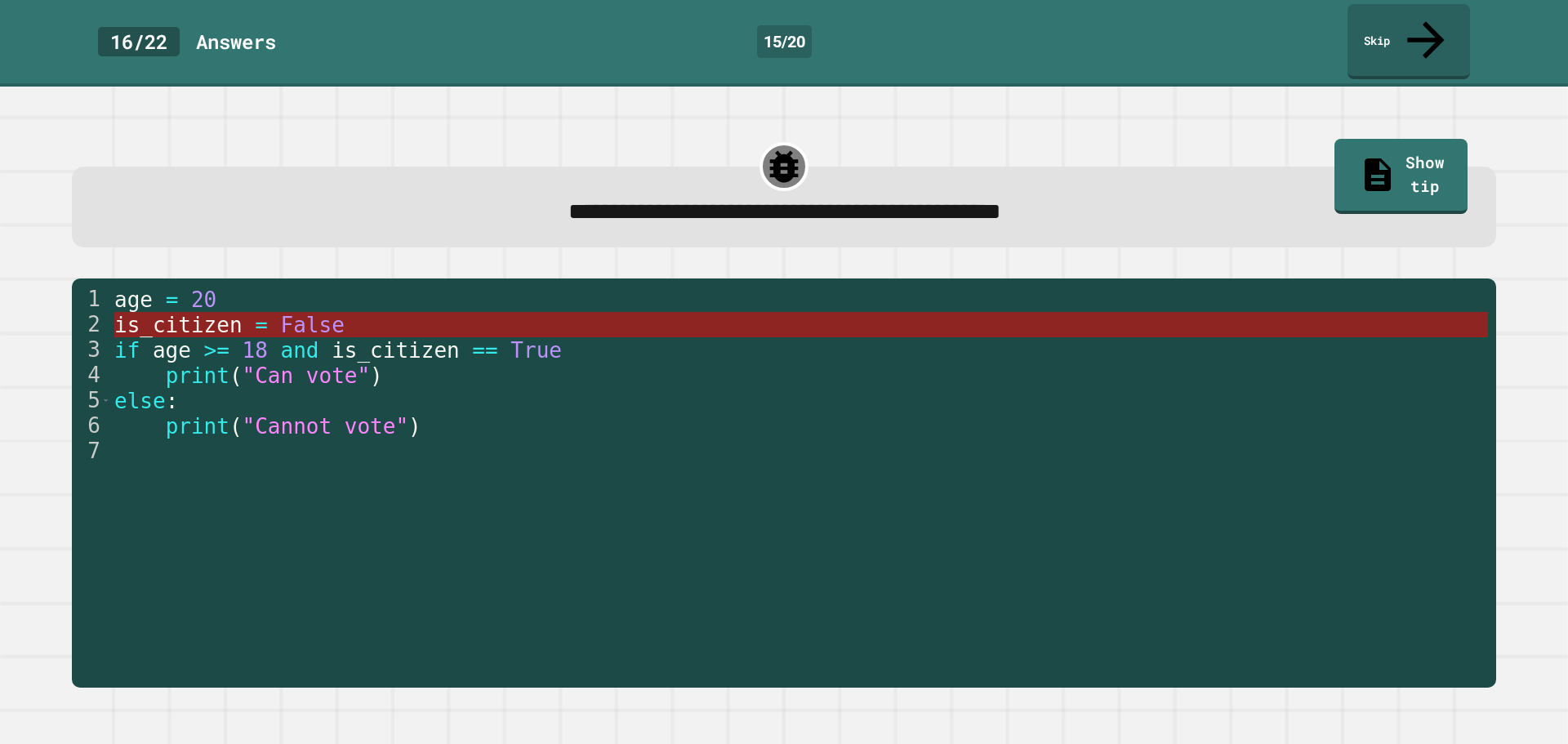
click at [219, 313] on span "is_citizen" at bounding box center [178, 325] width 129 height 25
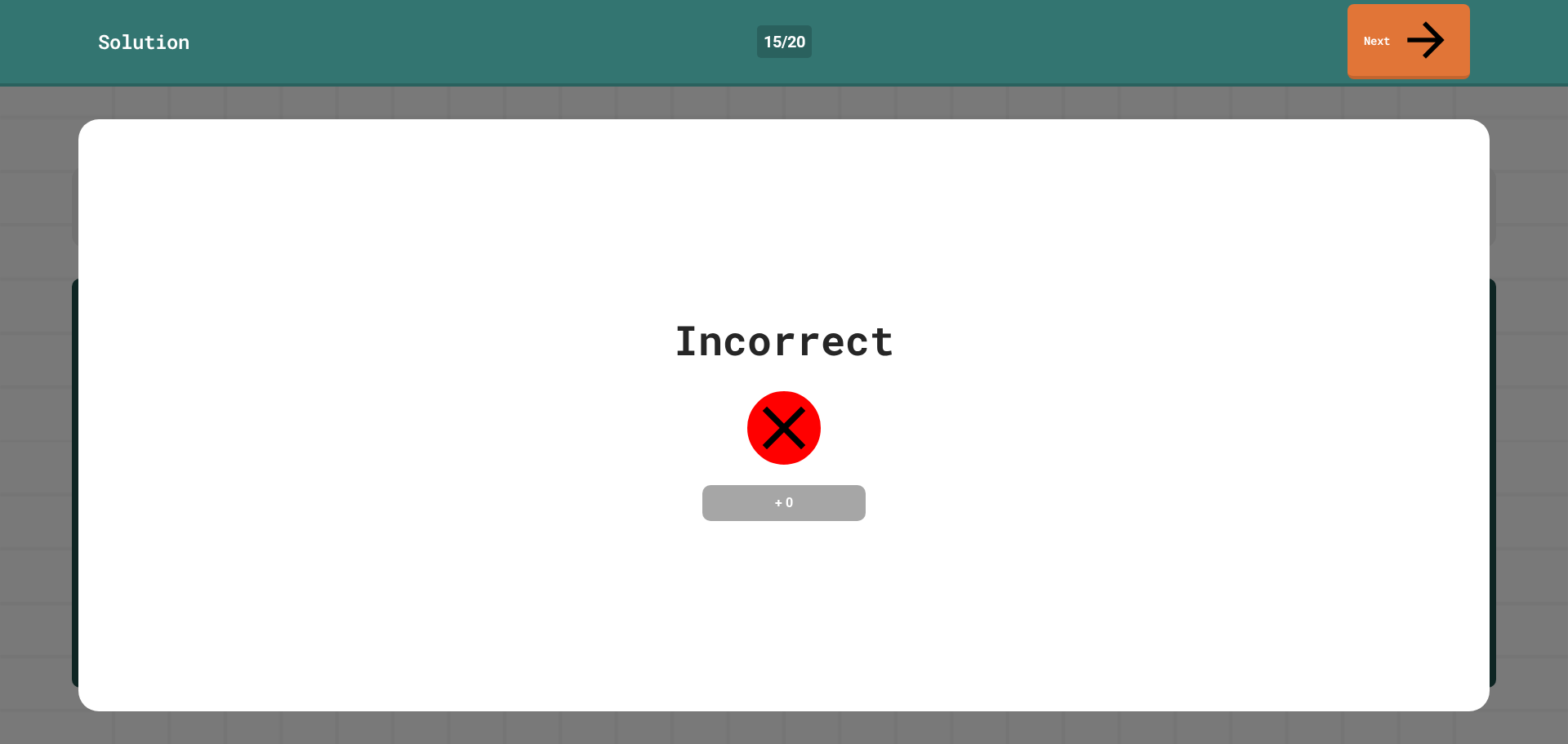
click at [1458, 35] on link "Next" at bounding box center [1408, 41] width 122 height 75
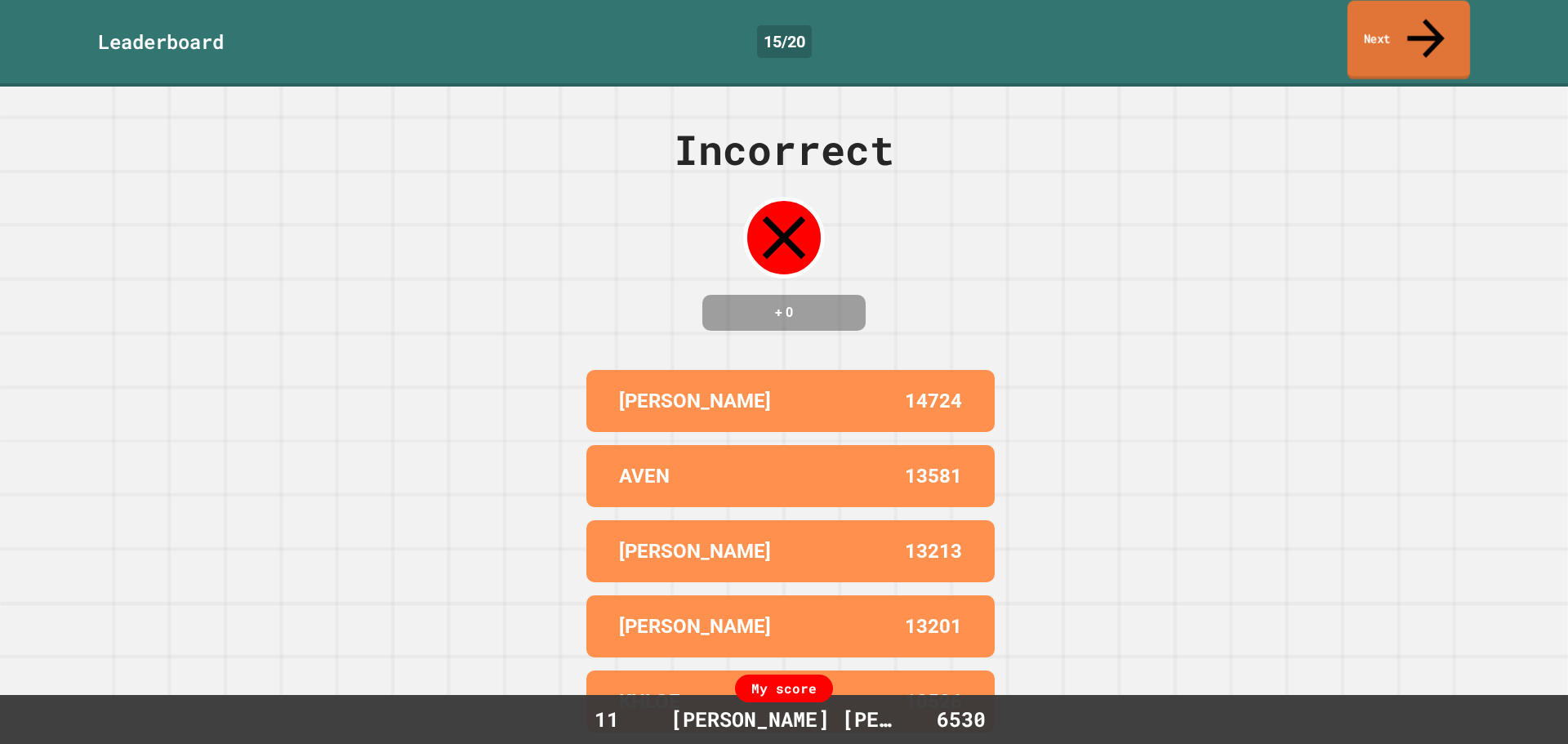
click at [1452, 36] on link "Next" at bounding box center [1408, 40] width 122 height 79
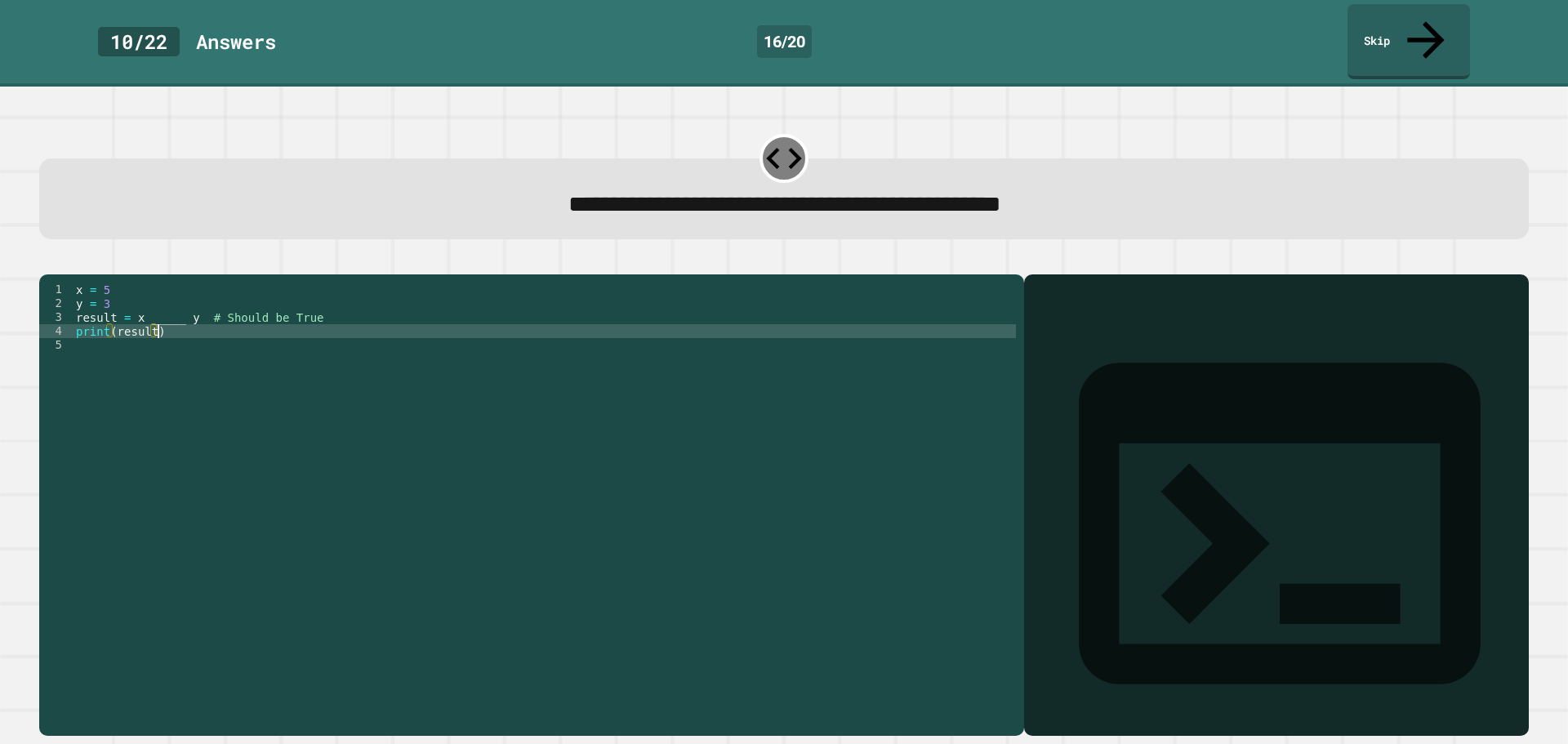
click at [175, 310] on div "x = 5 y = 3 result = x _____ y # Should be True print ( result )" at bounding box center [544, 504] width 944 height 444
click at [178, 309] on div "x = 5 y = 3 result = x _____ y # Should be True print ( result )" at bounding box center [544, 504] width 944 height 444
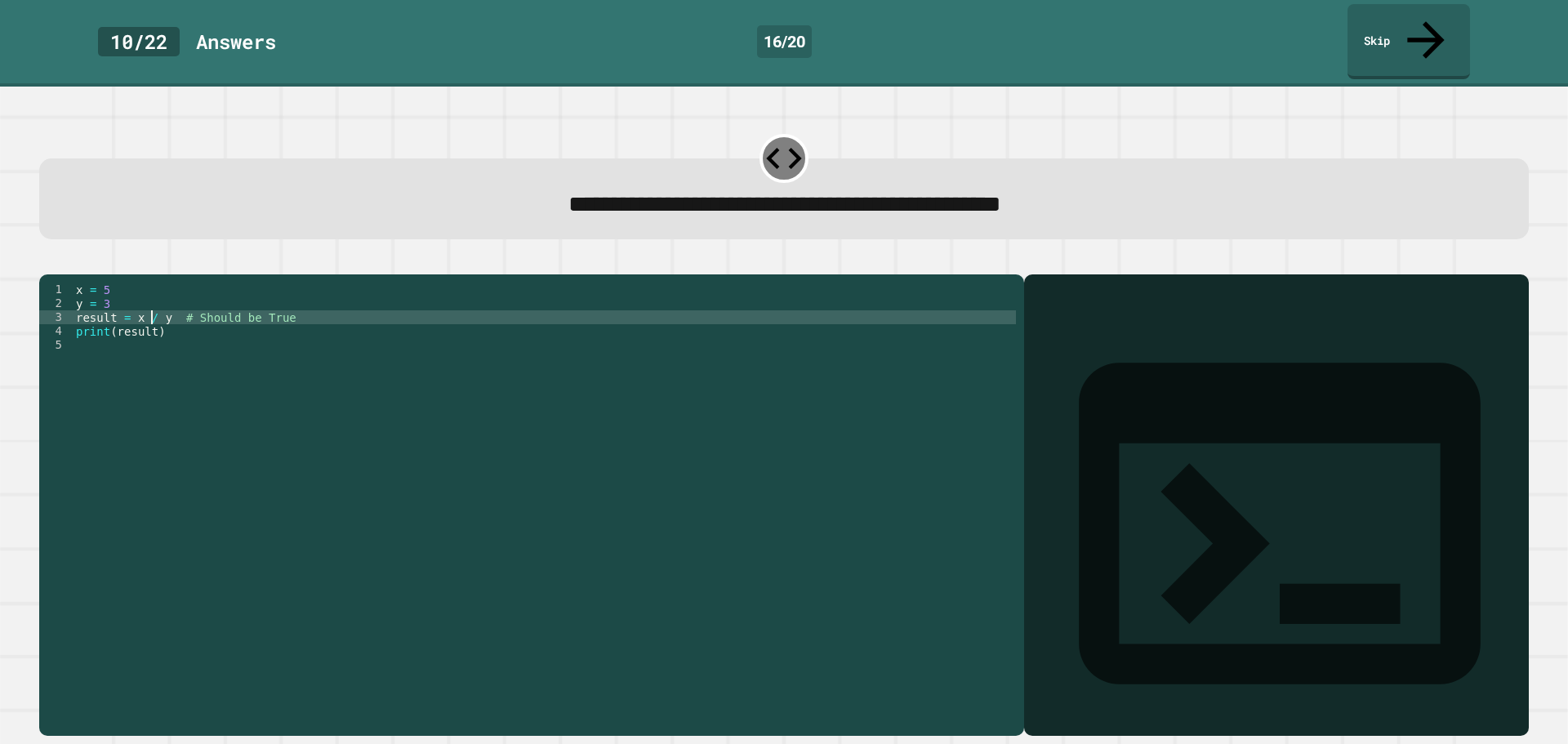
scroll to position [0, 5]
type textarea "**********"
click at [47, 262] on icon "button" at bounding box center [47, 262] width 0 height 0
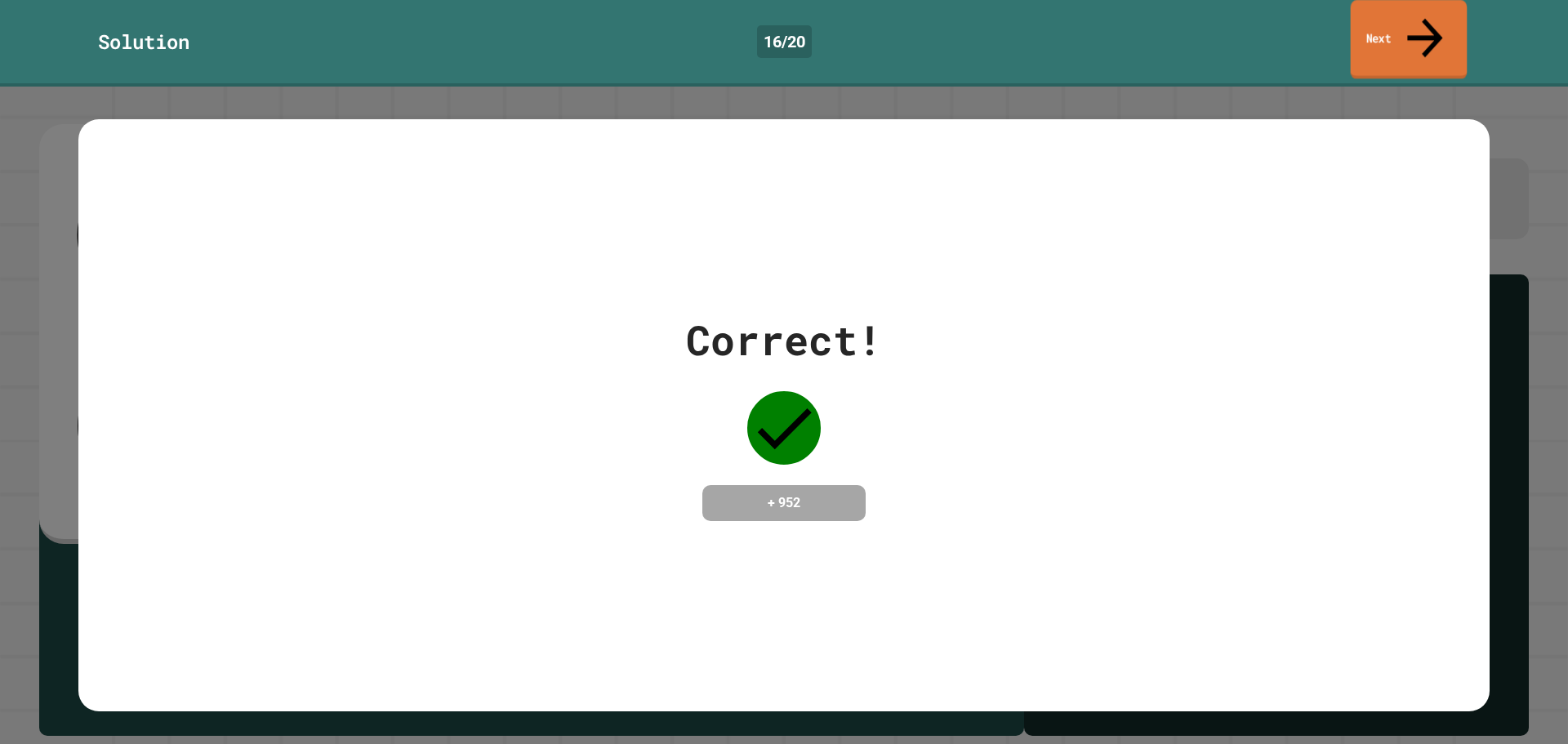
click at [1418, 22] on link "Next" at bounding box center [1409, 39] width 117 height 79
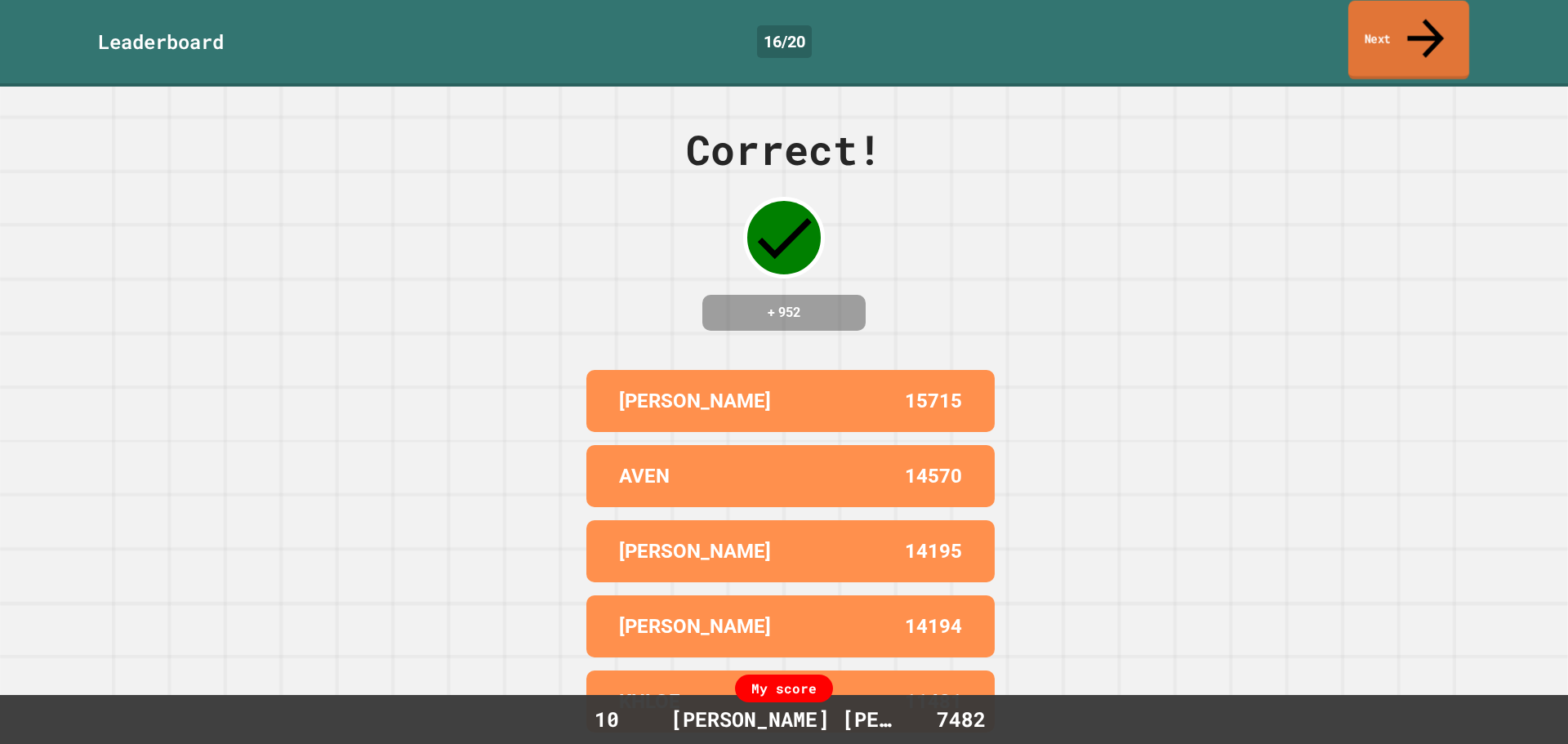
click at [1373, 24] on link "Next" at bounding box center [1408, 40] width 121 height 79
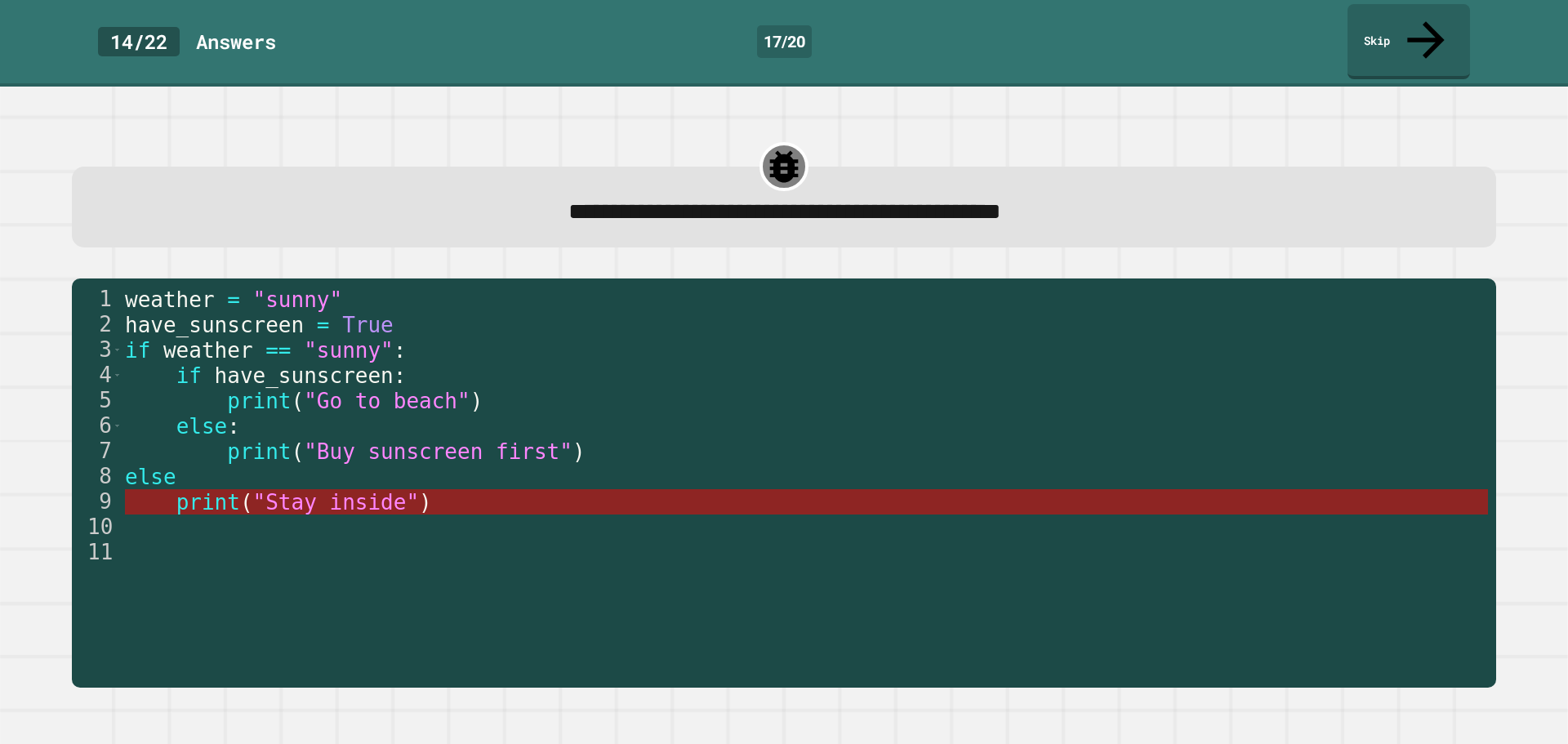
click at [253, 491] on span ""Stay inside"" at bounding box center [336, 502] width 167 height 25
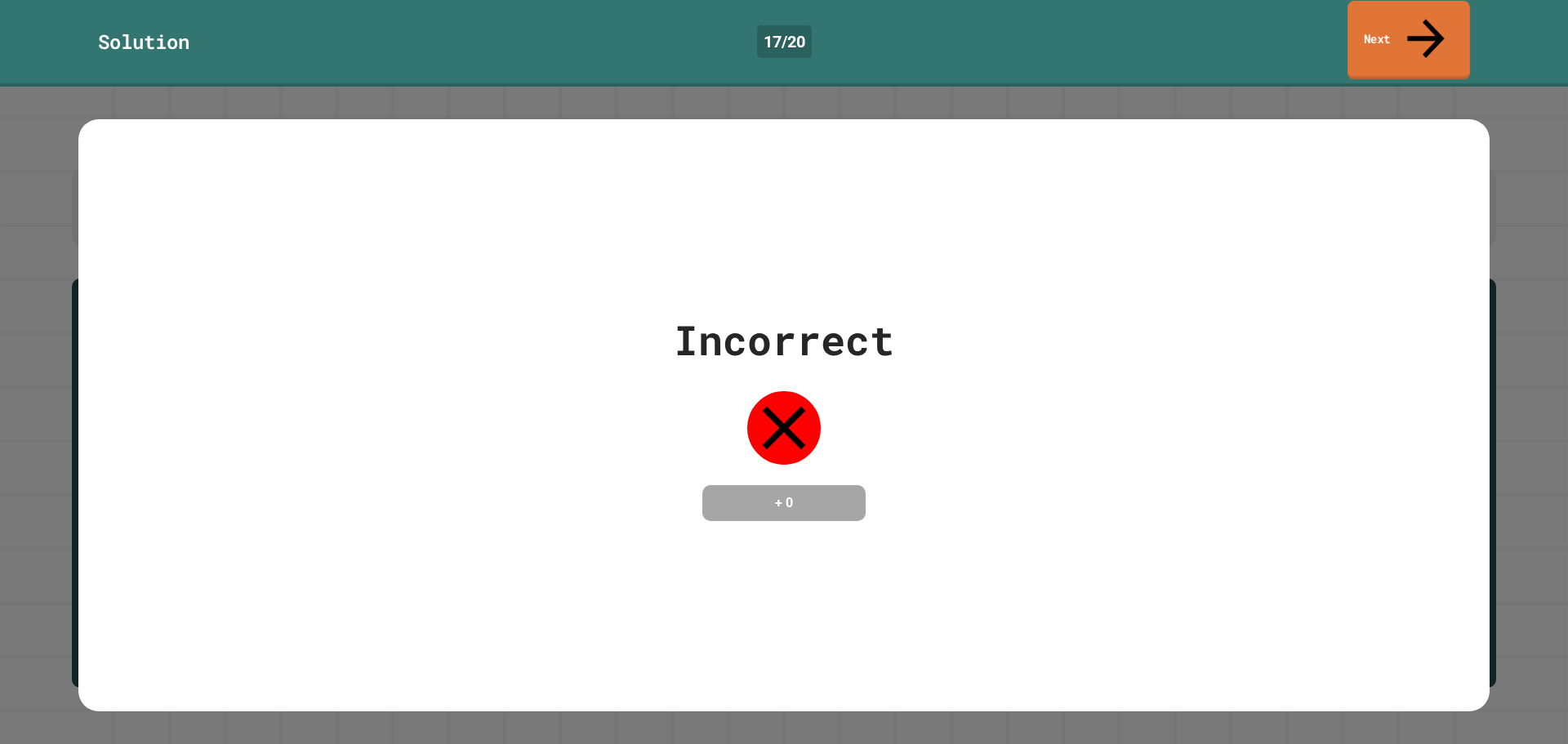
click at [1429, 27] on link "Next" at bounding box center [1408, 40] width 122 height 79
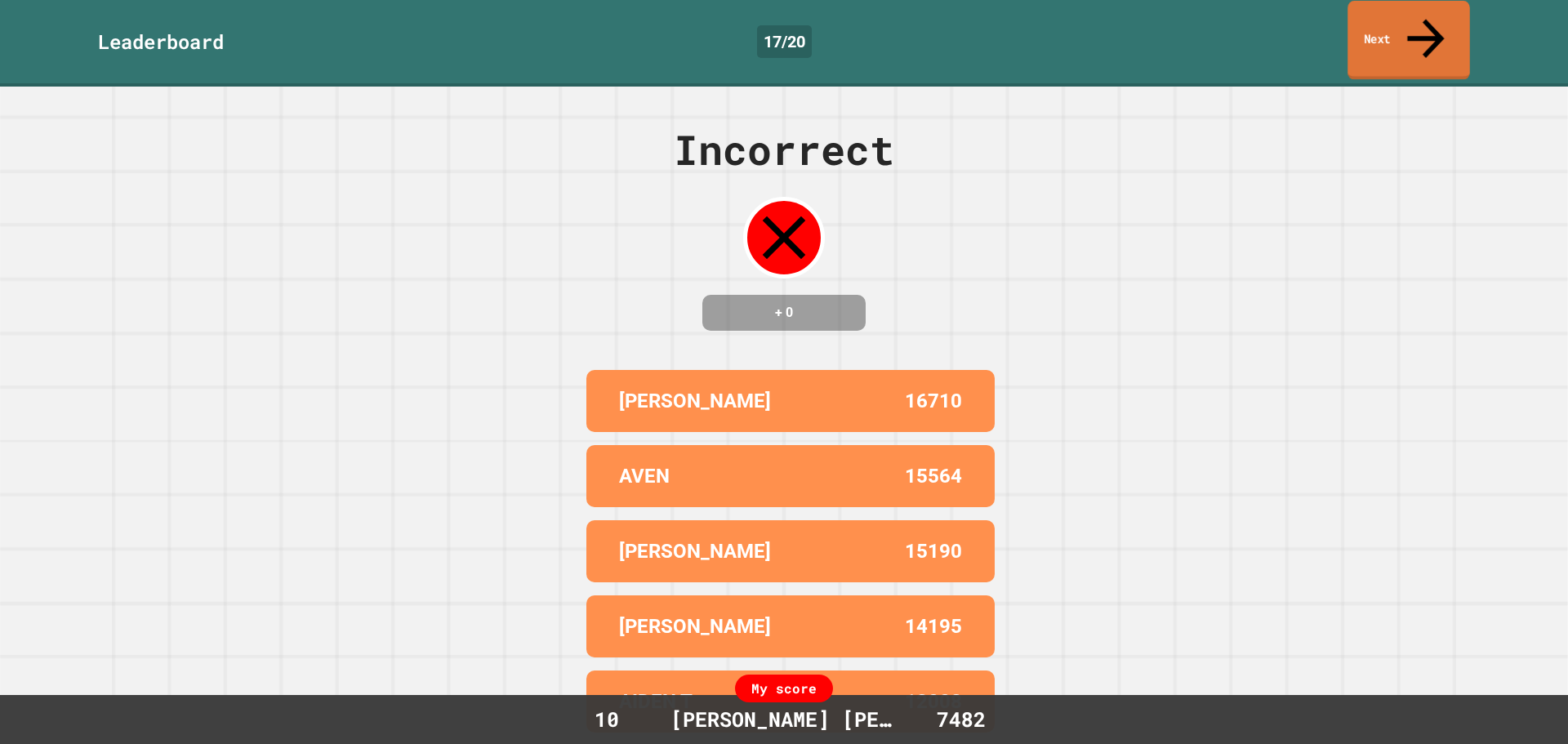
click at [1405, 36] on link "Next" at bounding box center [1408, 40] width 122 height 79
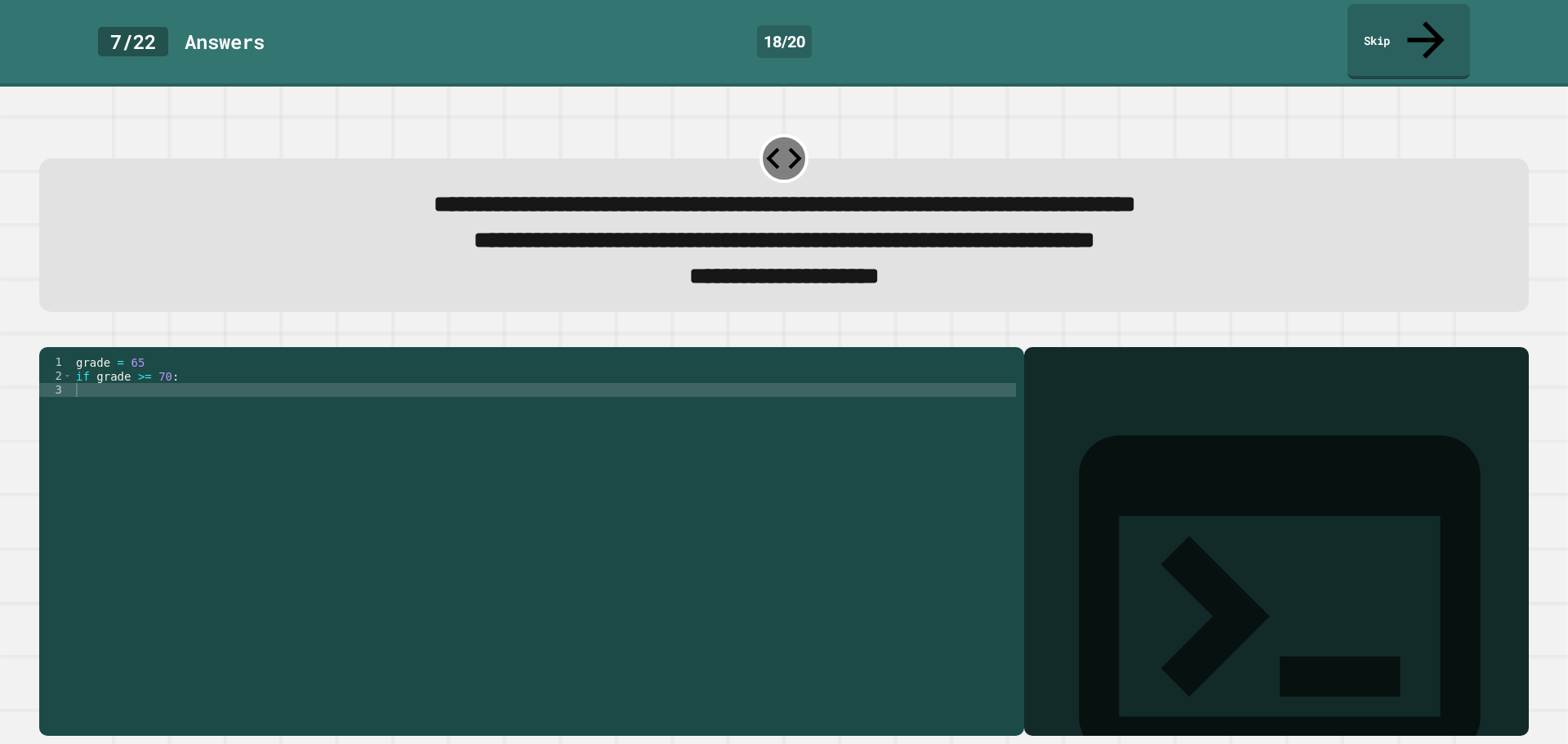
click at [123, 378] on div "grade = 65 if grade >= 70 :" at bounding box center [544, 542] width 944 height 375
click at [90, 385] on div "grade = 65 if grade >= 70 : ( "needs improvement" )" at bounding box center [544, 542] width 944 height 375
click at [94, 384] on div "grade = 65 if grade >= 70 : ( "needs improvement" )" at bounding box center [544, 542] width 944 height 375
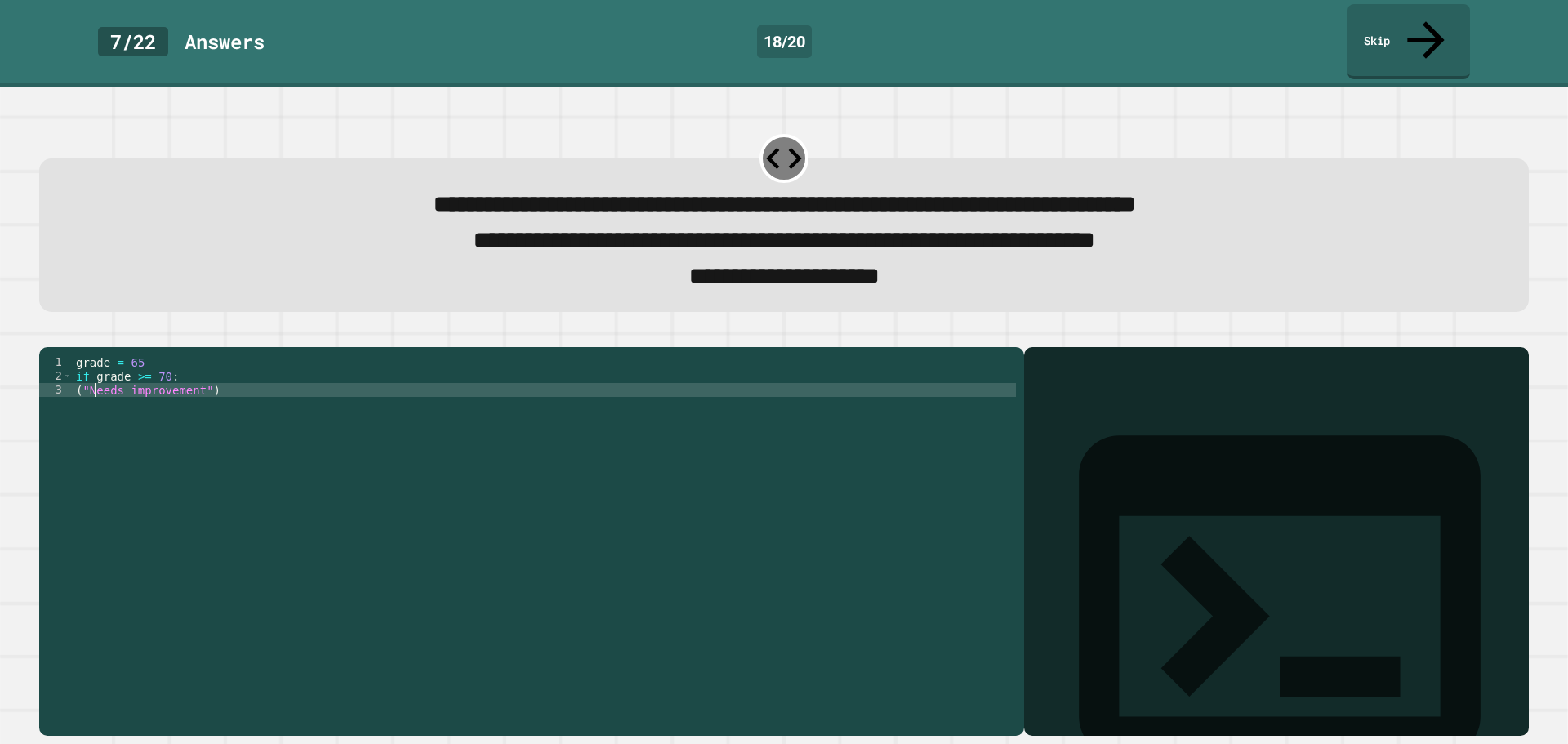
type textarea "**********"
click at [47, 334] on icon "button" at bounding box center [47, 334] width 0 height 0
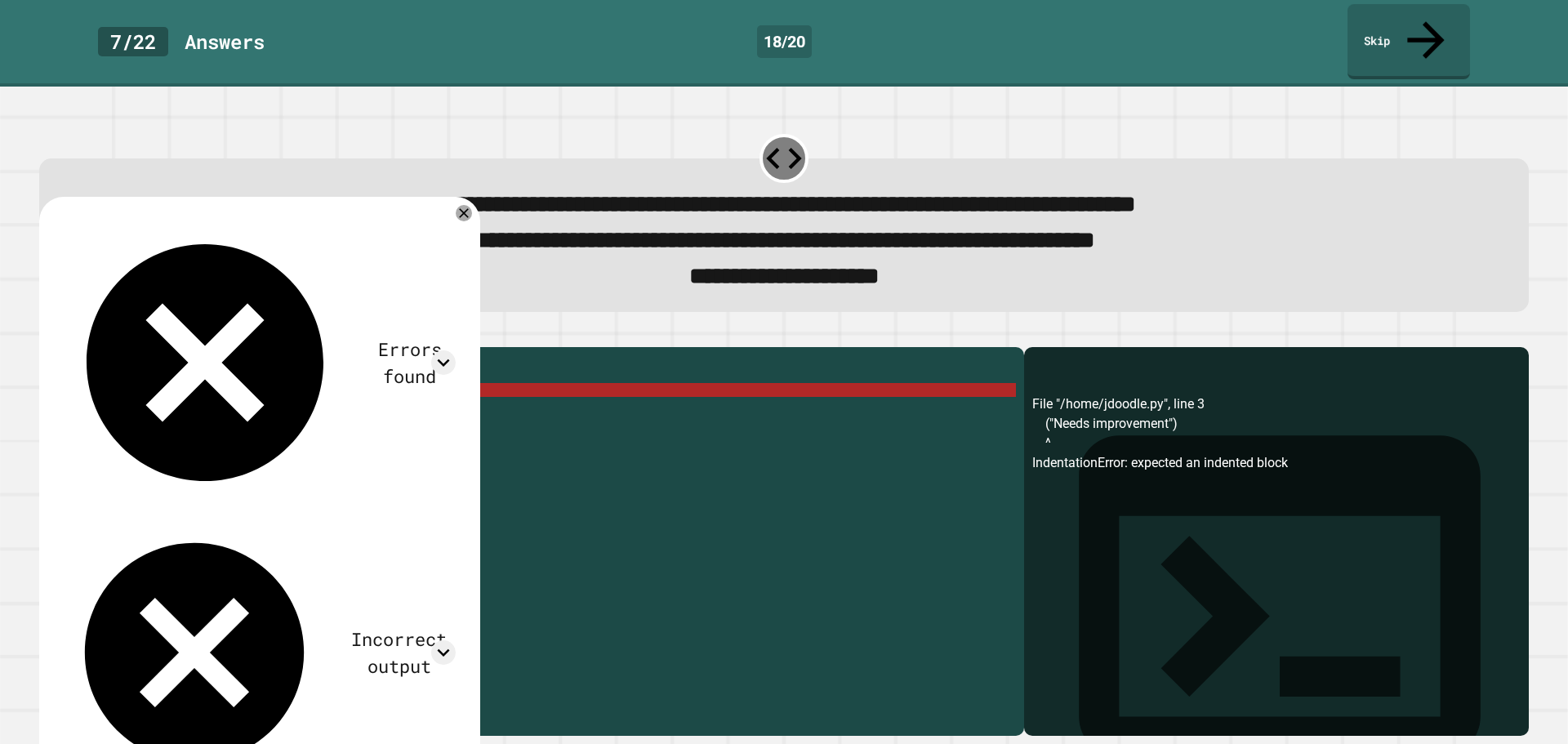
click at [1403, 36] on link "Skip" at bounding box center [1408, 41] width 122 height 75
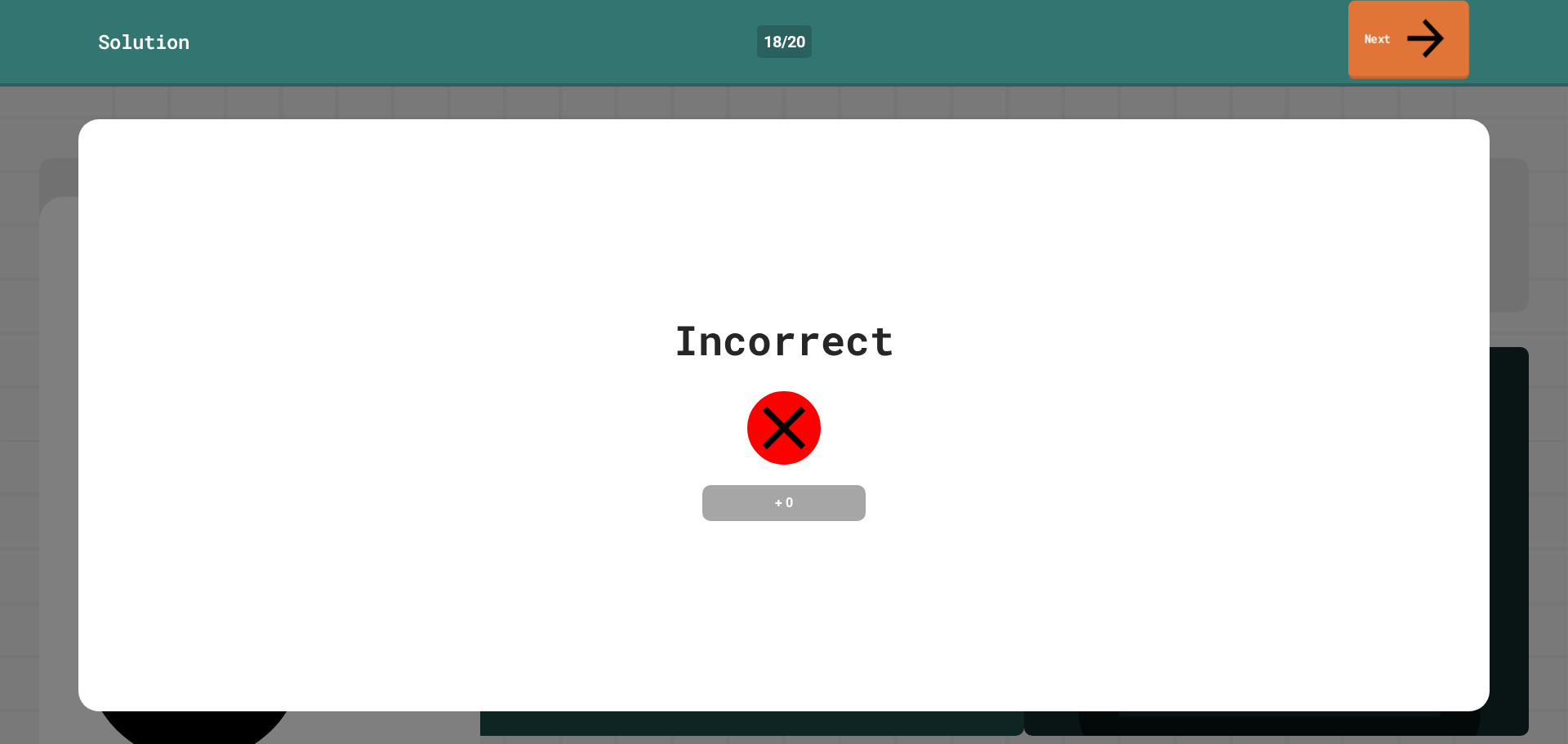
click at [1354, 30] on link "Next" at bounding box center [1408, 40] width 121 height 79
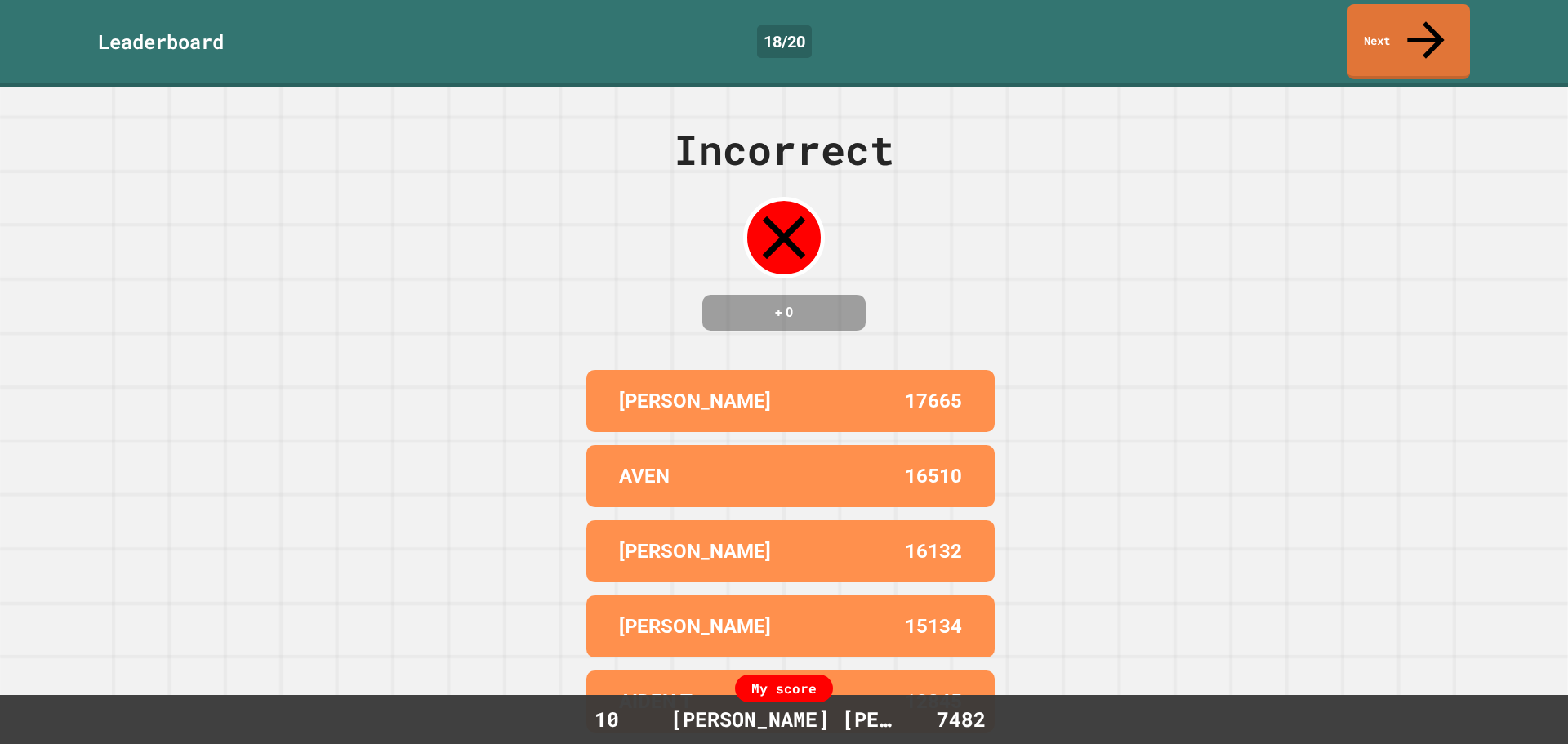
click at [1390, 41] on div "Leaderboard 18 / 20 Next" at bounding box center [784, 43] width 1568 height 87
click at [1380, 37] on link "Next" at bounding box center [1408, 40] width 122 height 79
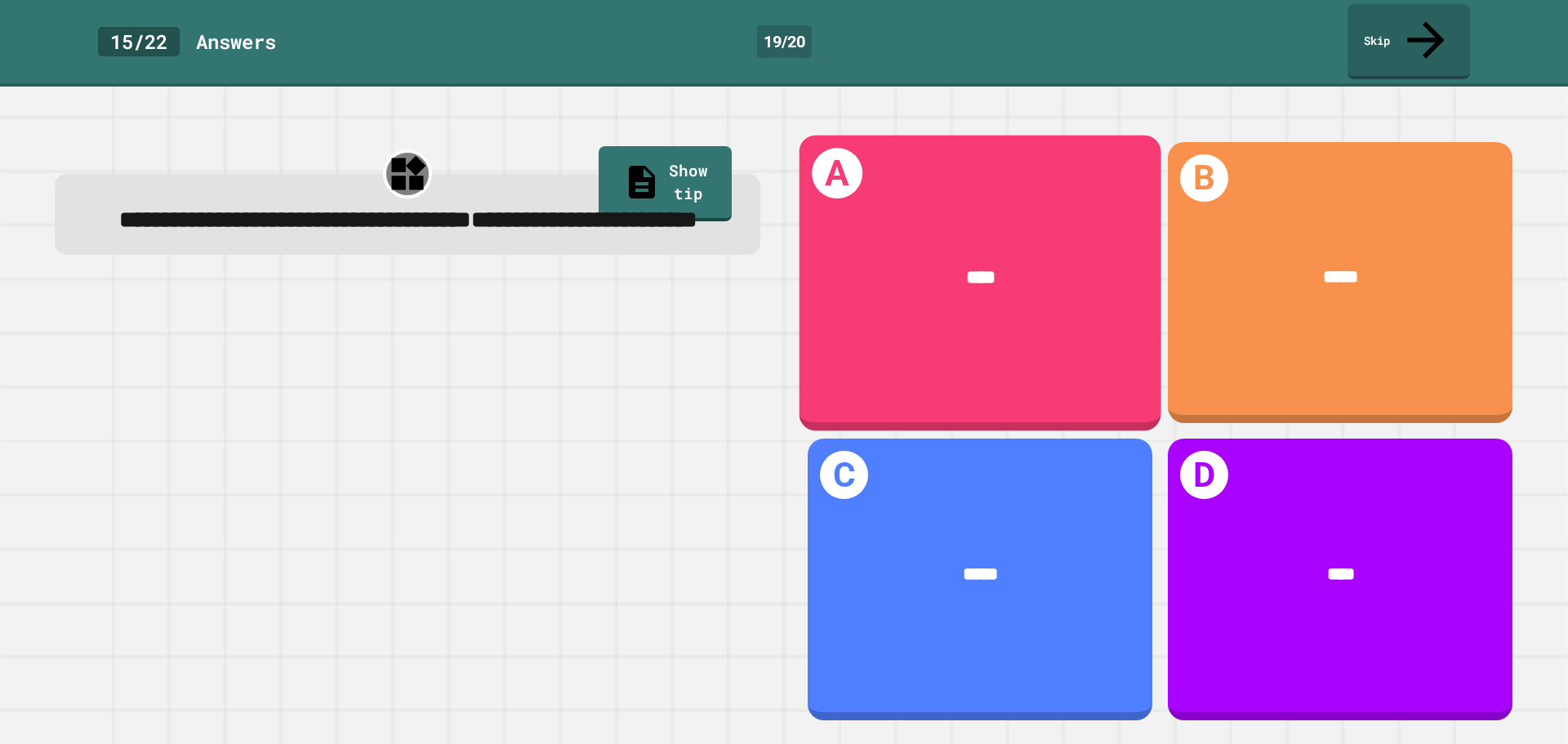
click at [957, 325] on div "A ****" at bounding box center [980, 283] width 362 height 295
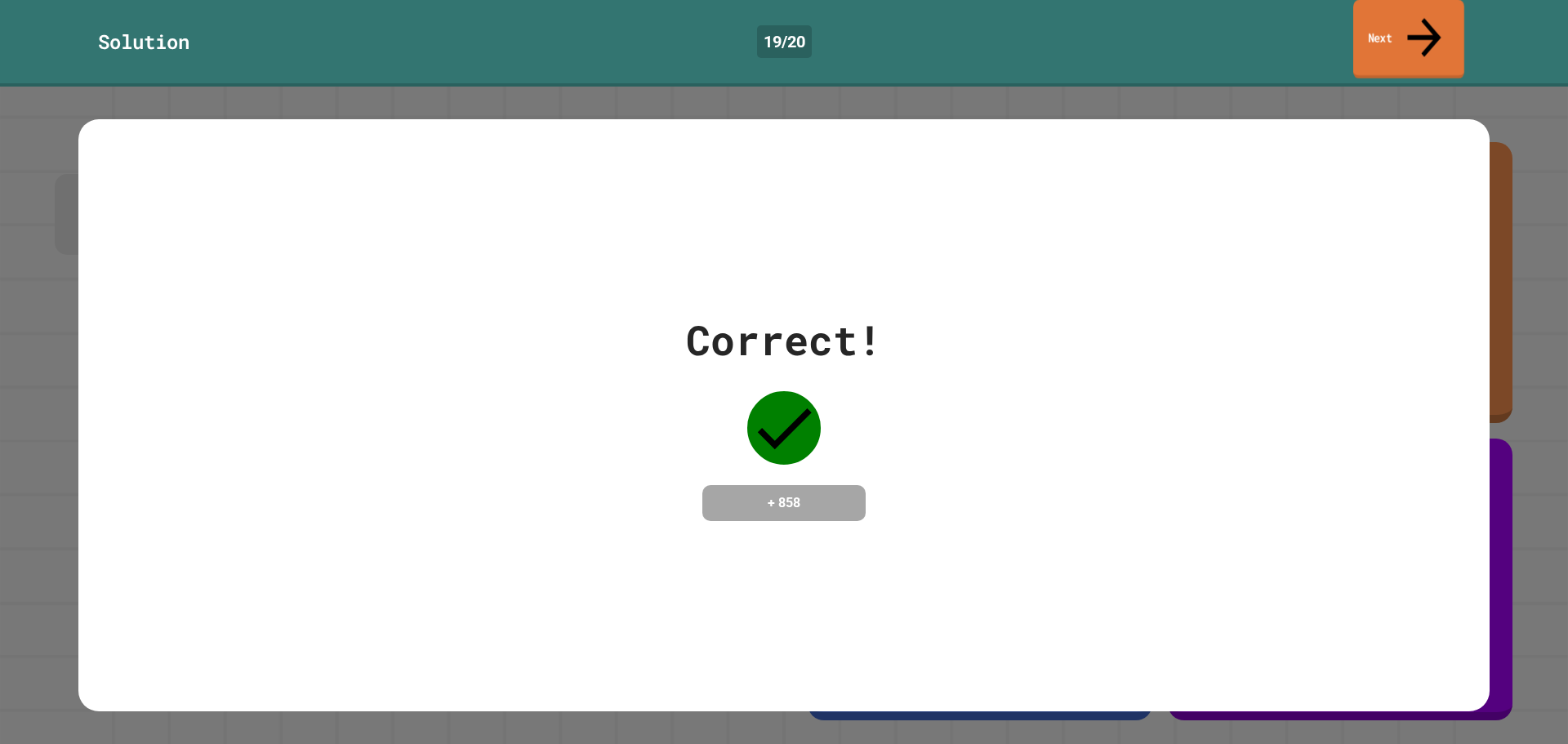
click at [1408, 29] on link "Next" at bounding box center [1409, 39] width 111 height 79
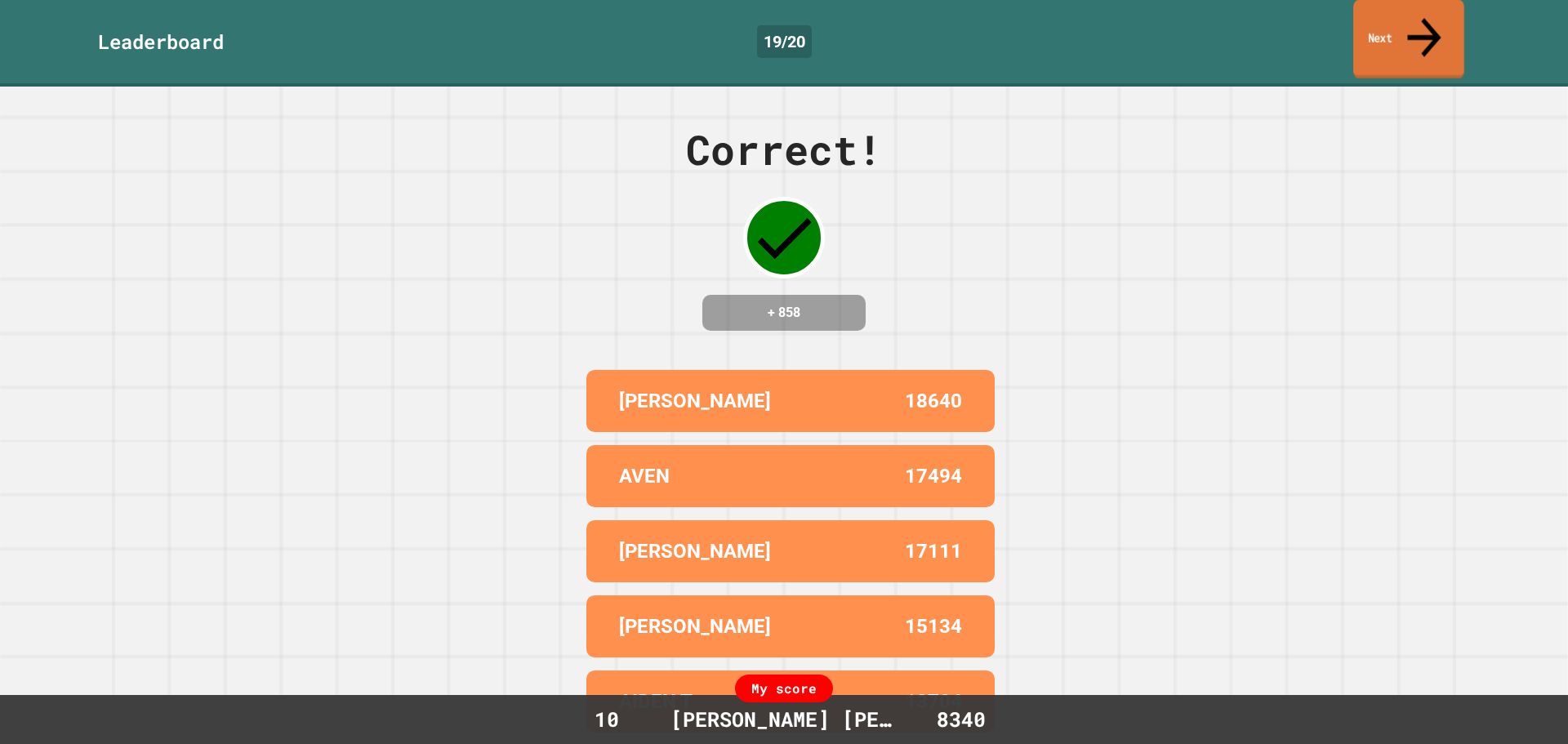
click at [1408, 25] on link "Next" at bounding box center [1409, 39] width 111 height 79
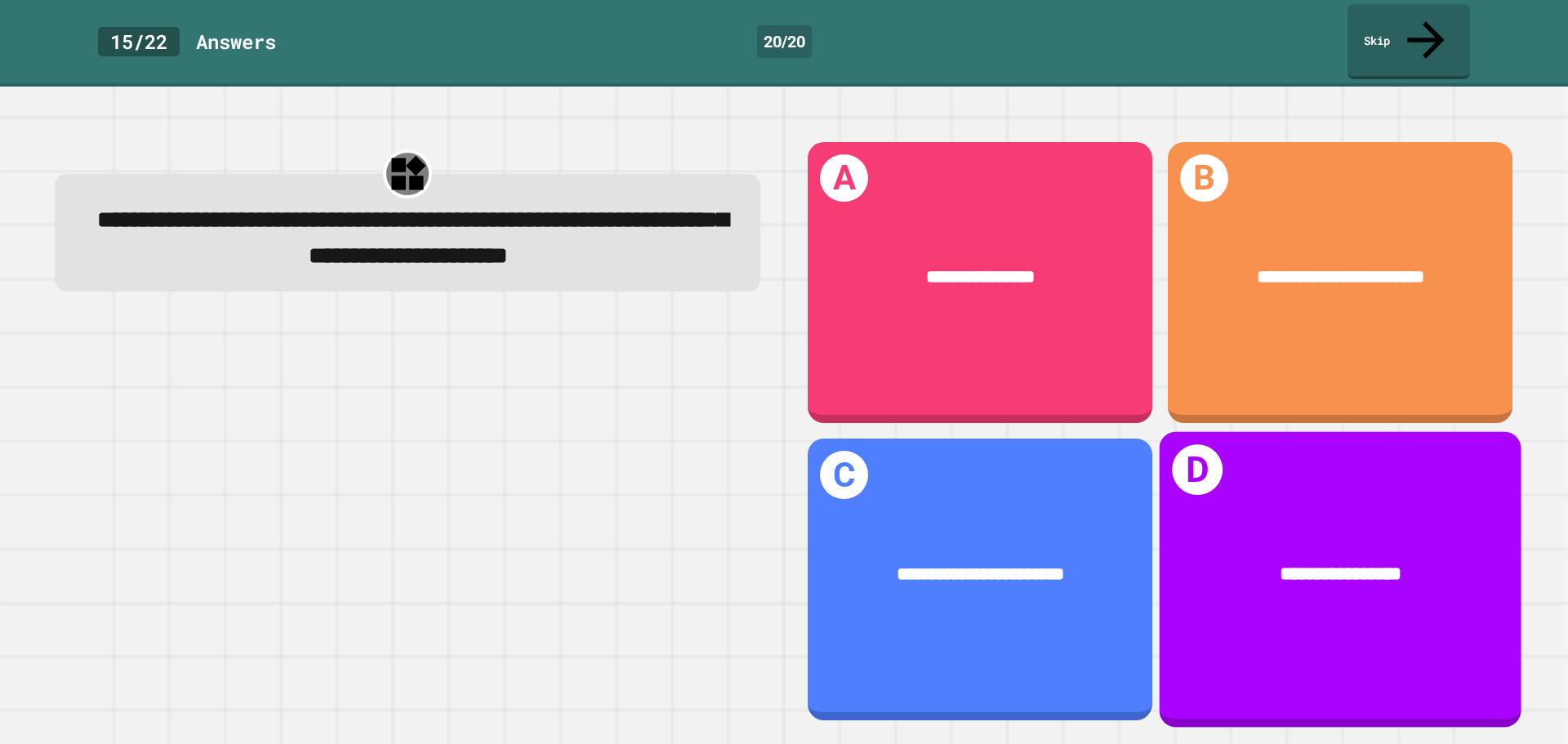
click at [1261, 487] on div "**********" at bounding box center [1340, 580] width 362 height 295
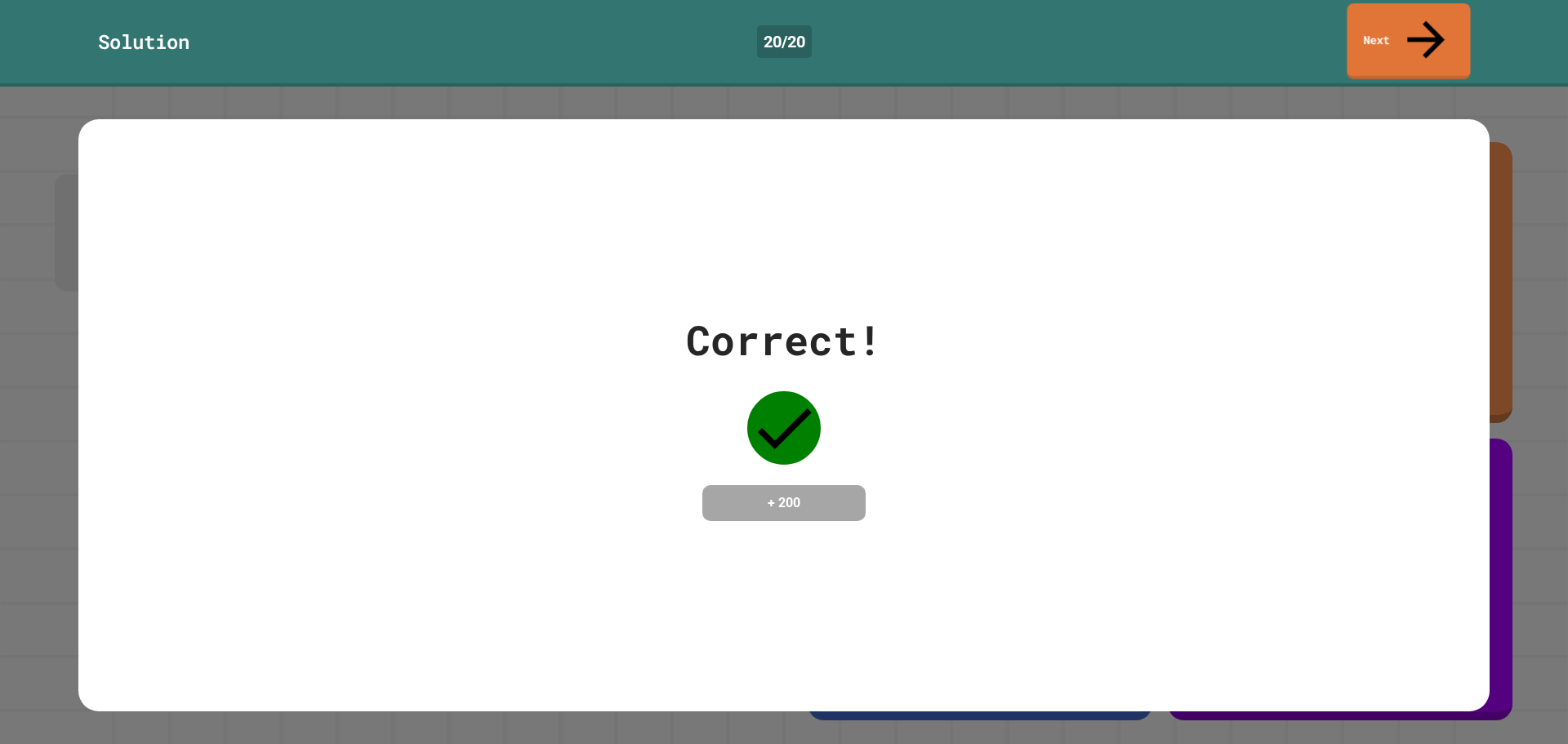
click at [1365, 27] on link "Next" at bounding box center [1408, 41] width 123 height 76
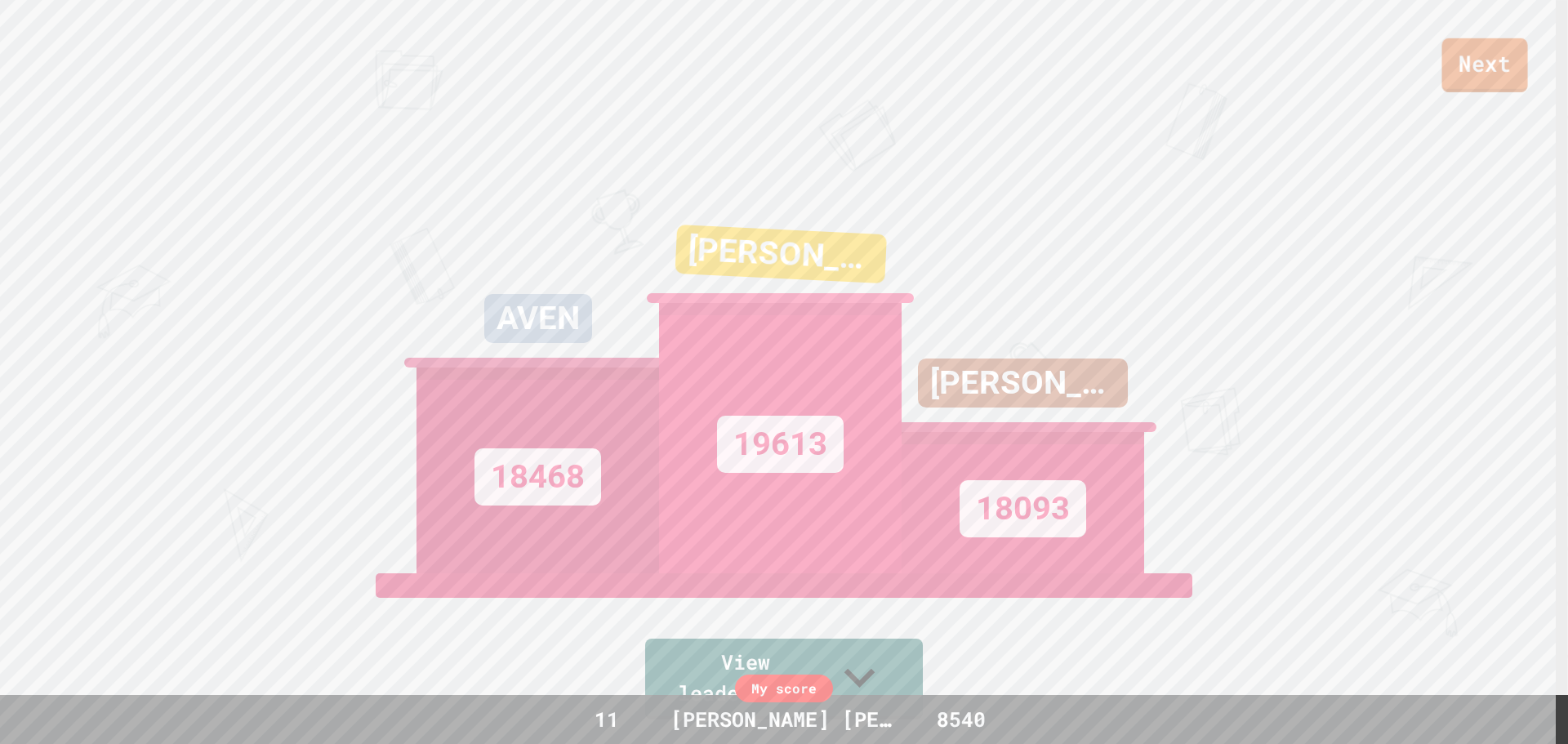
click at [1474, 66] on link "Next" at bounding box center [1485, 65] width 86 height 54
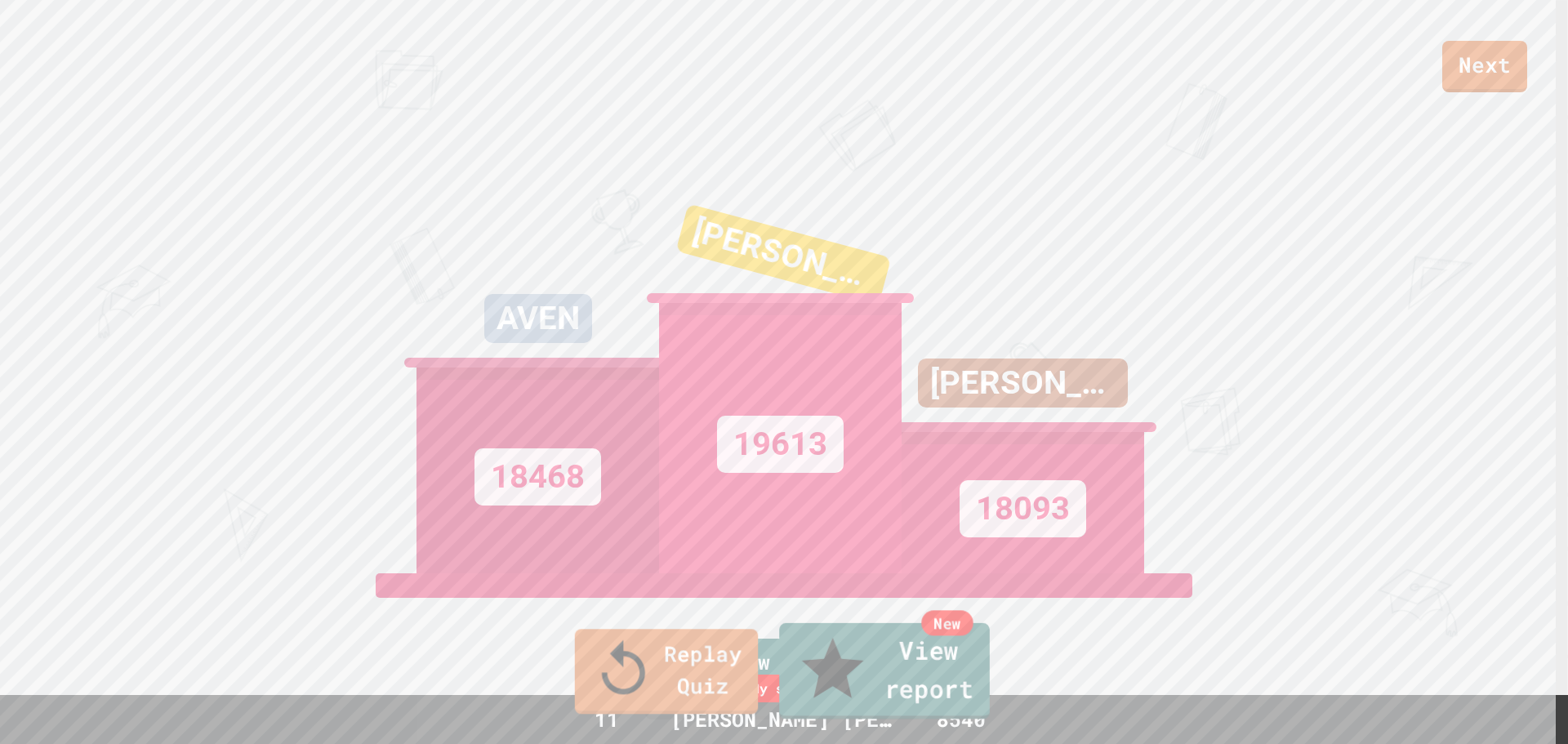
click at [885, 667] on link "New View report" at bounding box center [884, 672] width 211 height 97
